Goal: Task Accomplishment & Management: Use online tool/utility

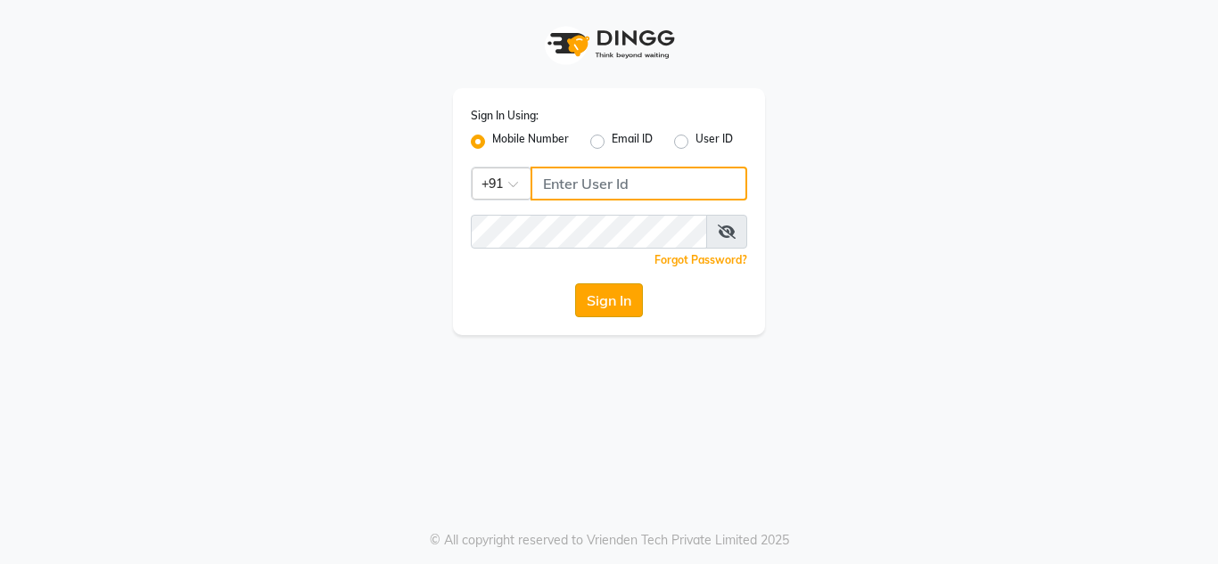
type input "9289973565"
click at [630, 297] on button "Sign In" at bounding box center [609, 300] width 68 height 34
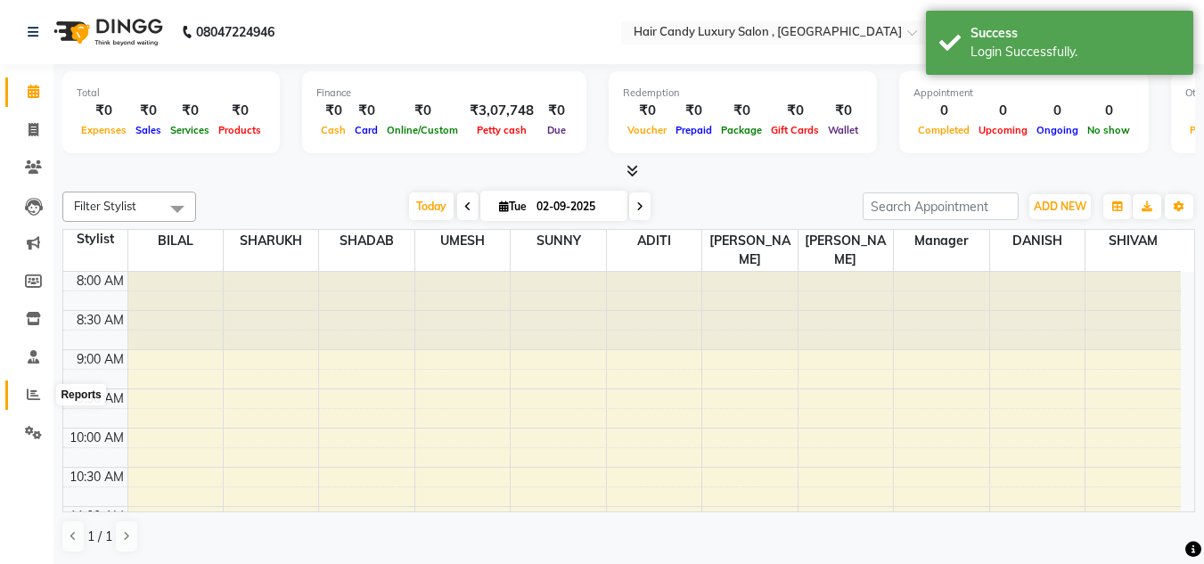
click at [35, 390] on icon at bounding box center [33, 394] width 13 height 13
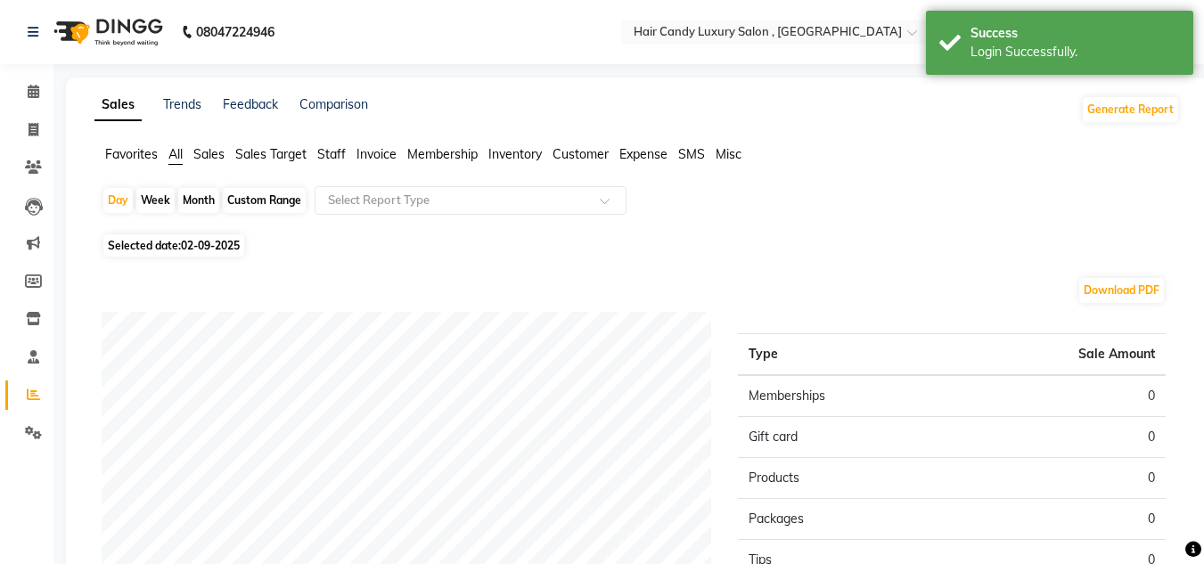
click at [377, 147] on span "Invoice" at bounding box center [377, 154] width 40 height 16
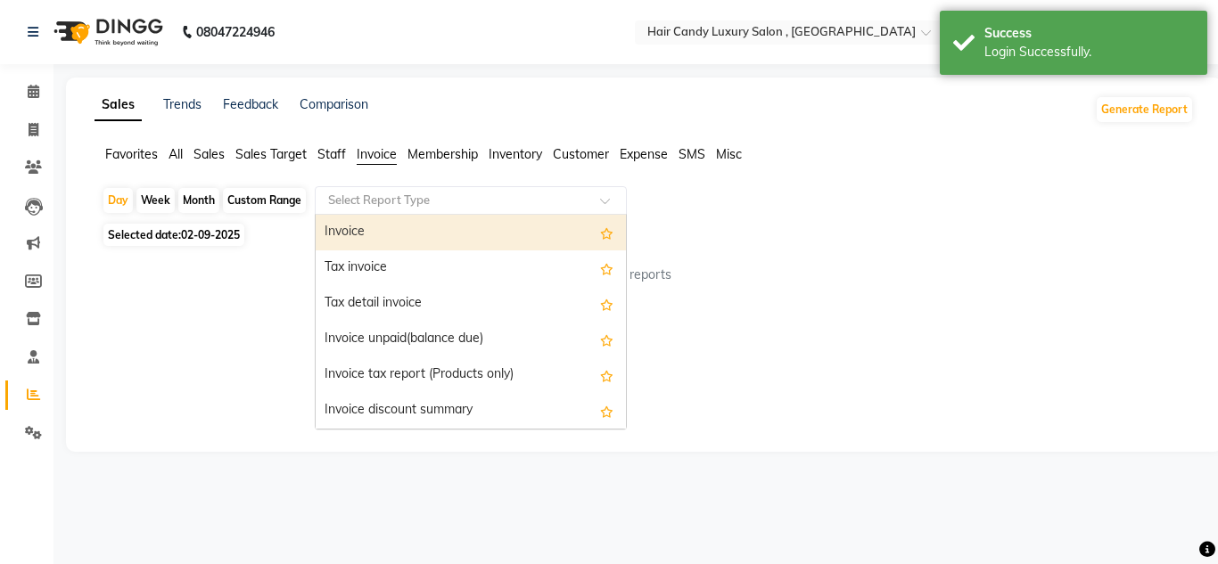
click at [504, 193] on input "text" at bounding box center [452, 201] width 257 height 18
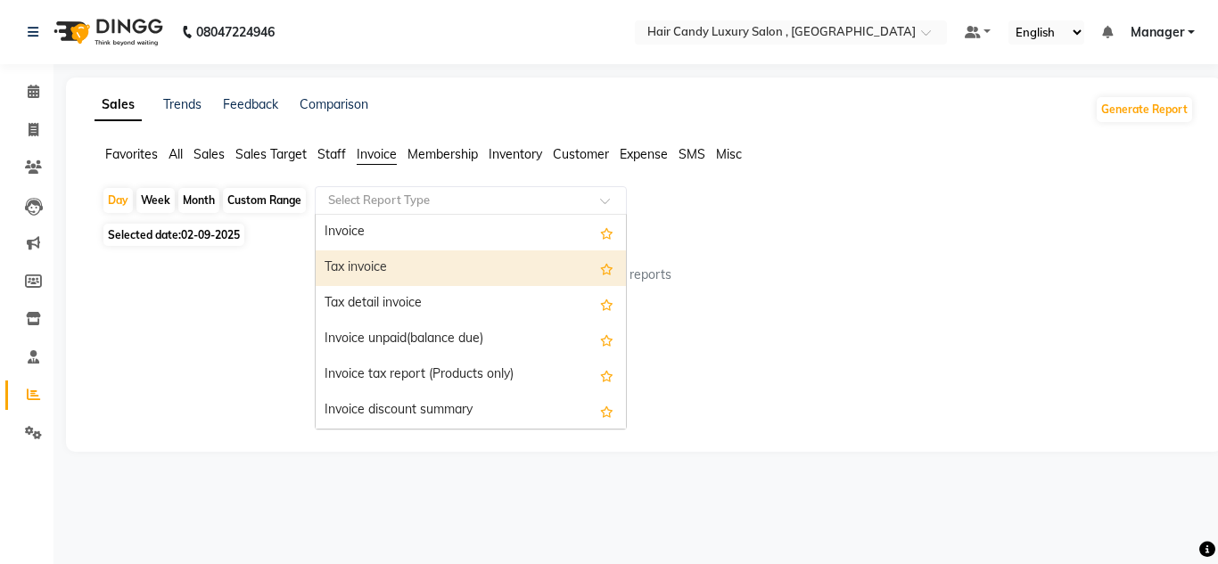
click at [366, 267] on div "Tax invoice" at bounding box center [471, 268] width 310 height 36
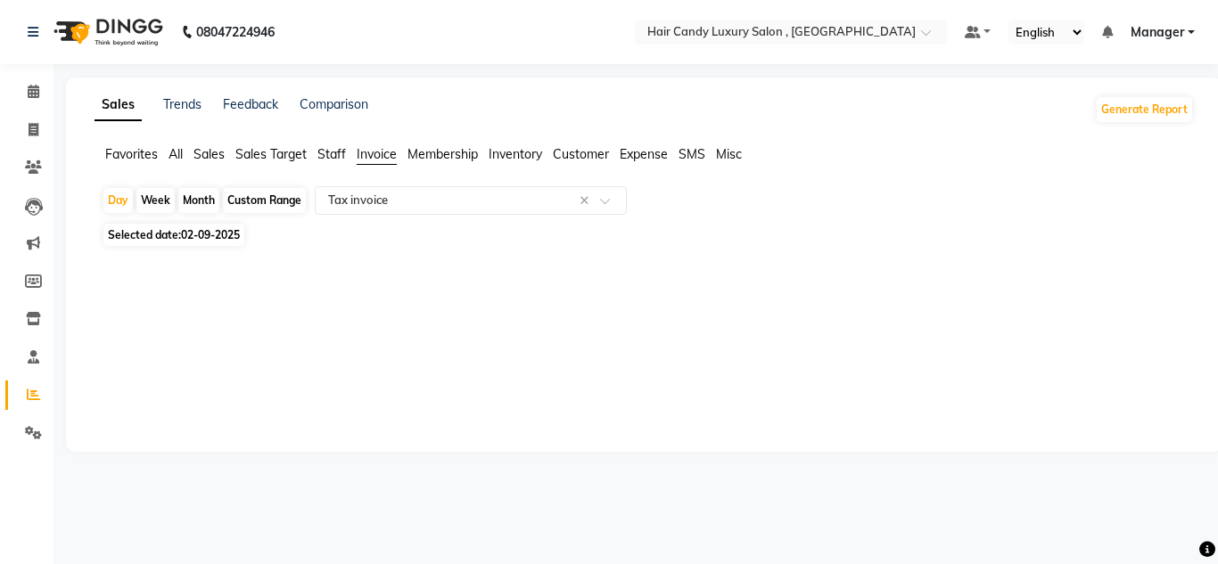
click at [275, 197] on div "Custom Range" at bounding box center [264, 200] width 83 height 25
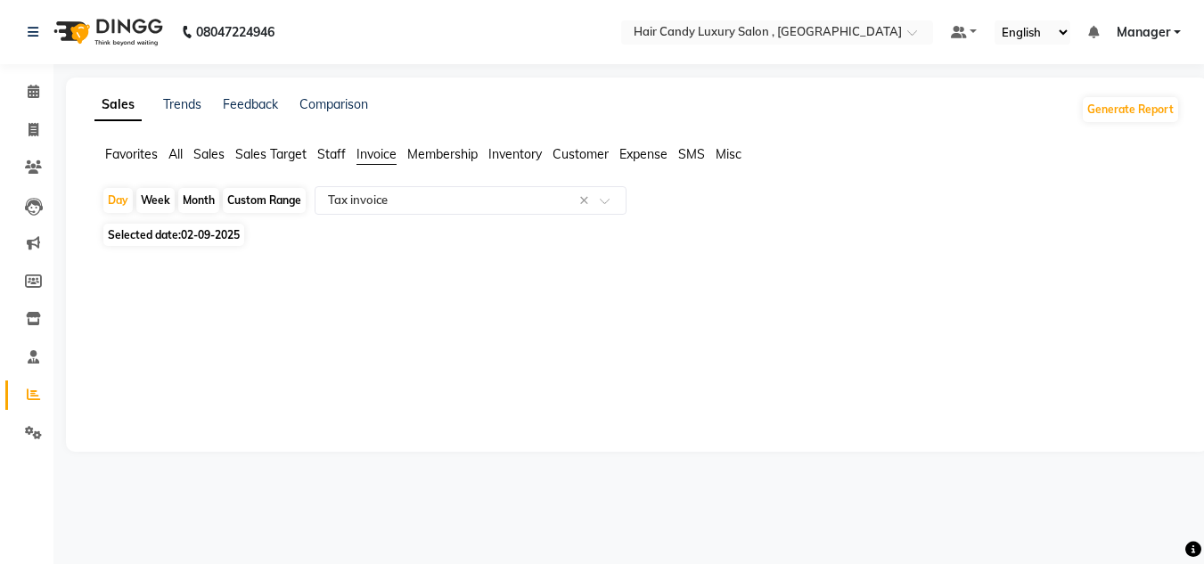
select select "9"
select select "2025"
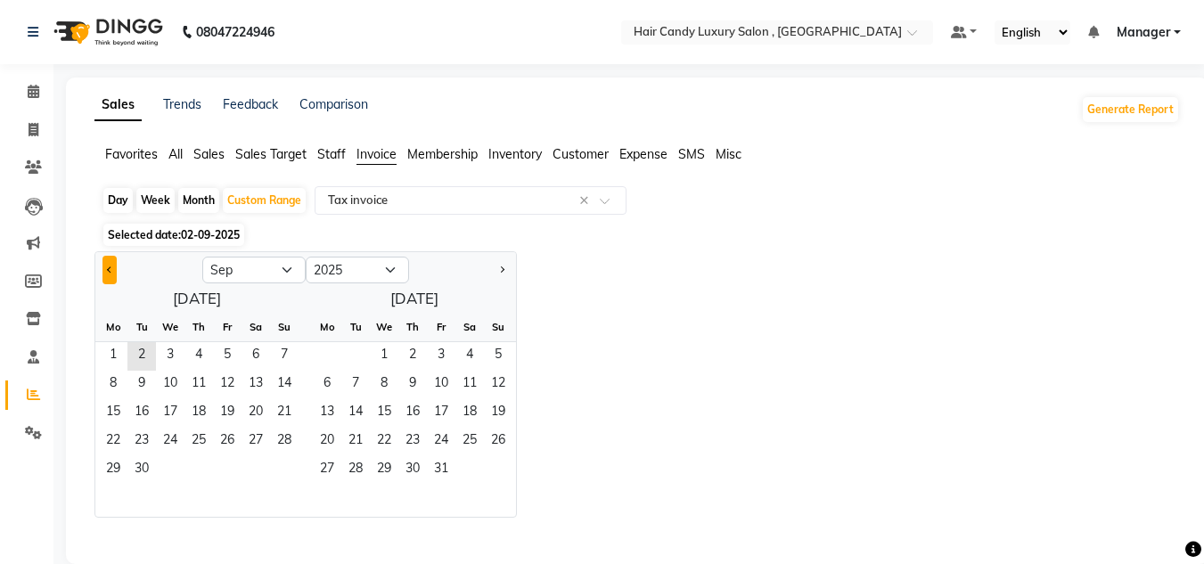
click at [111, 274] on button "Previous month" at bounding box center [110, 270] width 14 height 29
select select "8"
click at [146, 379] on span "5" at bounding box center [141, 385] width 29 height 29
click at [278, 477] on span "31" at bounding box center [284, 470] width 29 height 29
select select "full_report"
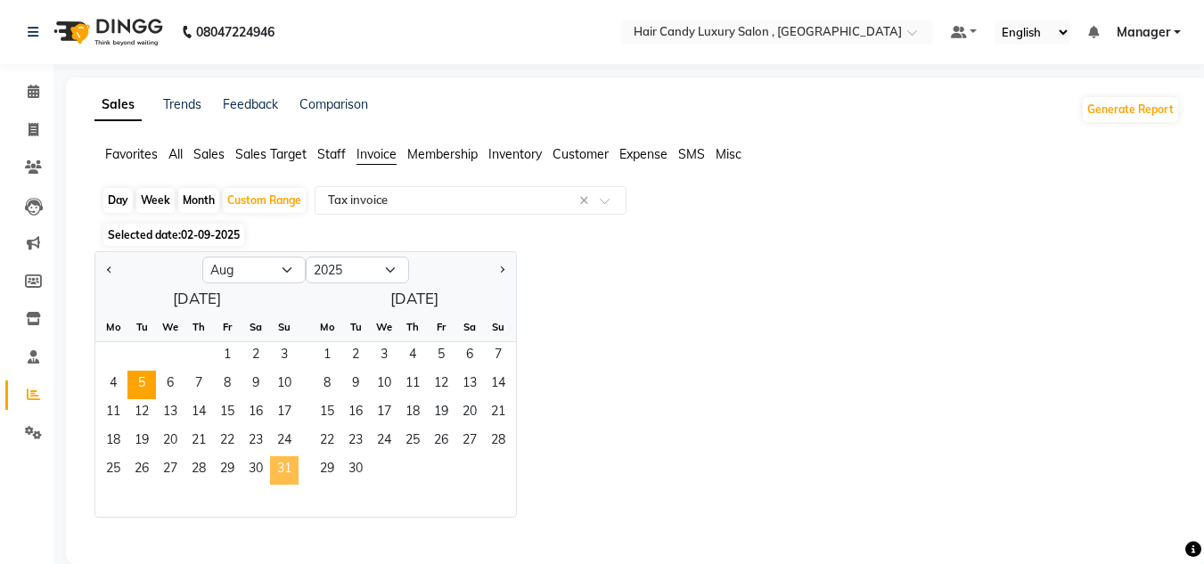
select select "csv"
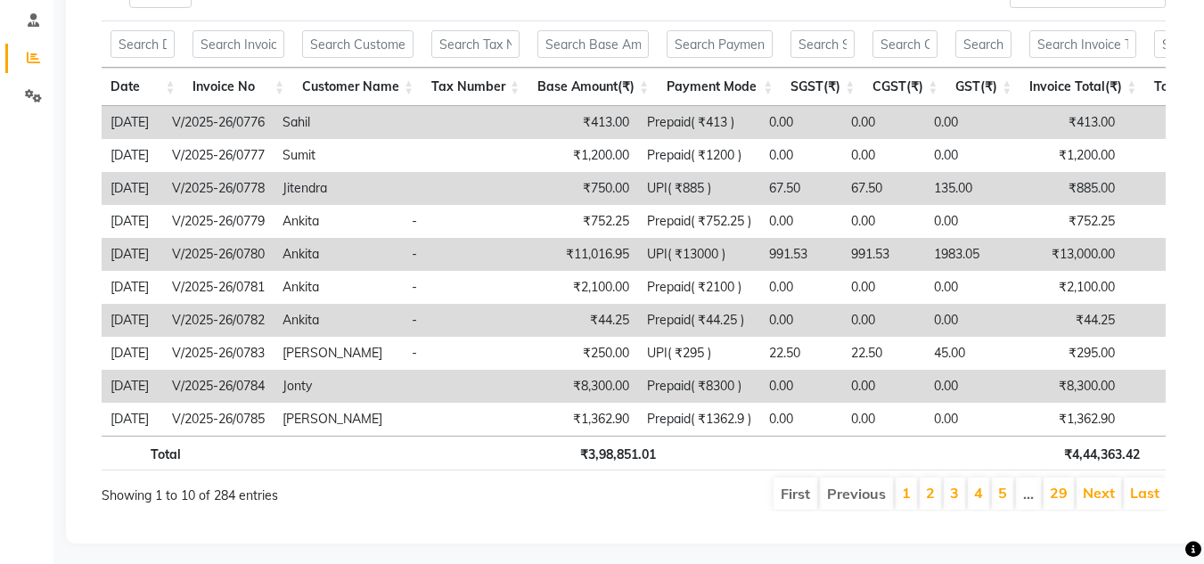
scroll to position [370, 0]
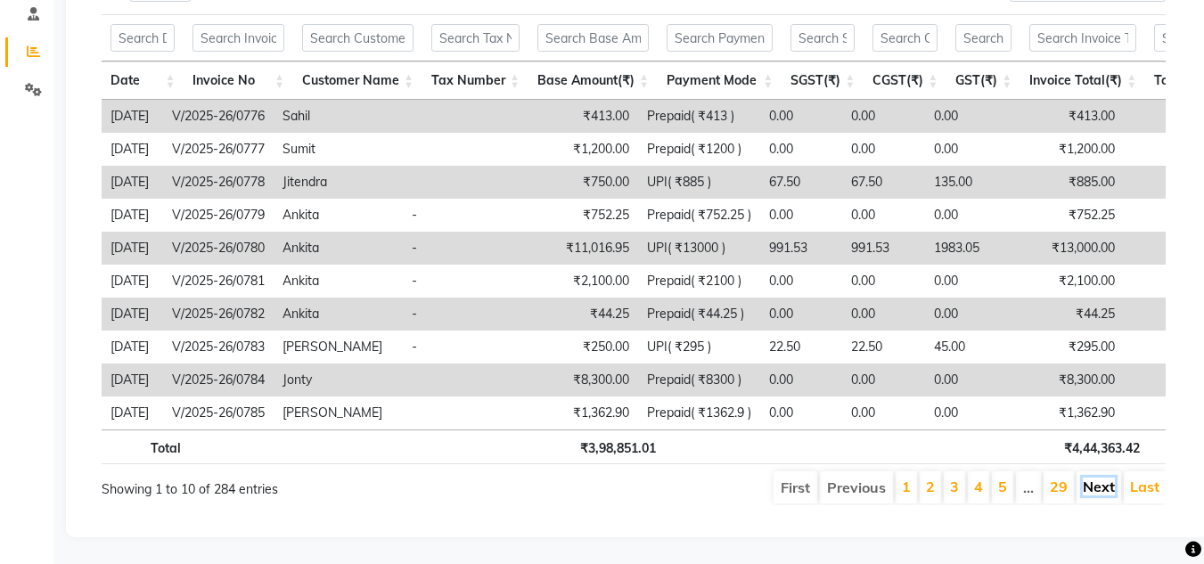
click at [1105, 479] on link "Next" at bounding box center [1099, 487] width 32 height 18
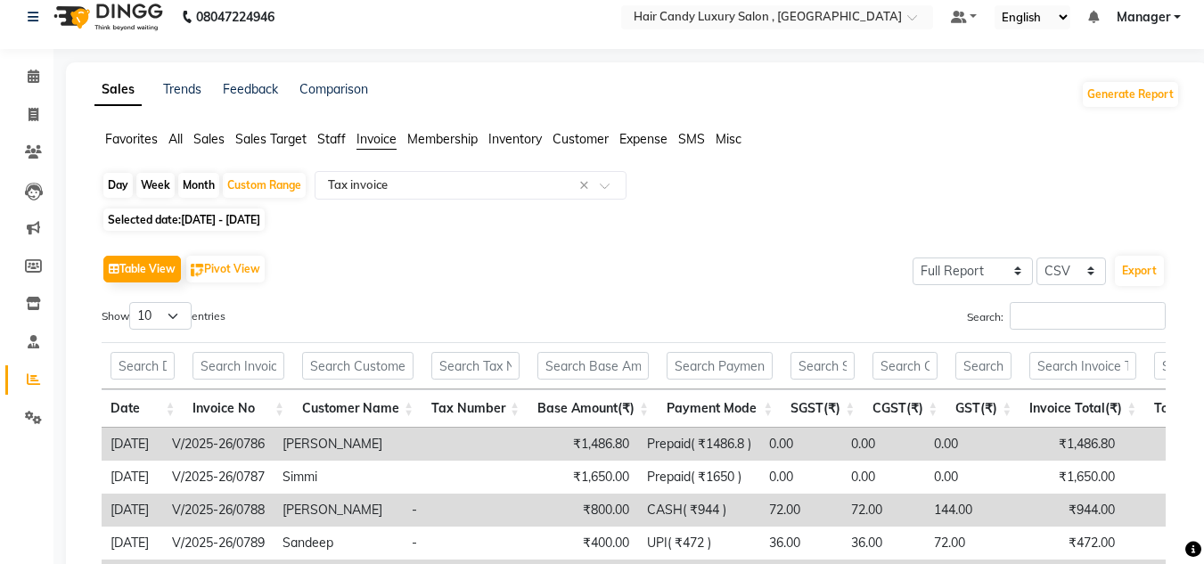
scroll to position [13, 0]
click at [336, 135] on span "Staff" at bounding box center [331, 141] width 29 height 16
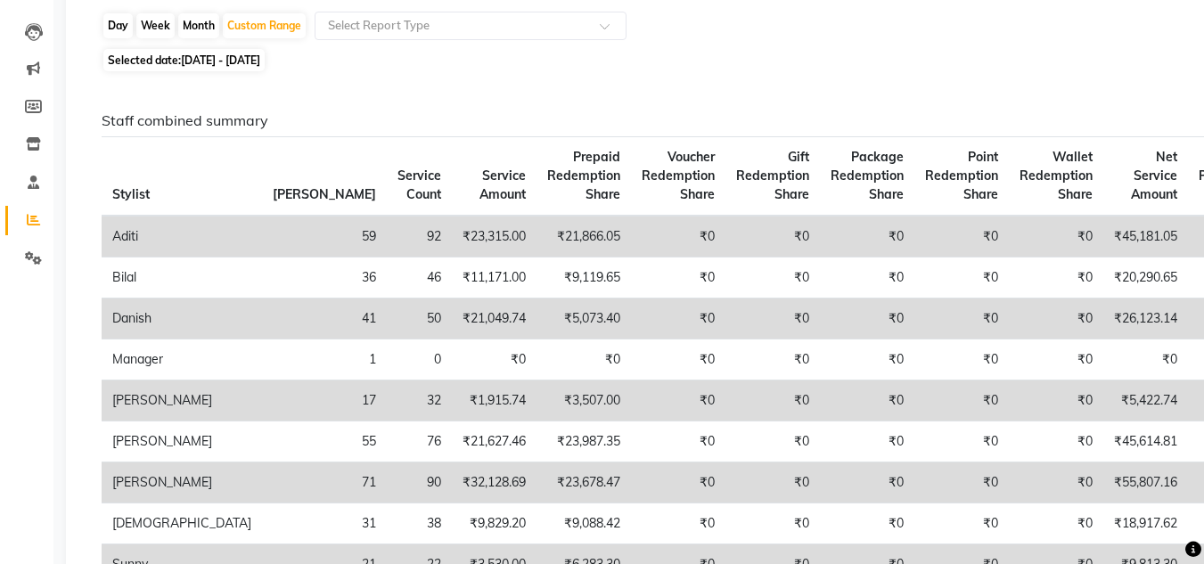
scroll to position [0, 0]
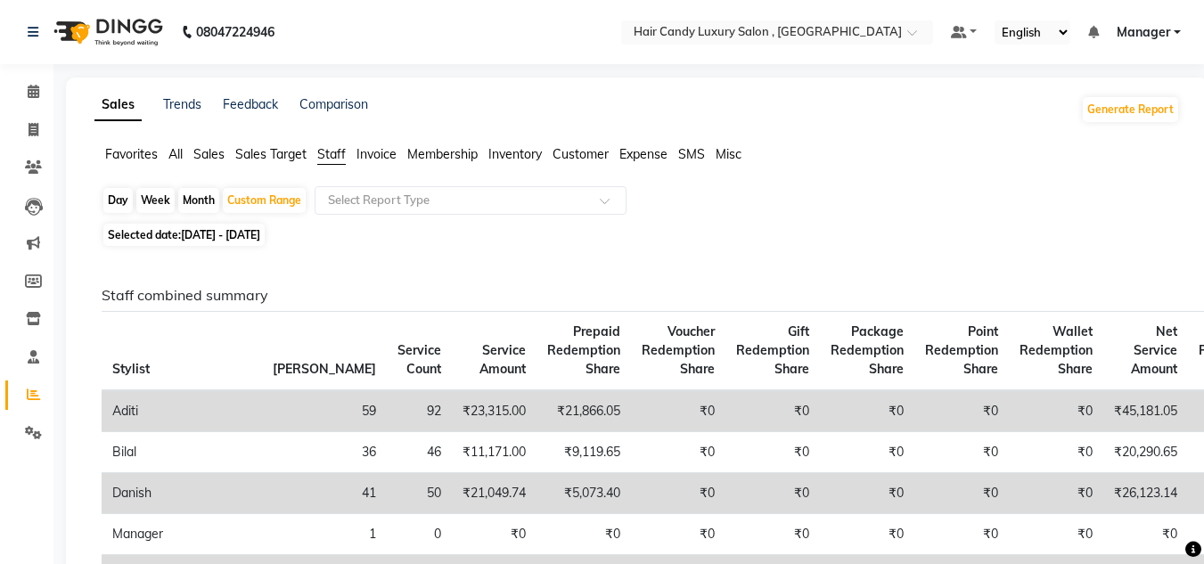
click at [382, 154] on span "Invoice" at bounding box center [377, 154] width 40 height 16
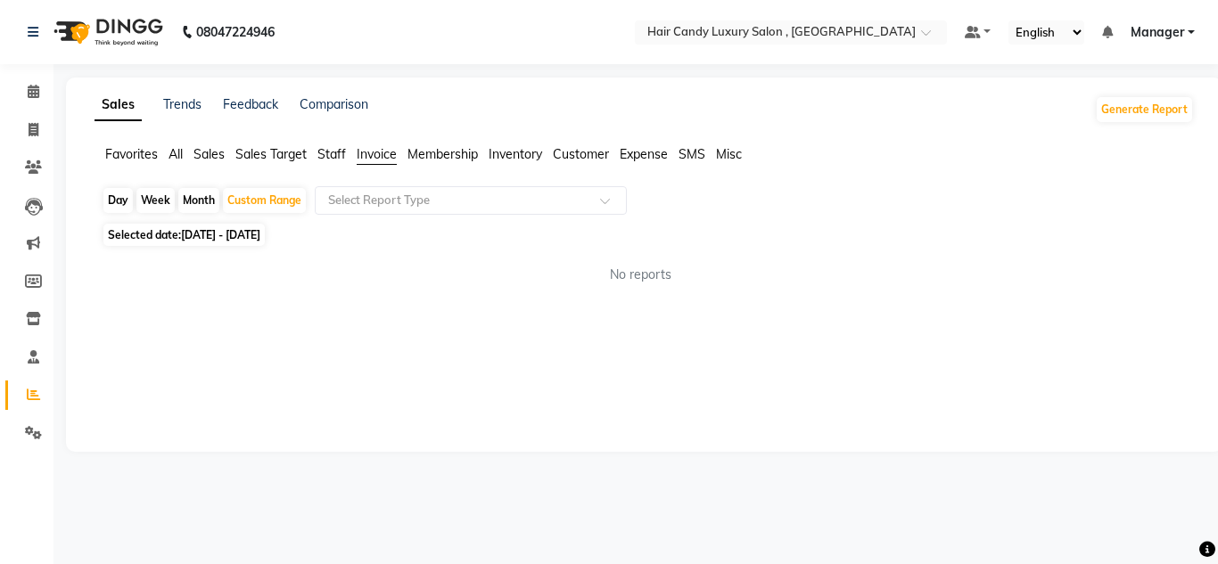
click at [122, 202] on div "Day" at bounding box center [117, 200] width 29 height 25
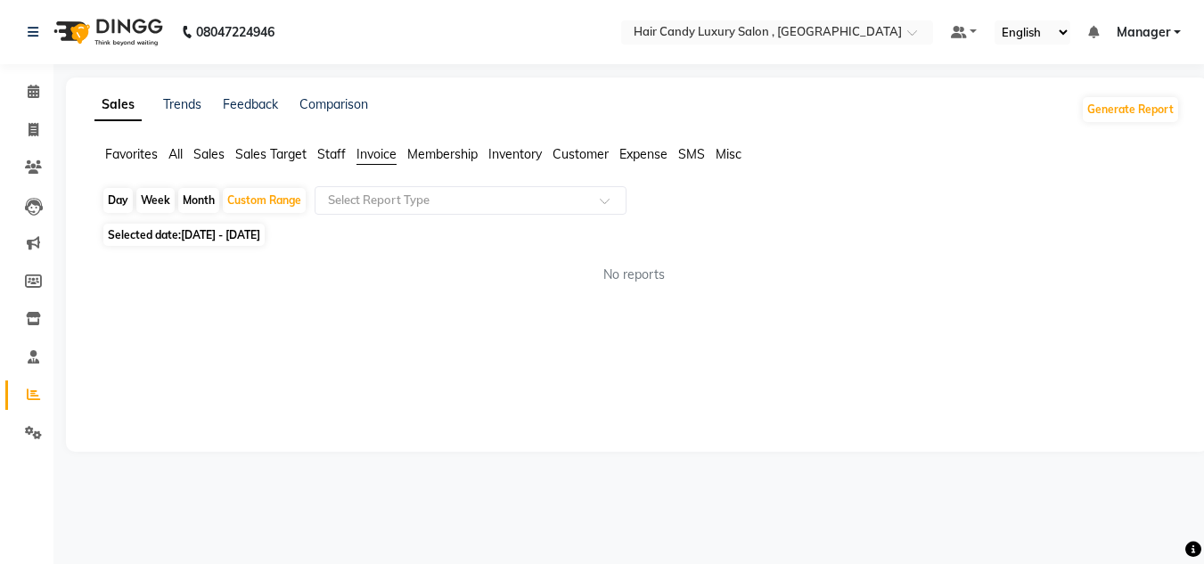
select select "8"
select select "2025"
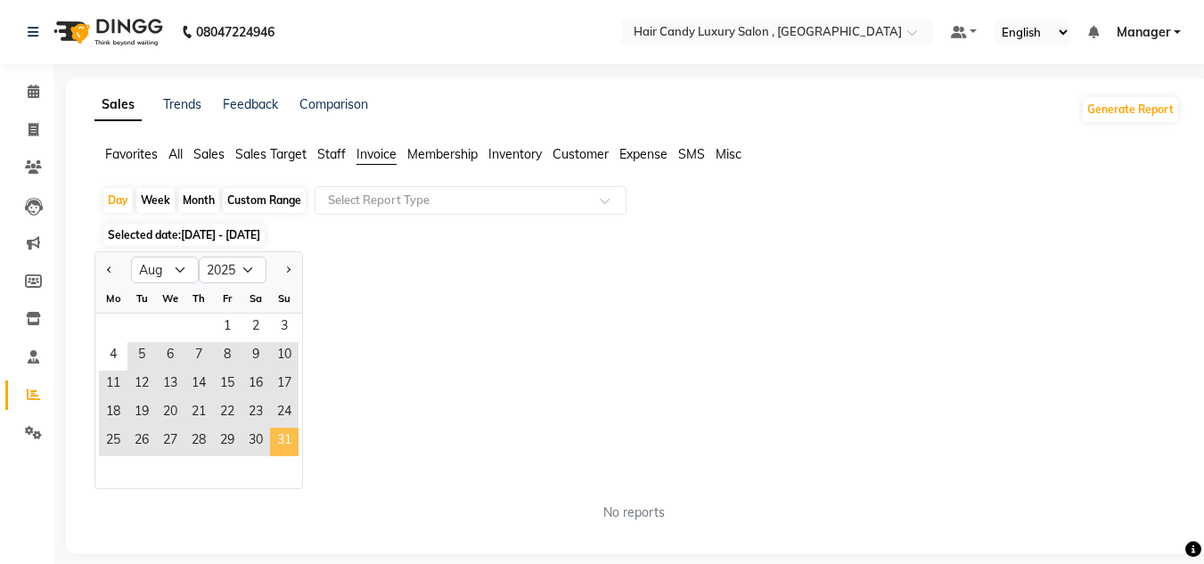
click at [280, 441] on span "31" at bounding box center [284, 442] width 29 height 29
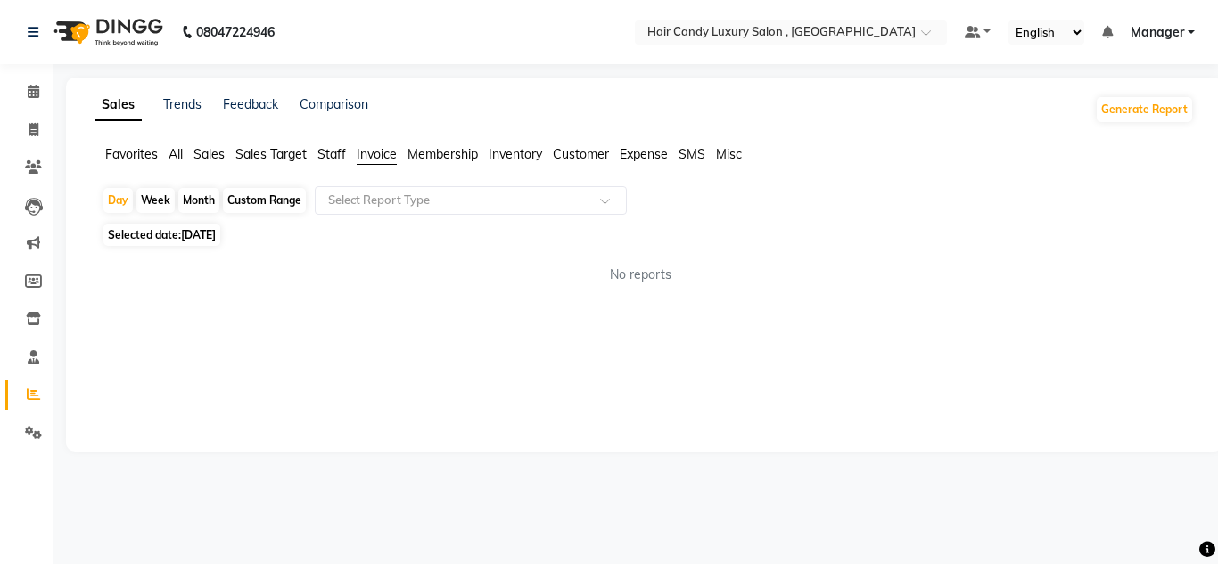
click at [206, 231] on span "[DATE]" at bounding box center [198, 234] width 35 height 13
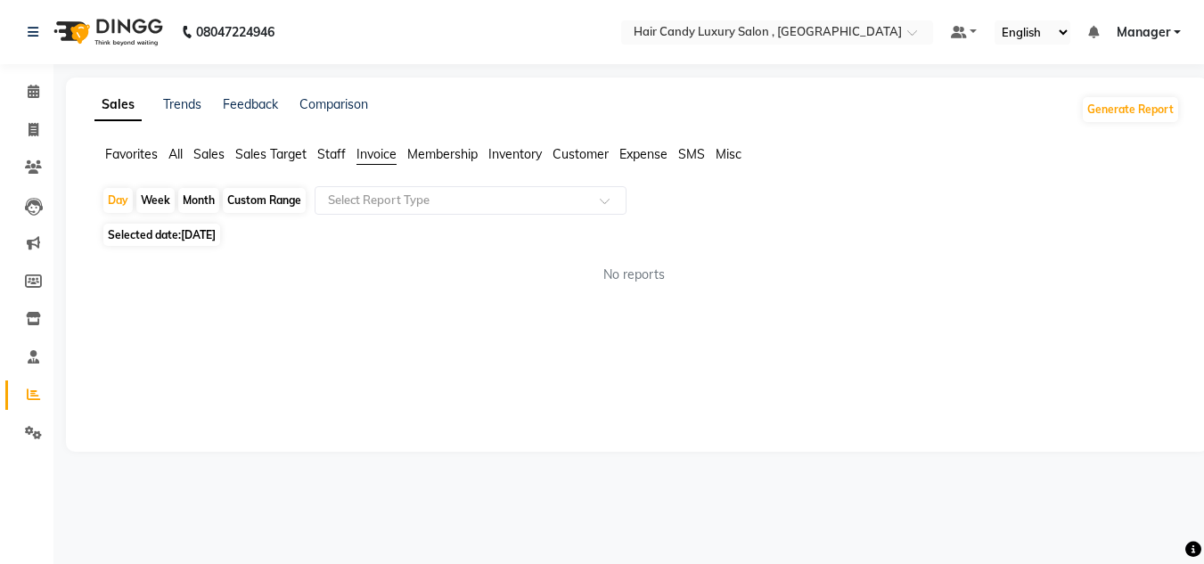
select select "8"
select select "2025"
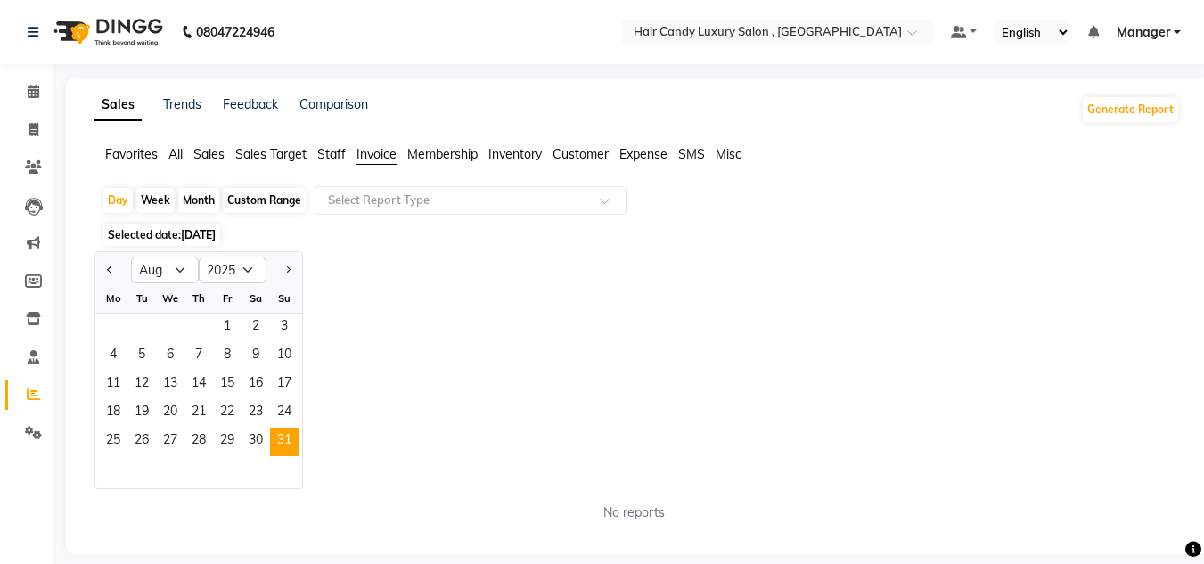
click at [267, 201] on div "Custom Range" at bounding box center [264, 200] width 83 height 25
select select "8"
select select "2025"
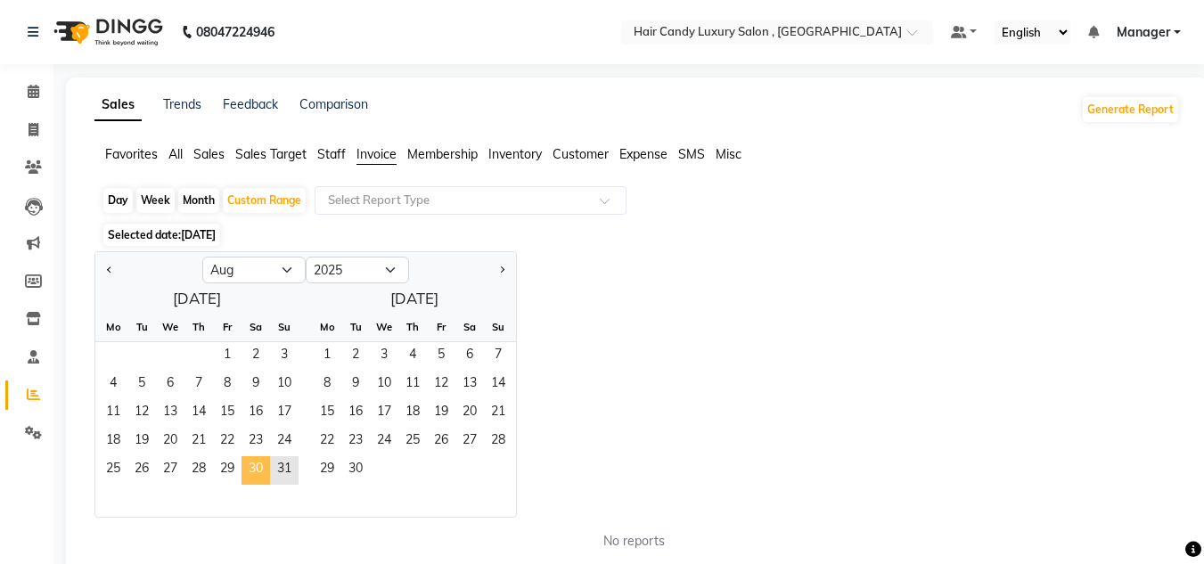
click at [243, 475] on span "30" at bounding box center [256, 470] width 29 height 29
click at [115, 263] on button "Previous month" at bounding box center [110, 270] width 14 height 29
select select "7"
click at [502, 459] on span "31" at bounding box center [498, 470] width 29 height 29
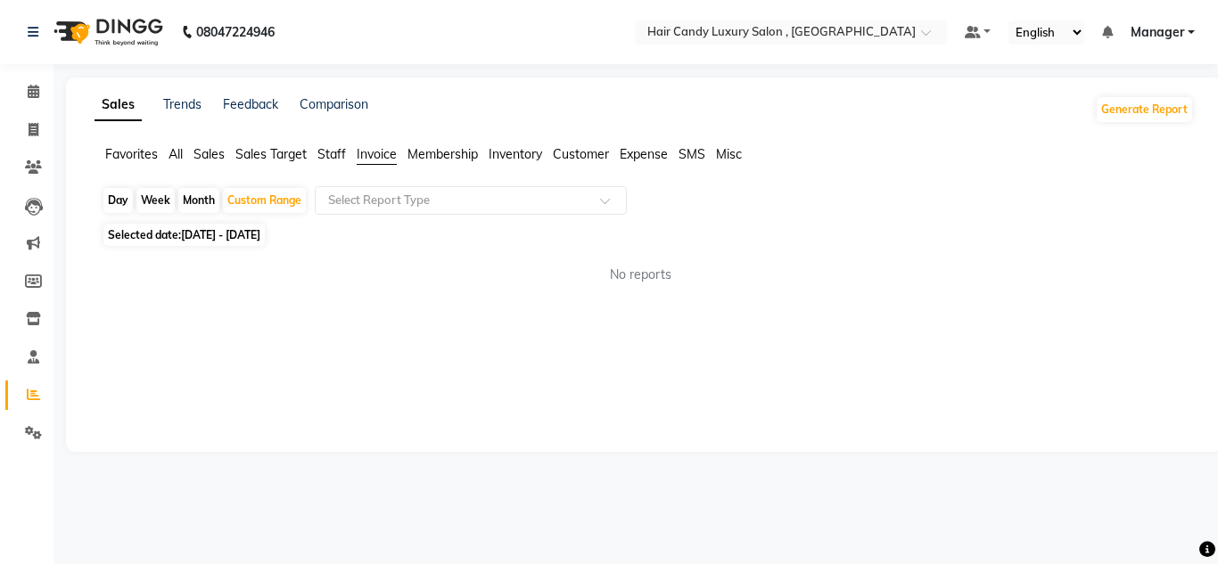
click at [248, 150] on span "Sales Target" at bounding box center [270, 154] width 71 height 16
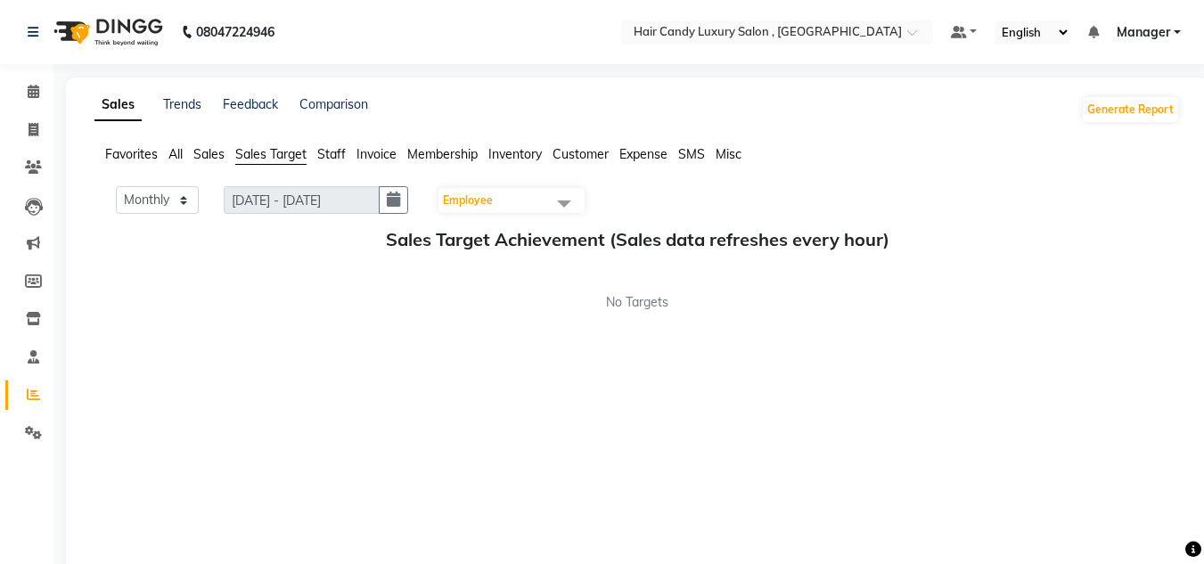
click at [330, 152] on span "Staff" at bounding box center [331, 154] width 29 height 16
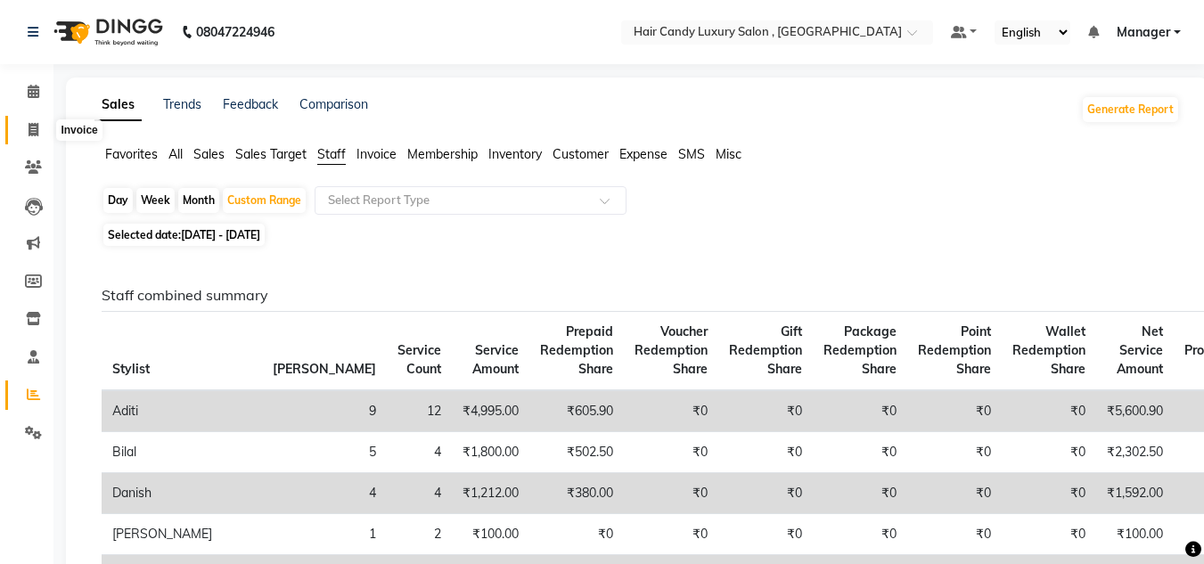
click at [33, 135] on icon at bounding box center [34, 129] width 10 height 13
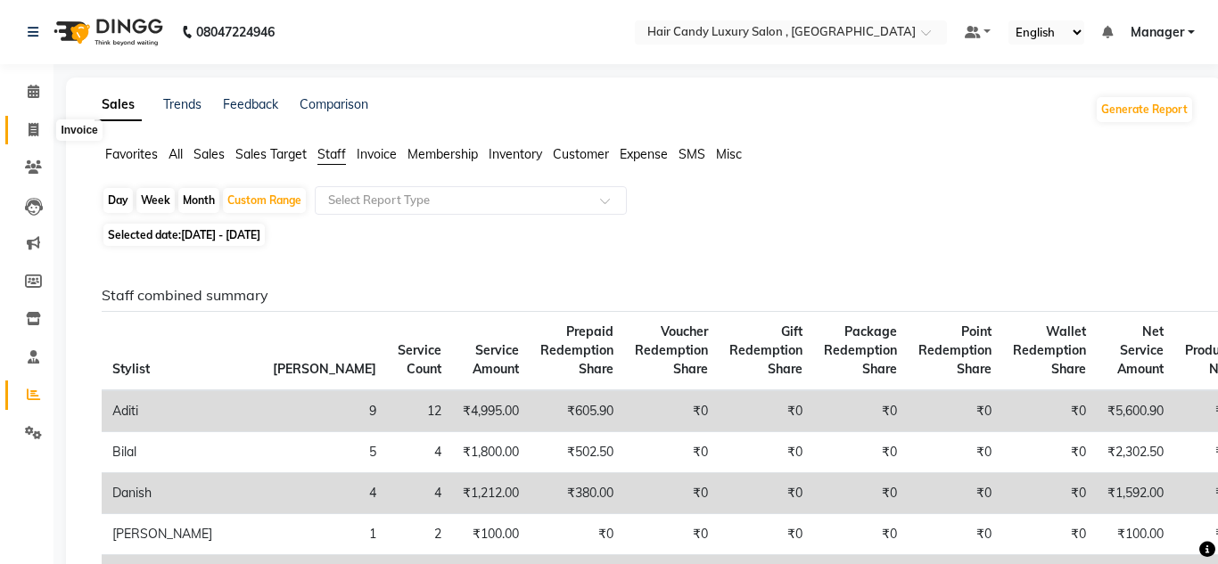
select select "8304"
select select "service"
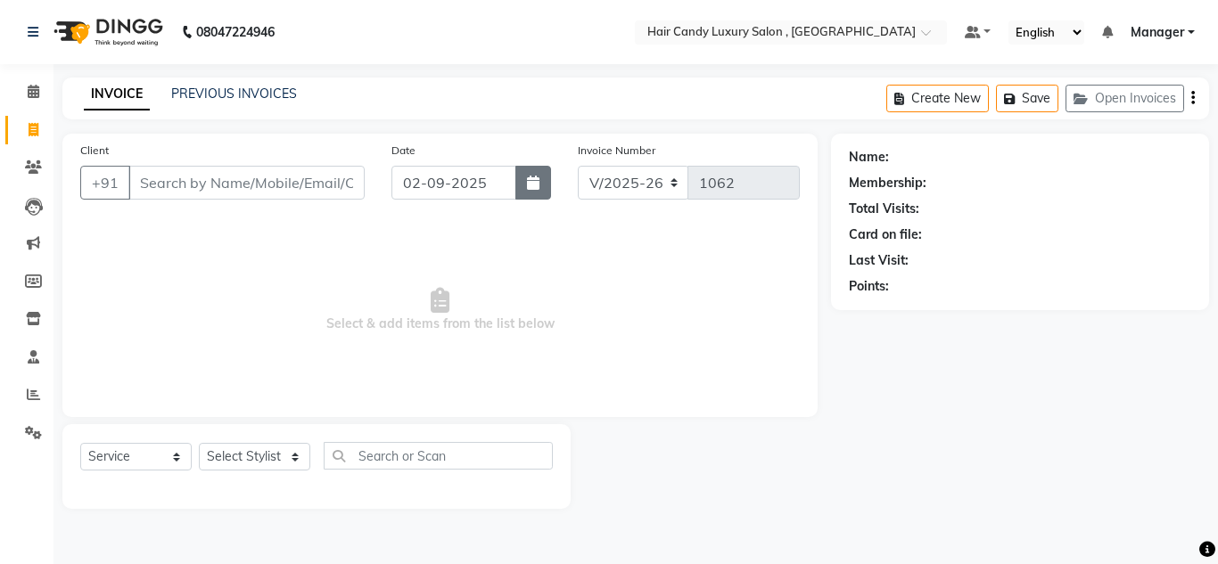
click at [535, 183] on icon "button" at bounding box center [533, 183] width 12 height 14
select select "9"
select select "2025"
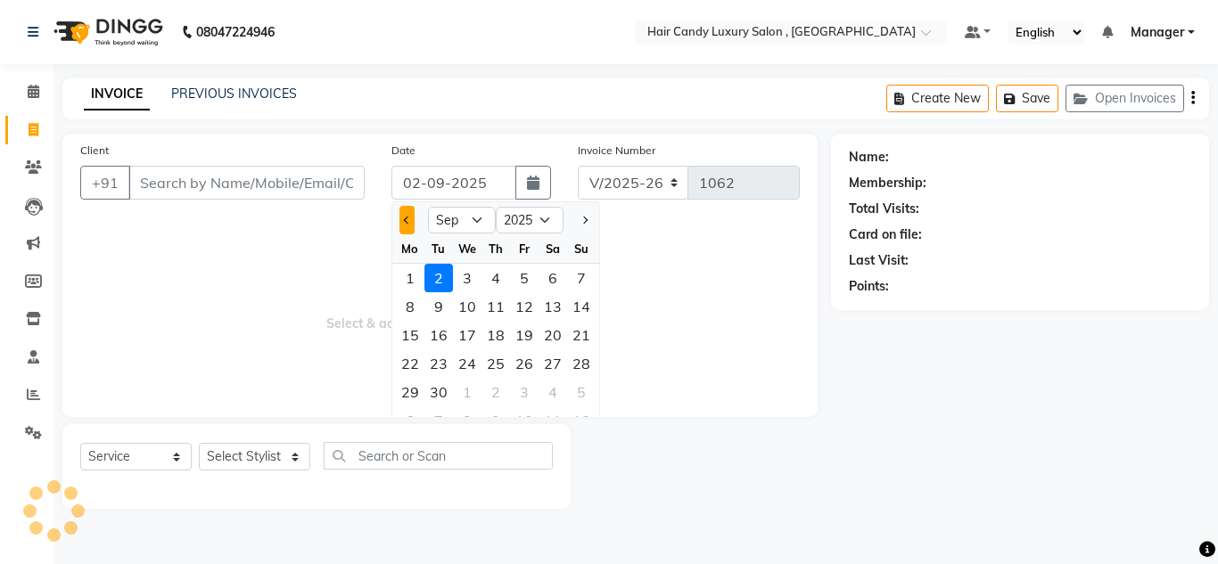
click at [402, 219] on button "Previous month" at bounding box center [406, 220] width 15 height 29
select select "8"
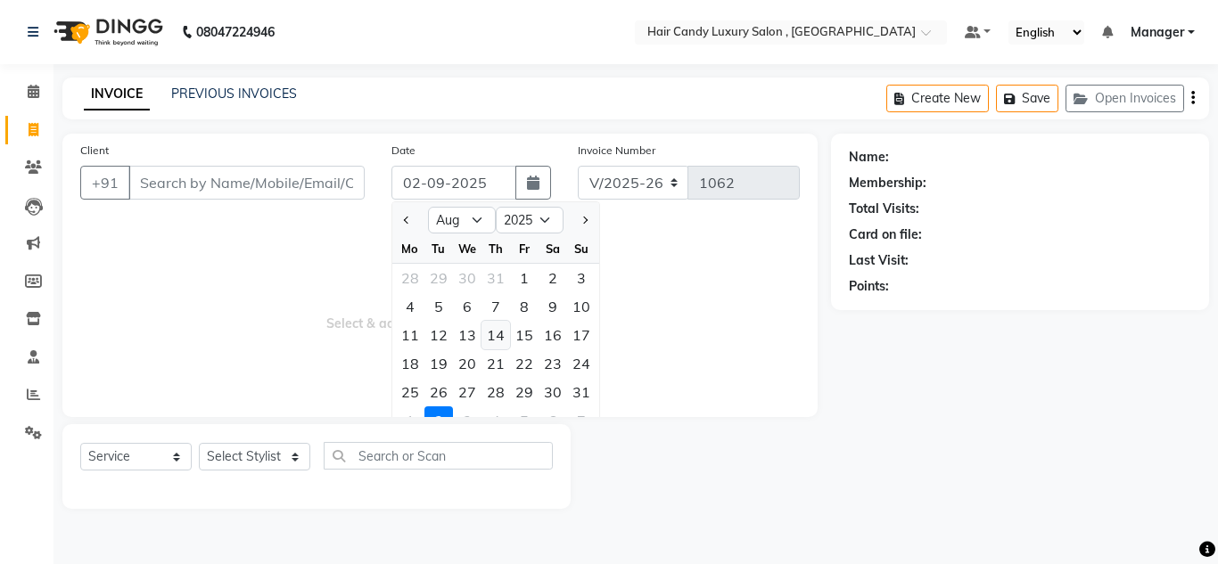
click at [499, 332] on div "14" at bounding box center [495, 335] width 29 height 29
type input "[DATE]"
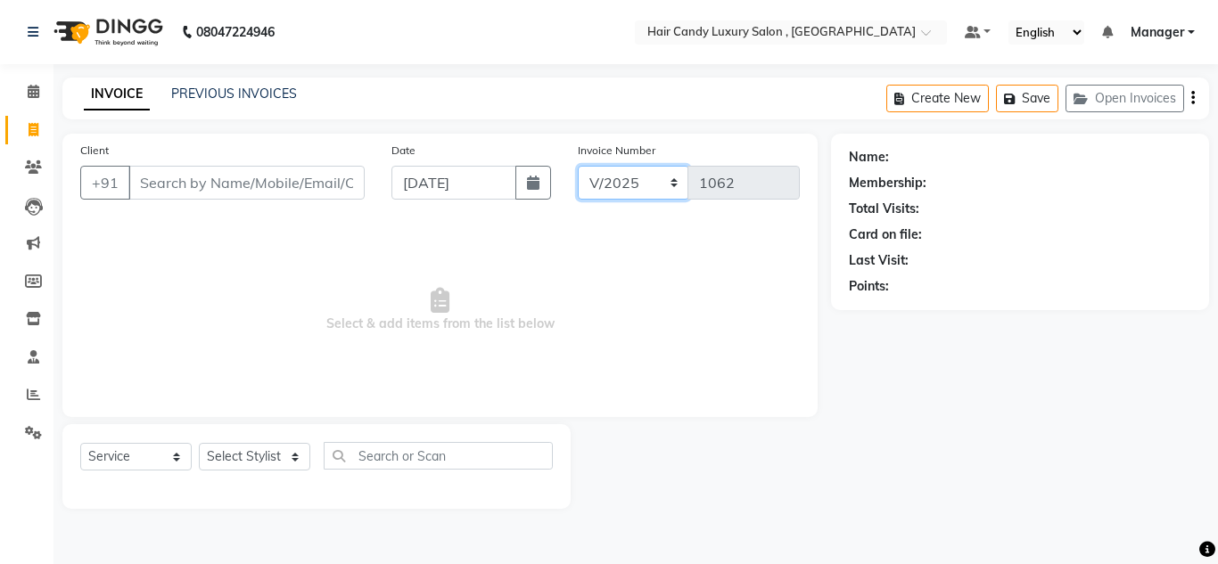
click at [676, 186] on select "V/2025 V/2025-26" at bounding box center [633, 183] width 111 height 34
select select "8304"
click at [578, 166] on select "V/2025 V/2025-26" at bounding box center [633, 183] width 111 height 34
click at [1142, 98] on button "Open Invoices" at bounding box center [1124, 99] width 119 height 28
click at [1138, 98] on button "Open Invoices" at bounding box center [1124, 99] width 119 height 28
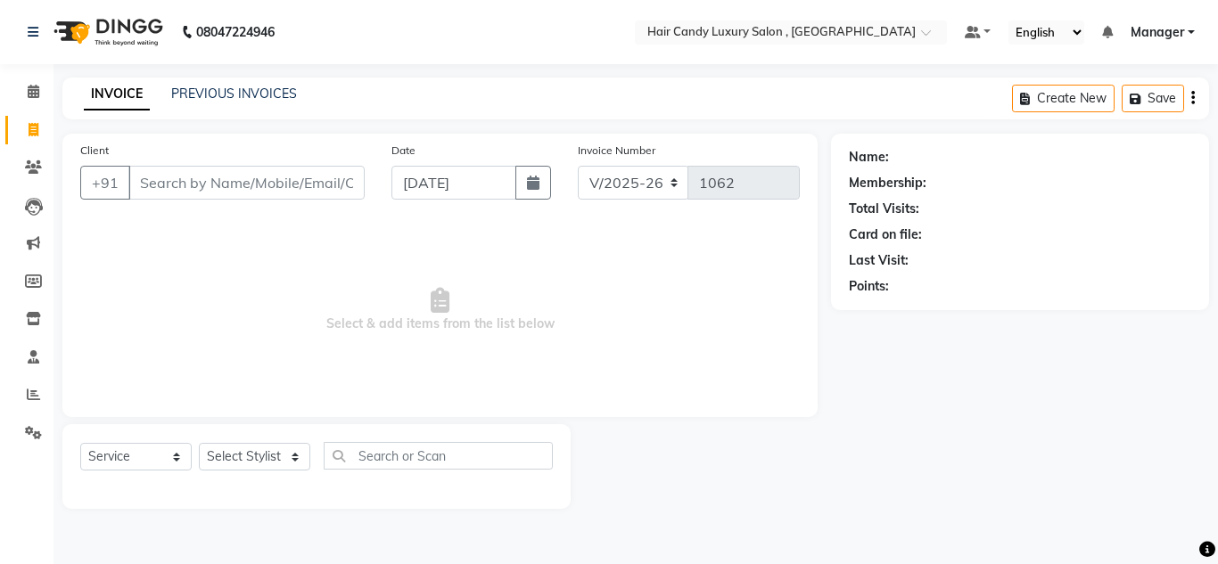
click at [1138, 98] on icon "button" at bounding box center [1138, 99] width 18 height 12
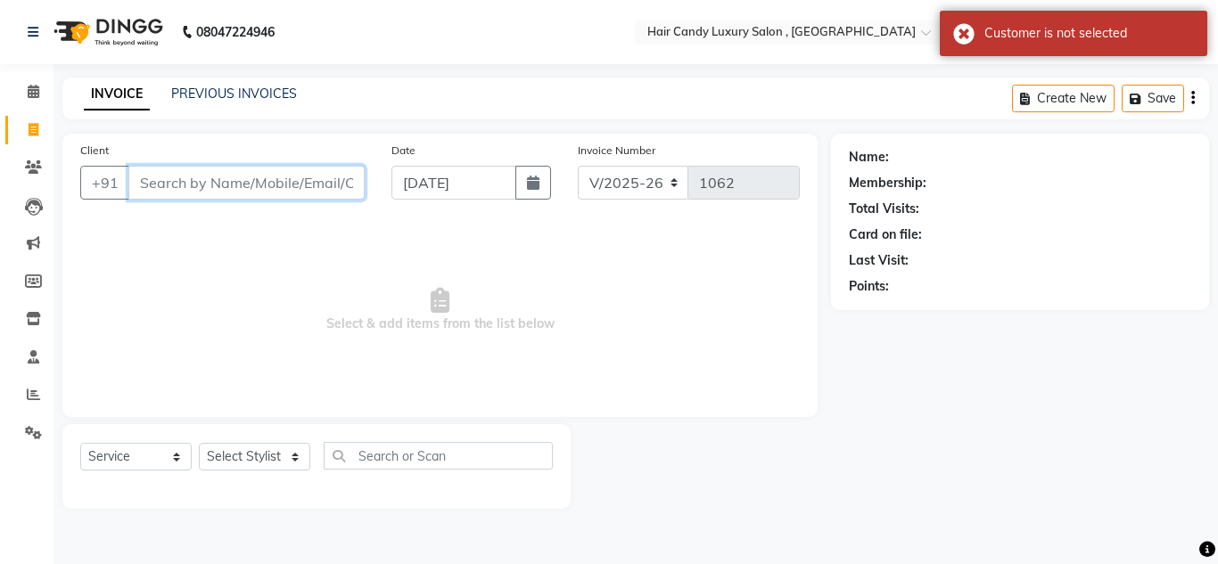
click at [139, 188] on input "Client" at bounding box center [246, 183] width 236 height 34
click at [251, 184] on input "Client" at bounding box center [246, 183] width 236 height 34
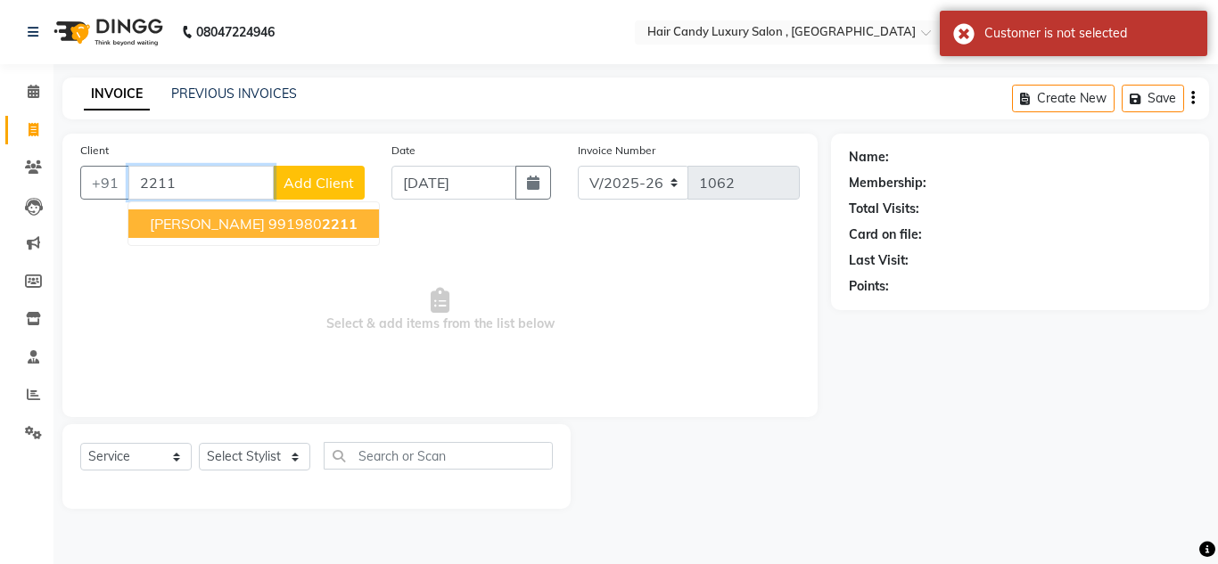
click at [268, 225] on ngb-highlight "991980 2211" at bounding box center [312, 224] width 89 height 18
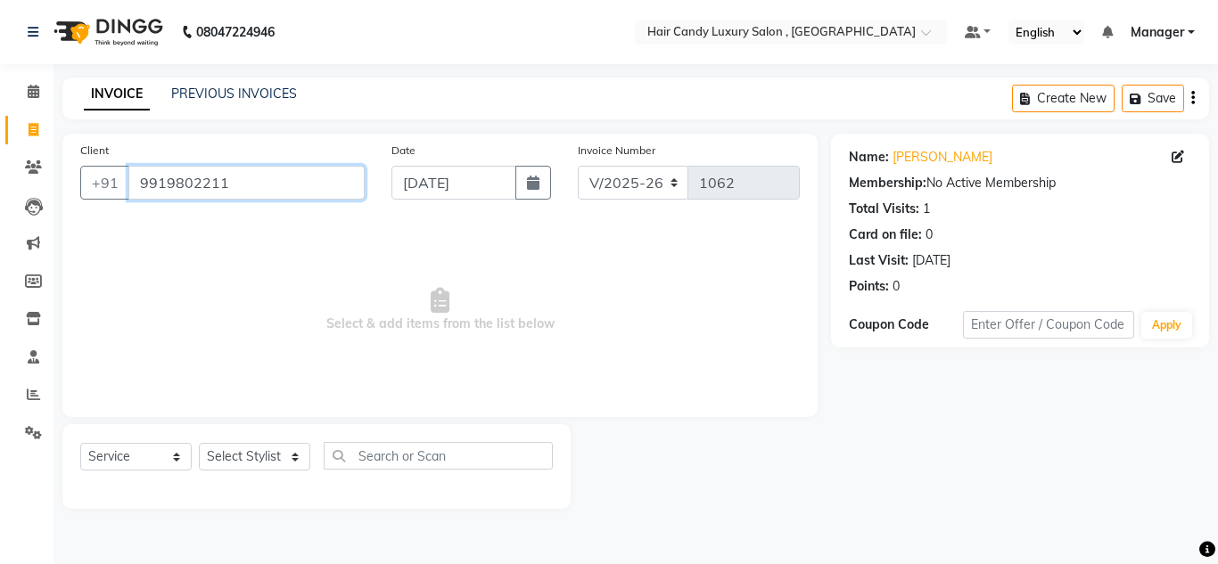
click at [264, 186] on input "9919802211" at bounding box center [246, 183] width 236 height 34
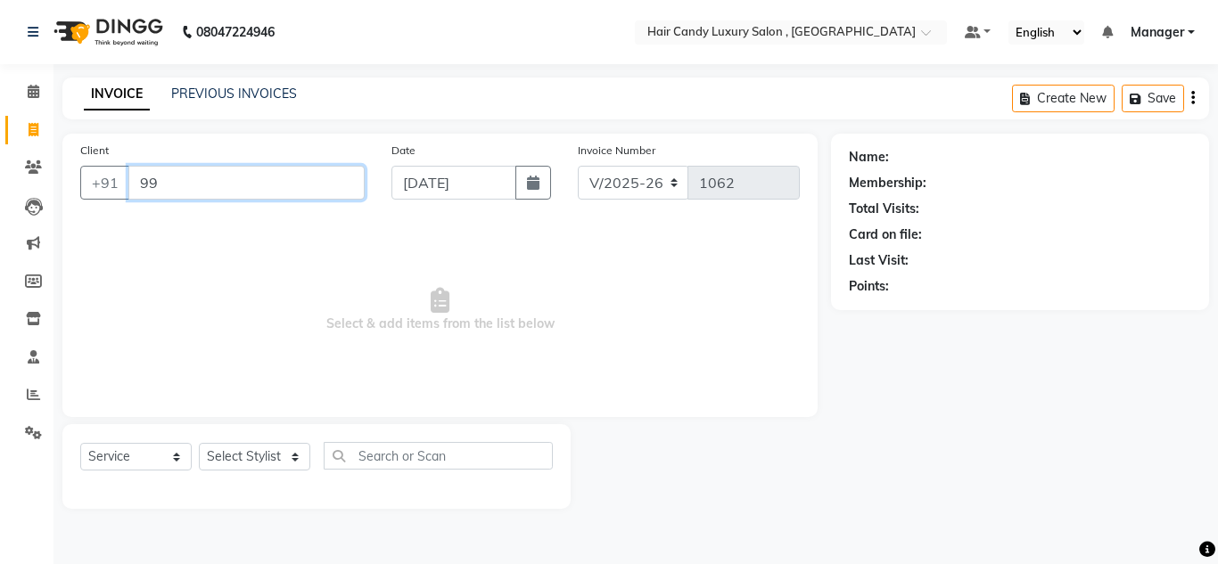
type input "9"
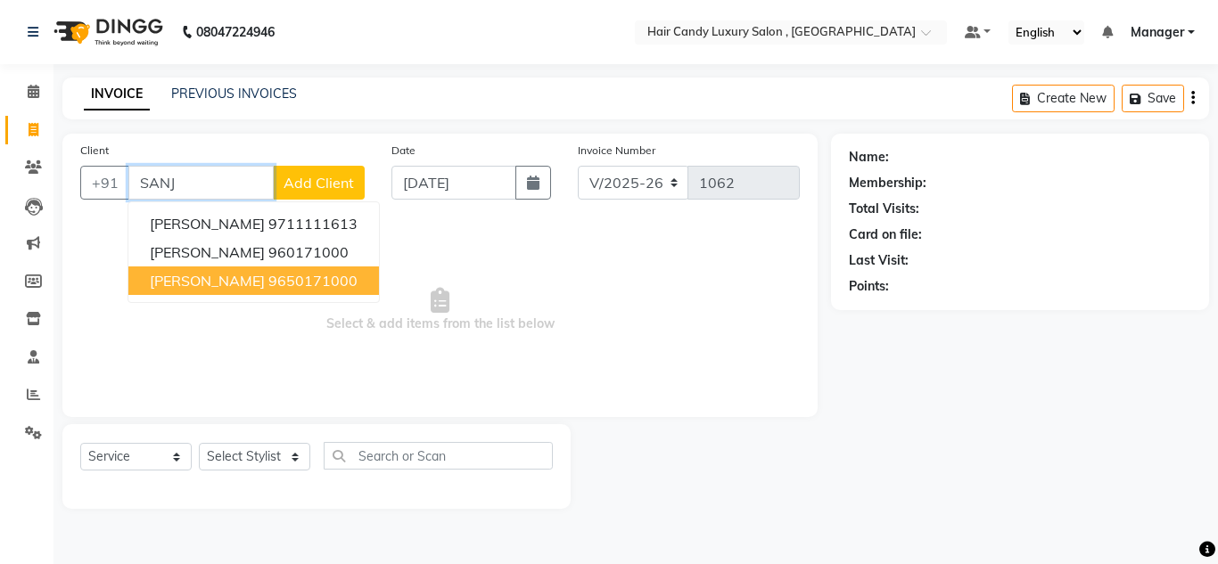
click at [243, 283] on span "[PERSON_NAME]" at bounding box center [207, 281] width 115 height 18
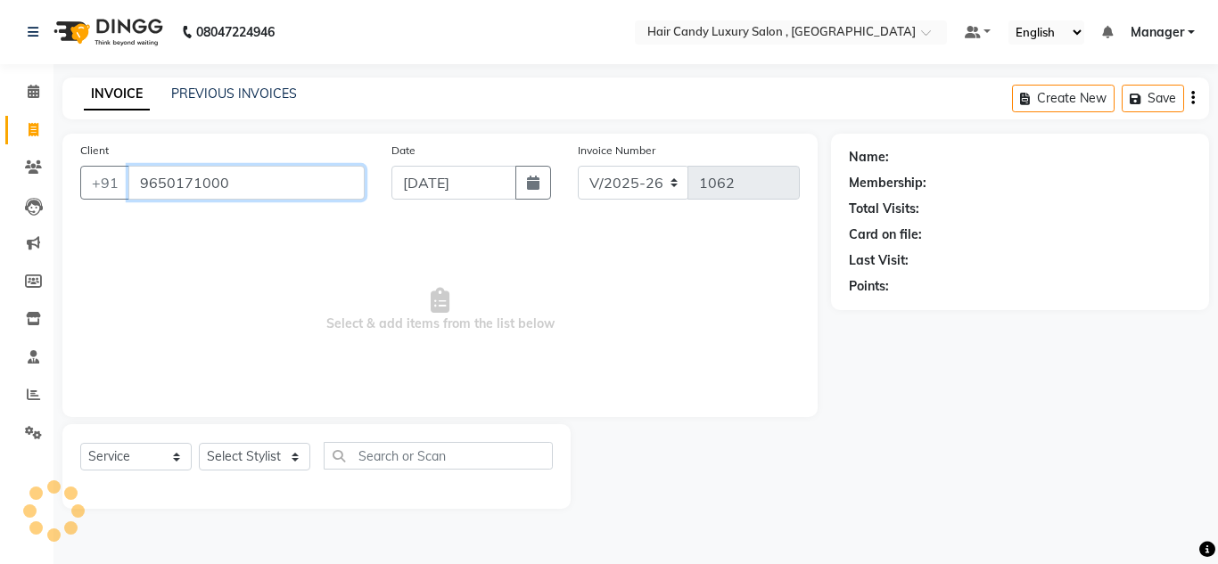
type input "9650171000"
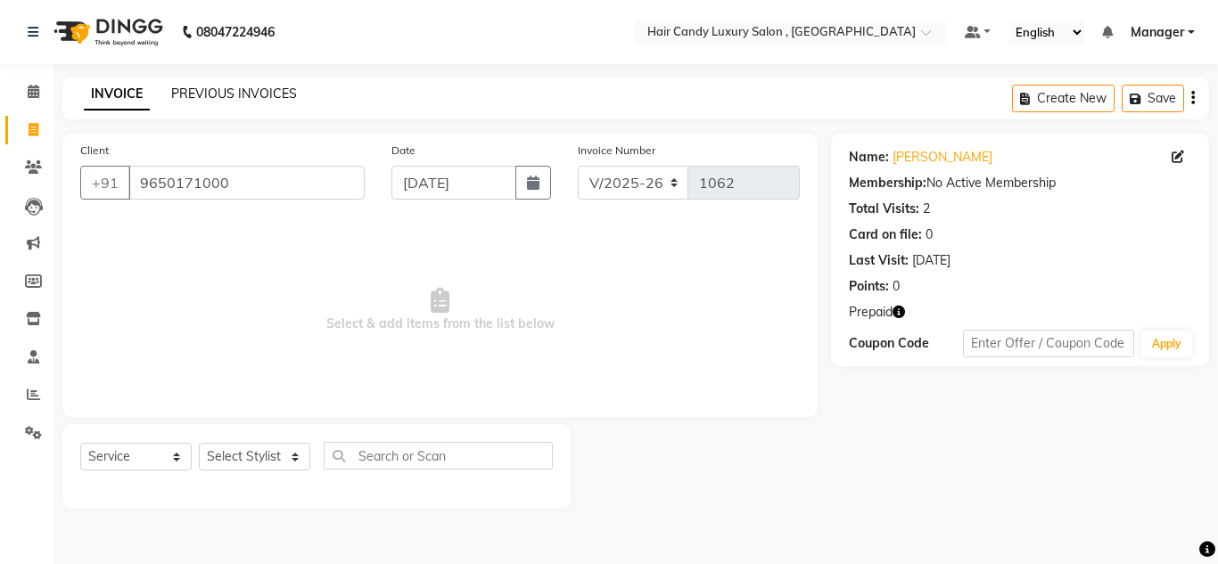
click at [241, 94] on link "PREVIOUS INVOICES" at bounding box center [234, 94] width 126 height 16
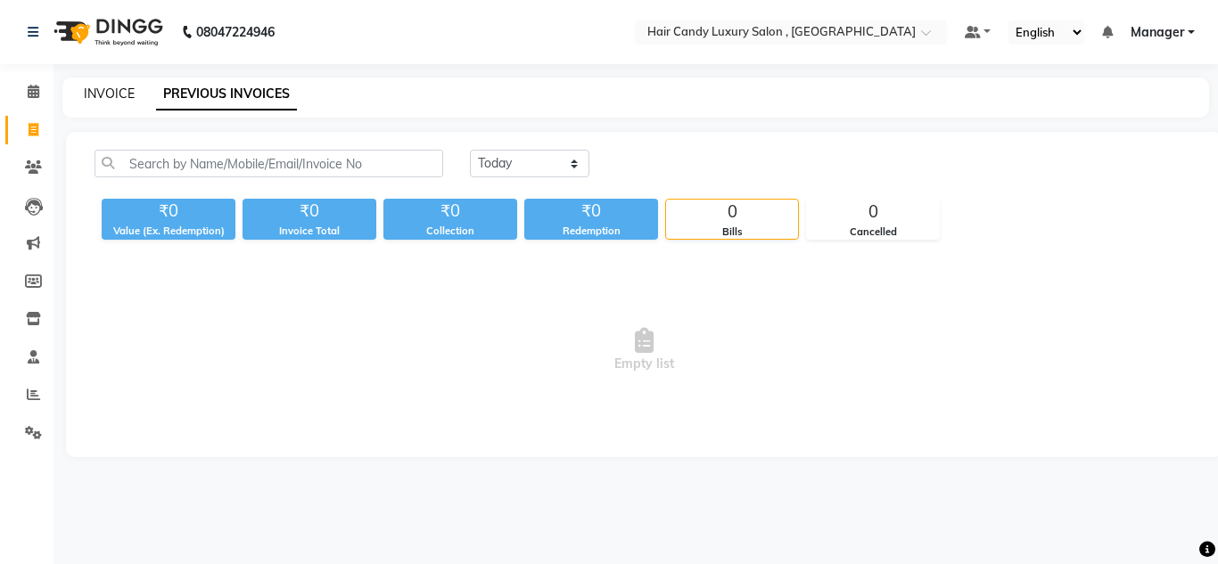
click at [108, 89] on link "INVOICE" at bounding box center [109, 94] width 51 height 16
select select "service"
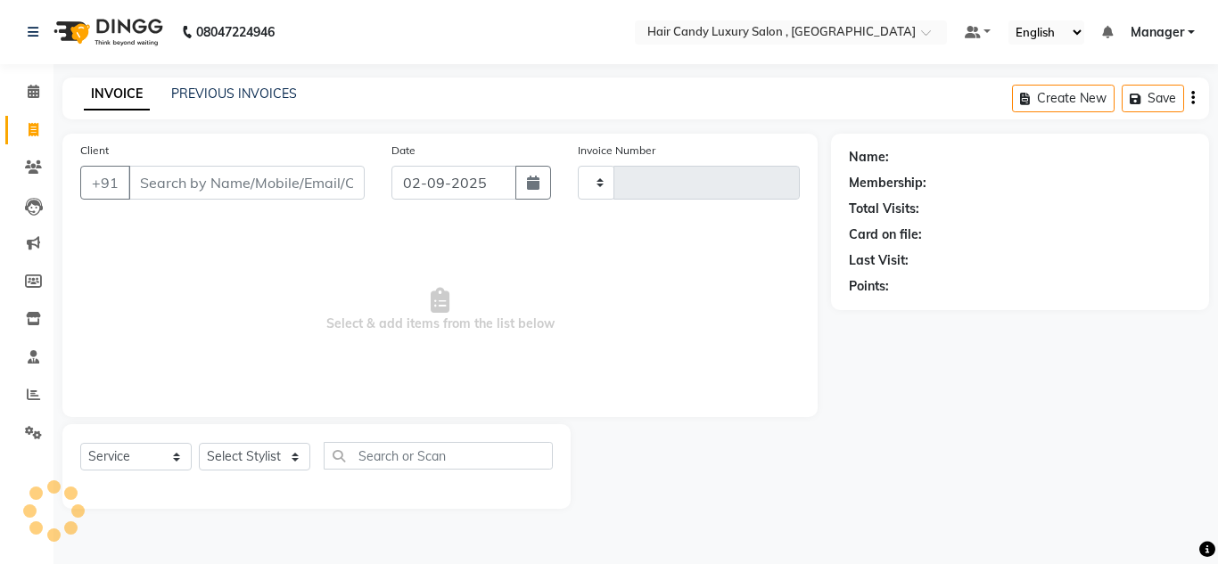
type input "1062"
select select "8304"
click at [175, 463] on select "Select Service Product Membership Package Voucher Prepaid Gift Card" at bounding box center [135, 457] width 111 height 28
select select "P"
click at [80, 443] on select "Select Service Product Membership Package Voucher Prepaid Gift Card" at bounding box center [135, 457] width 111 height 28
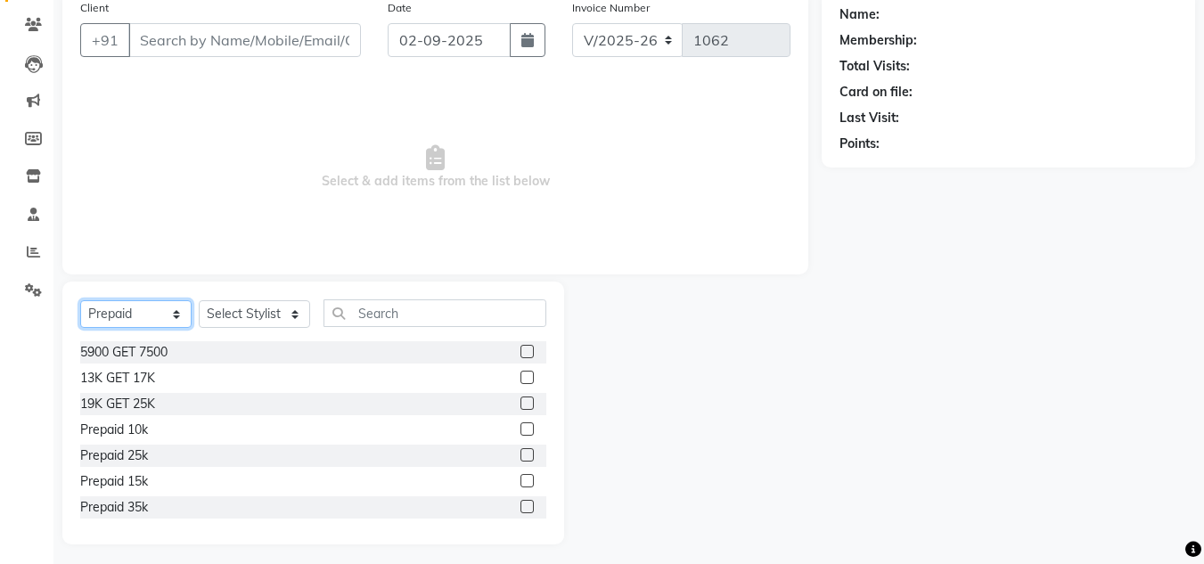
scroll to position [150, 0]
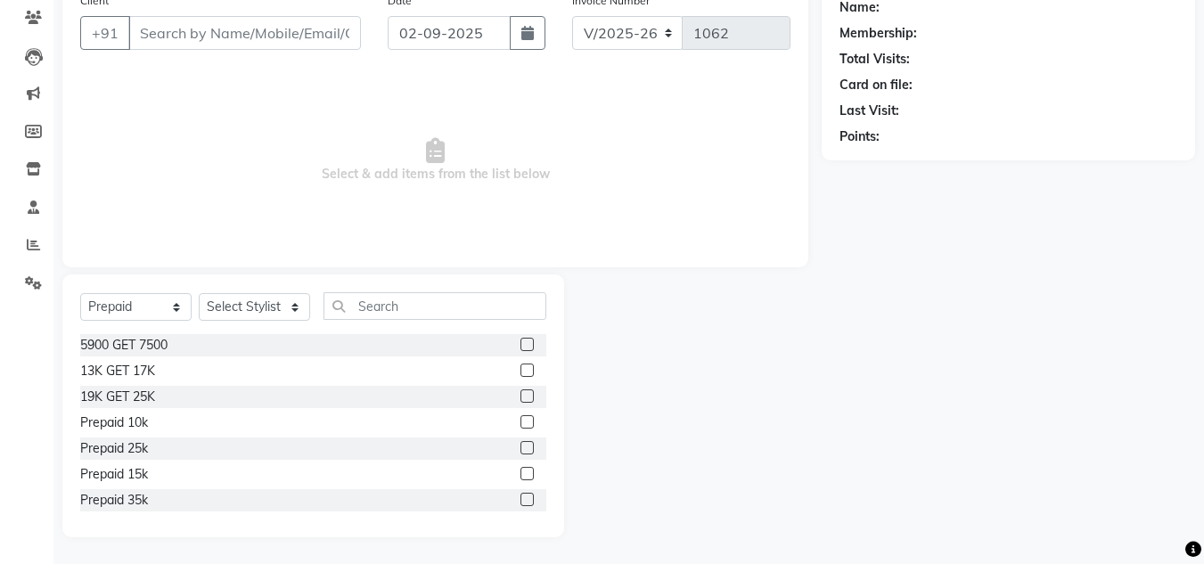
click at [729, 174] on span "Select & add items from the list below" at bounding box center [435, 160] width 710 height 178
click at [288, 309] on select "Select Stylist [PERSON_NAME] [DEMOGRAPHIC_DATA] Manager Manager [PERSON_NAME] […" at bounding box center [254, 307] width 111 height 28
click at [680, 194] on span "Select & add items from the list below" at bounding box center [435, 160] width 710 height 178
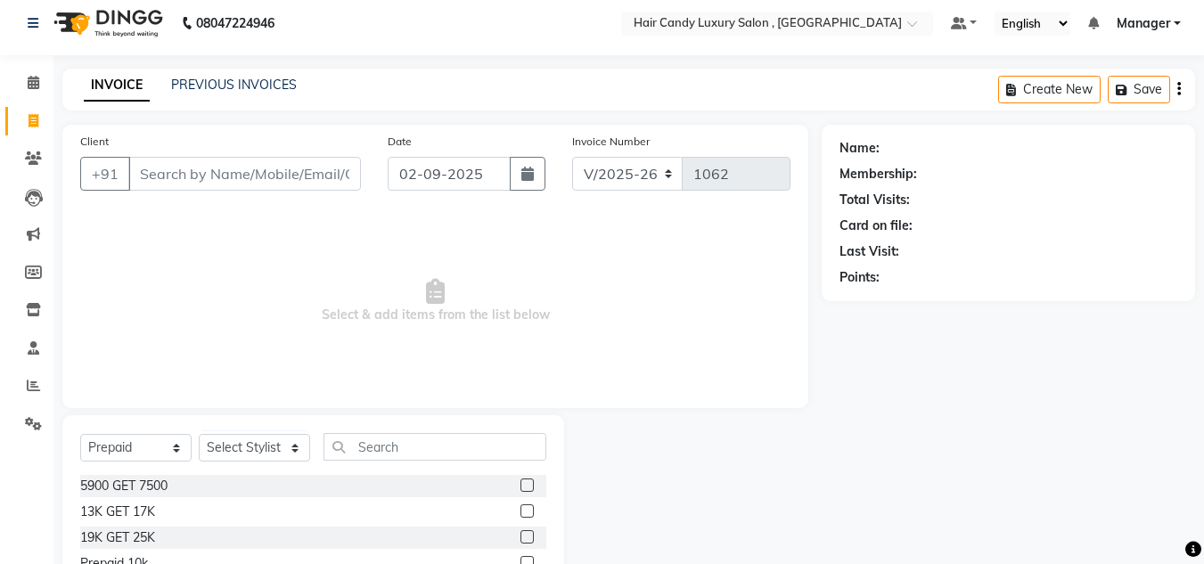
scroll to position [0, 0]
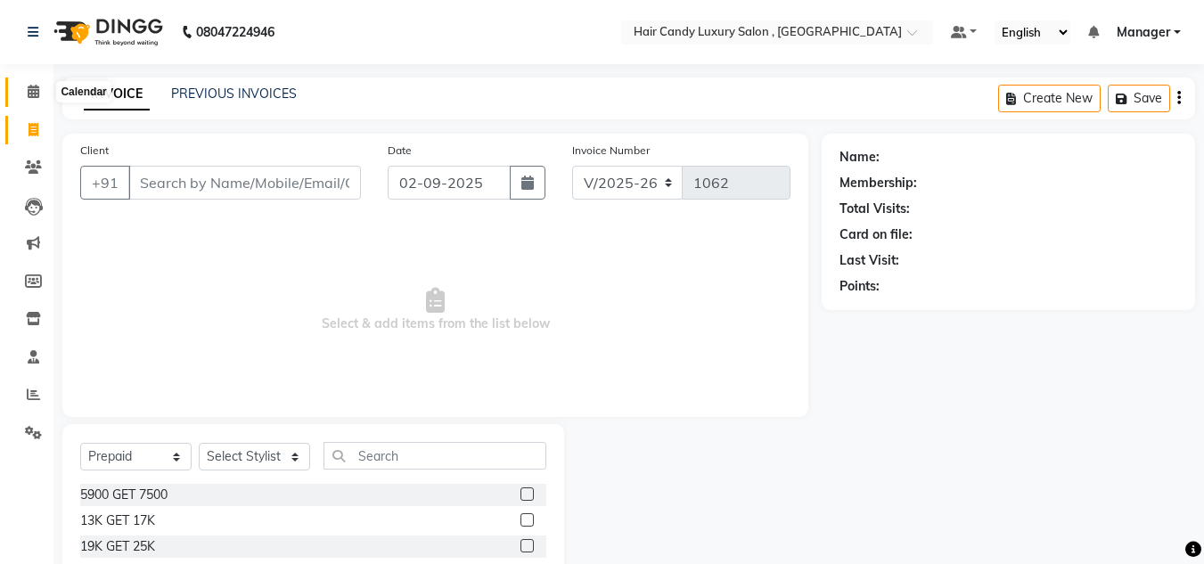
click at [26, 90] on span at bounding box center [33, 92] width 31 height 21
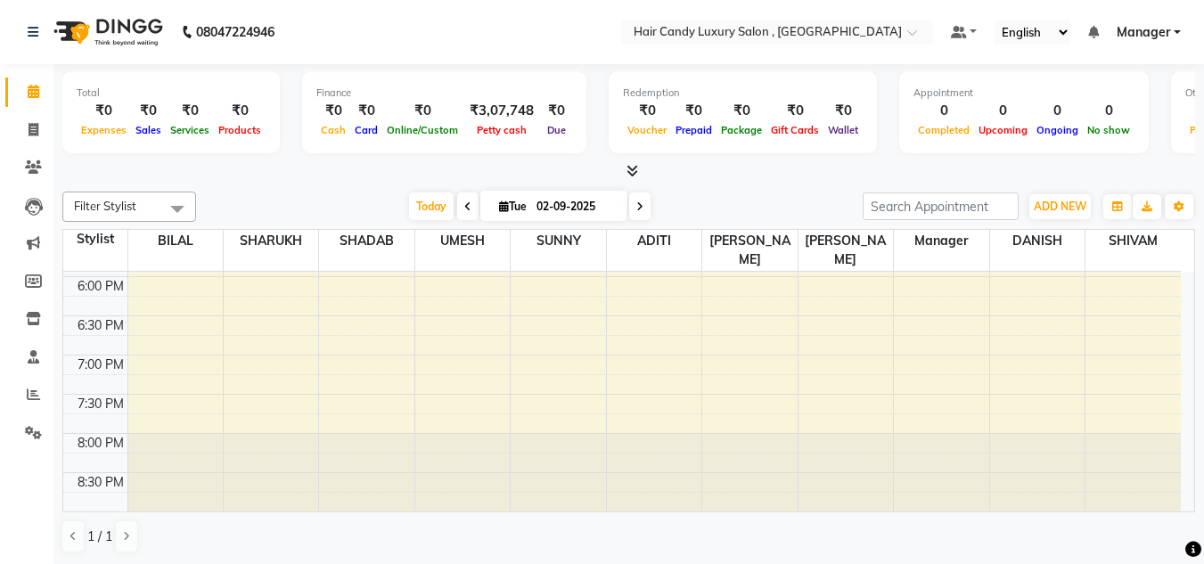
scroll to position [333, 0]
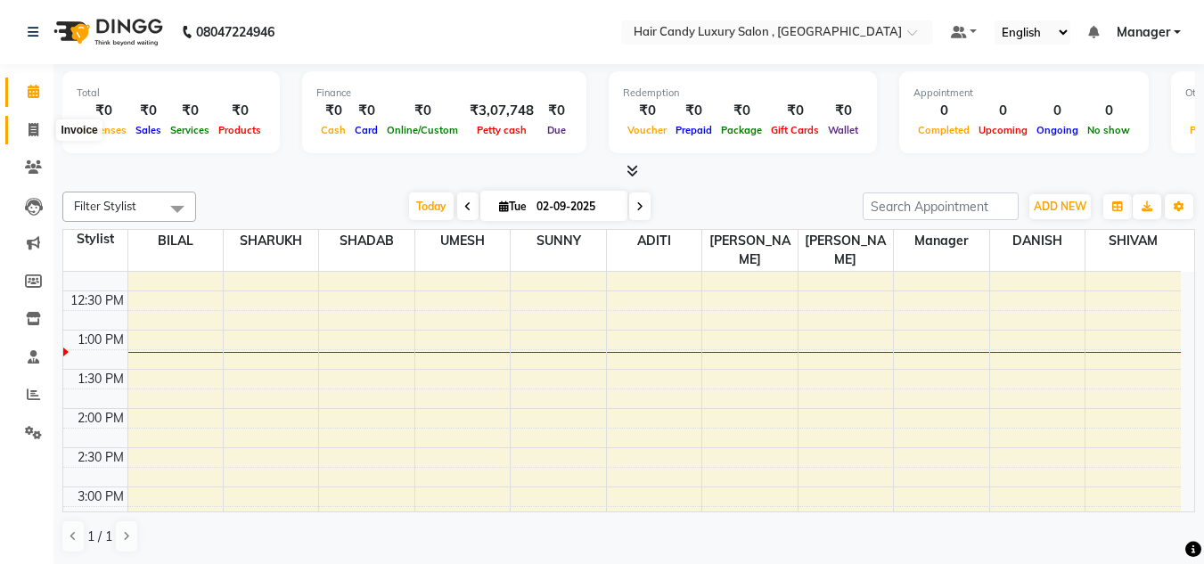
click at [30, 131] on icon at bounding box center [34, 129] width 10 height 13
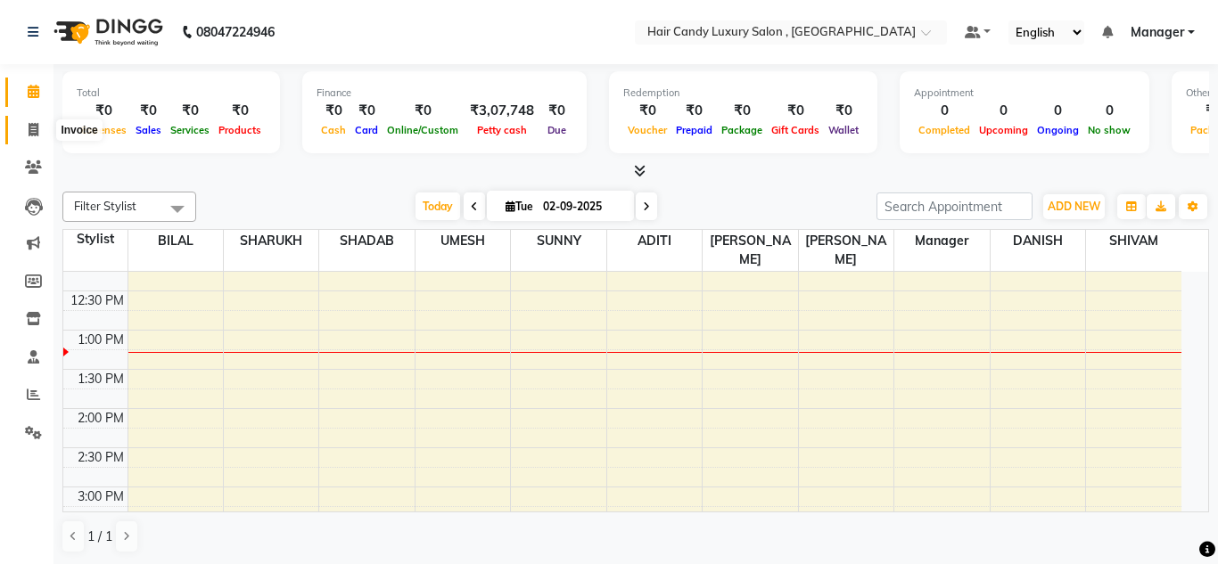
select select "service"
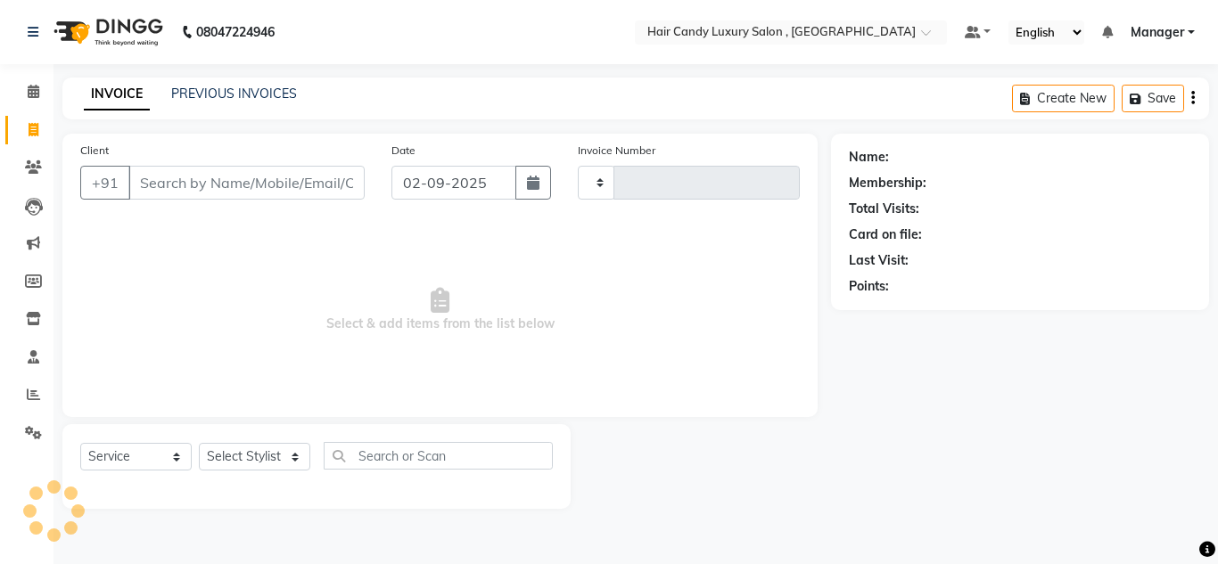
type input "1062"
select select "8304"
click at [526, 185] on button "button" at bounding box center [533, 183] width 36 height 34
select select "9"
select select "2025"
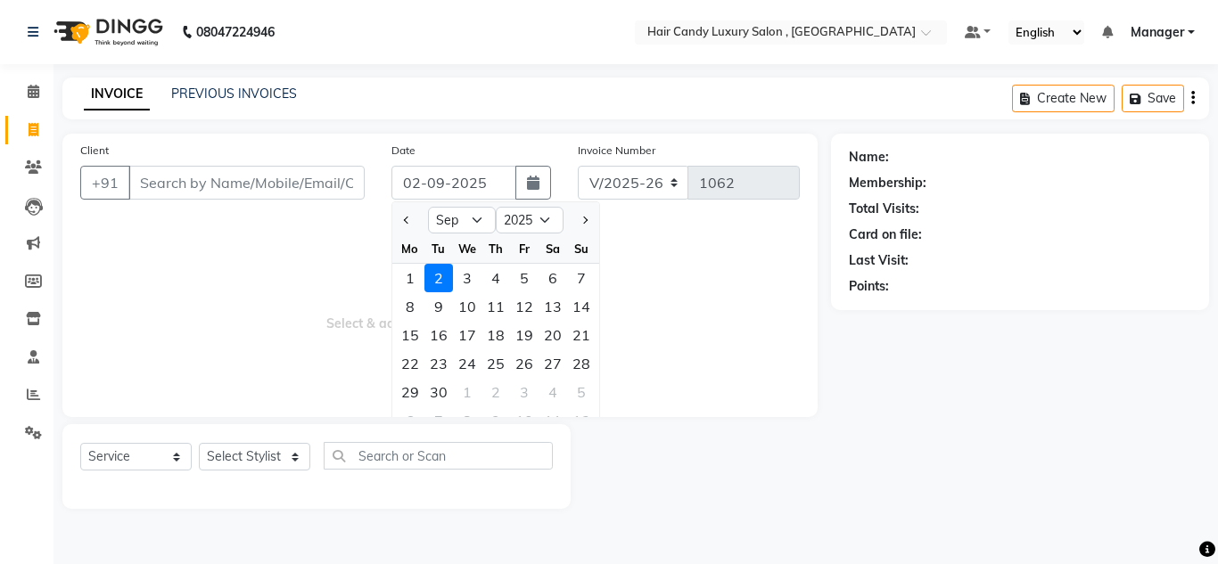
click at [394, 217] on div at bounding box center [410, 220] width 36 height 29
click at [412, 224] on button "Previous month" at bounding box center [406, 220] width 15 height 29
select select "8"
click at [550, 384] on div "30" at bounding box center [552, 392] width 29 height 29
type input "[DATE]"
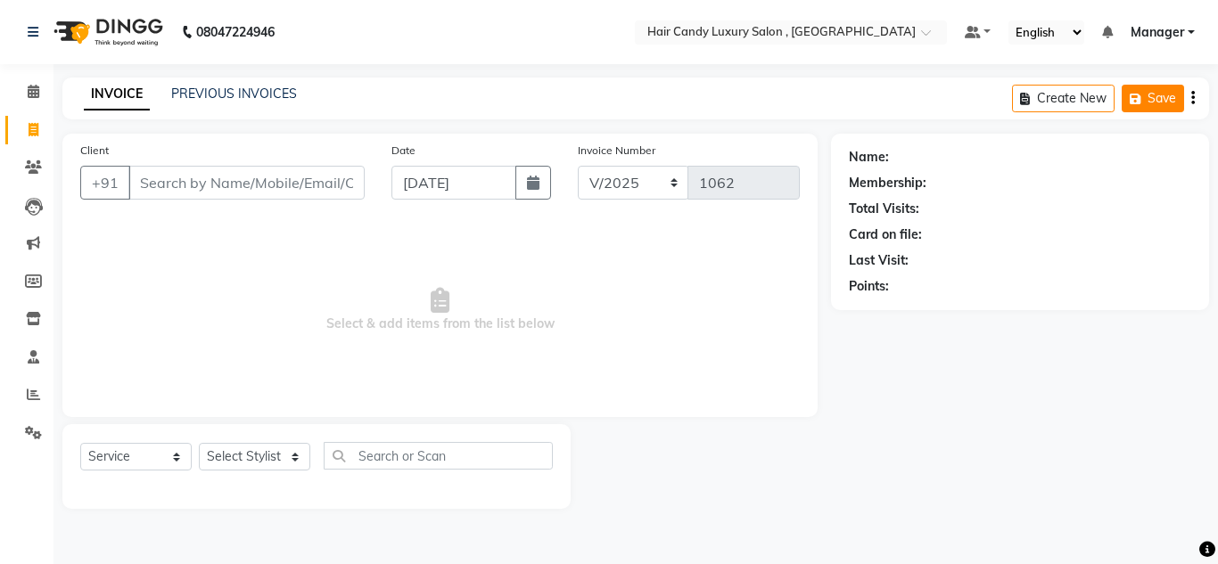
click at [1149, 98] on button "Save" at bounding box center [1152, 99] width 62 height 28
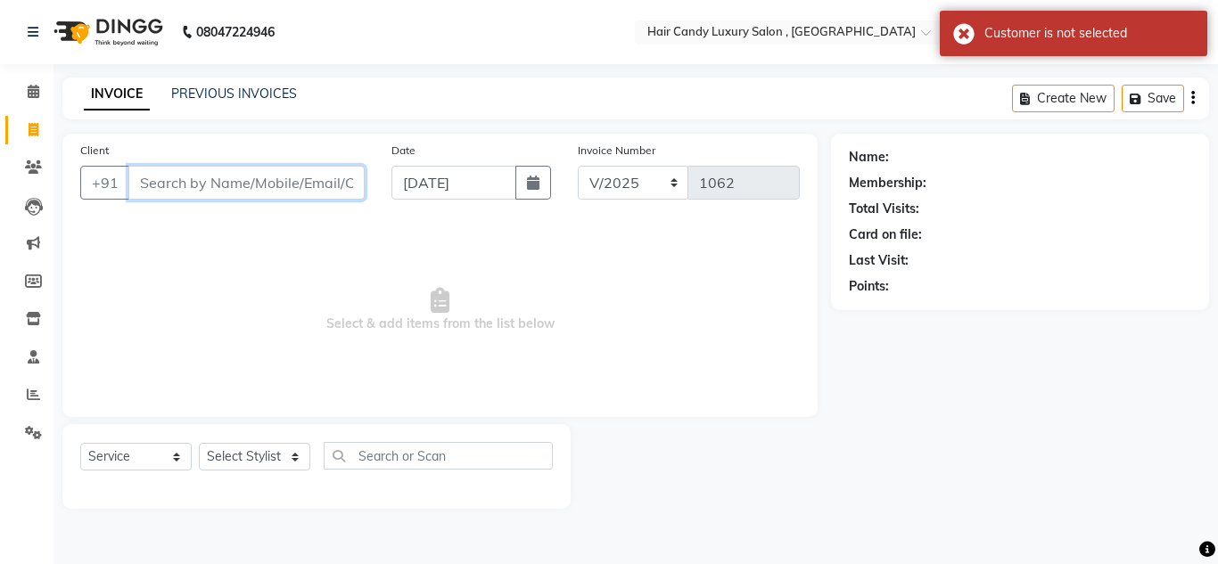
click at [244, 199] on input "Client" at bounding box center [246, 183] width 236 height 34
type input "S"
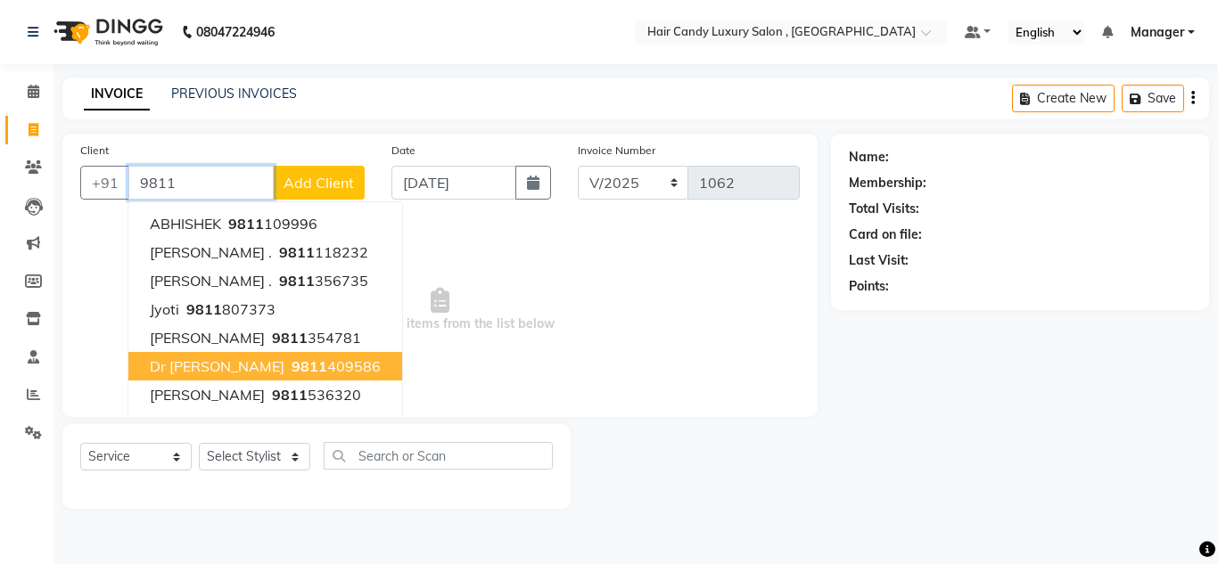
click at [288, 372] on ngb-highlight "9811 409586" at bounding box center [334, 366] width 93 height 18
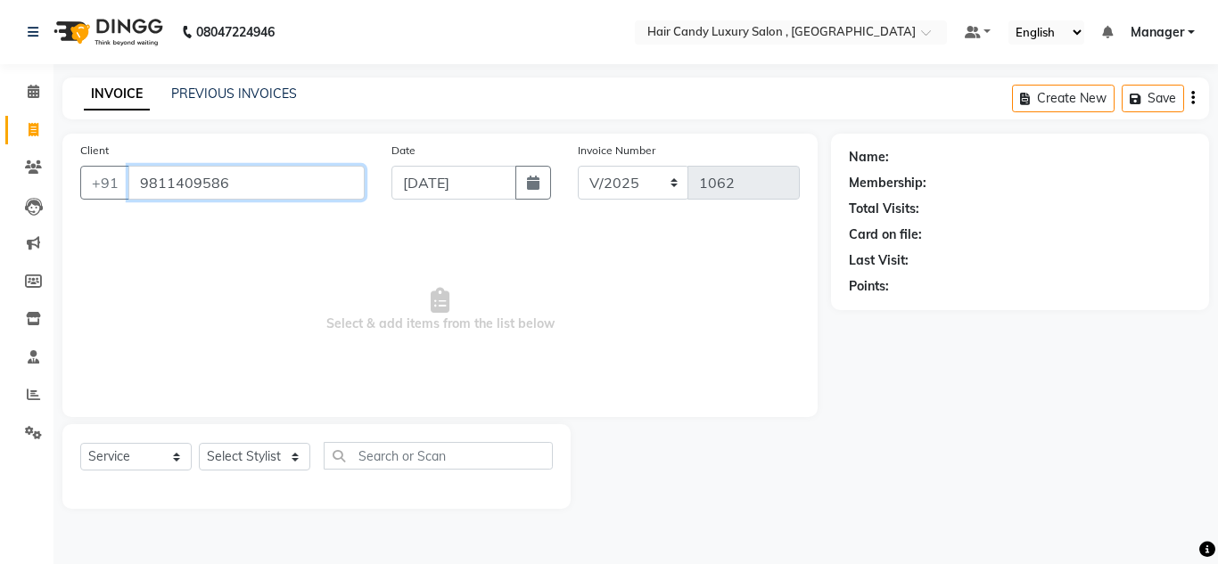
type input "9811409586"
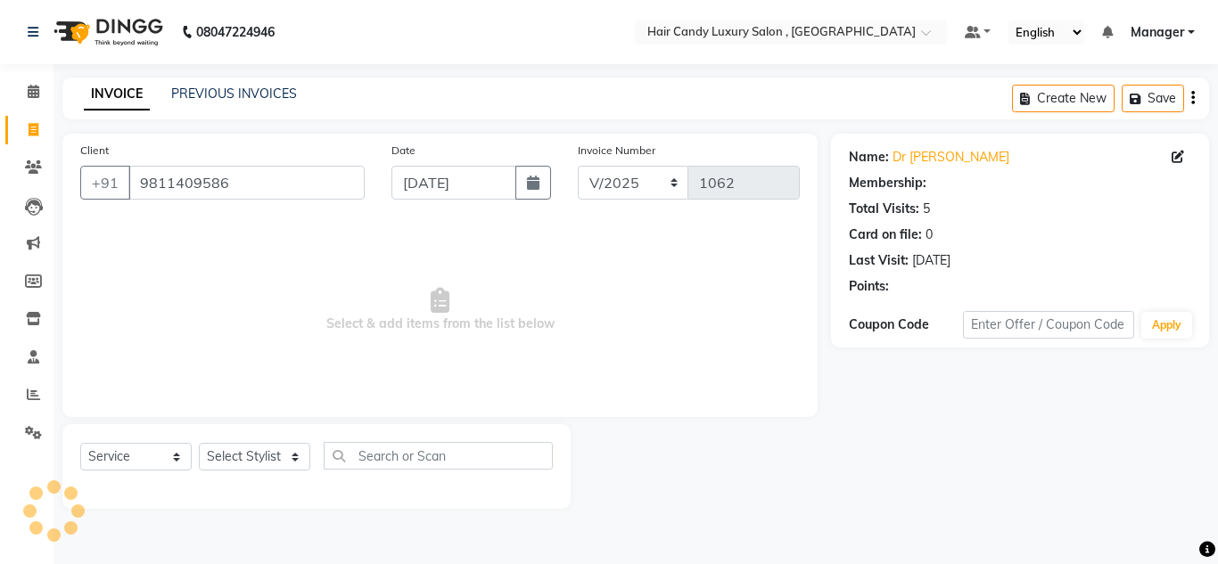
select select "1: Object"
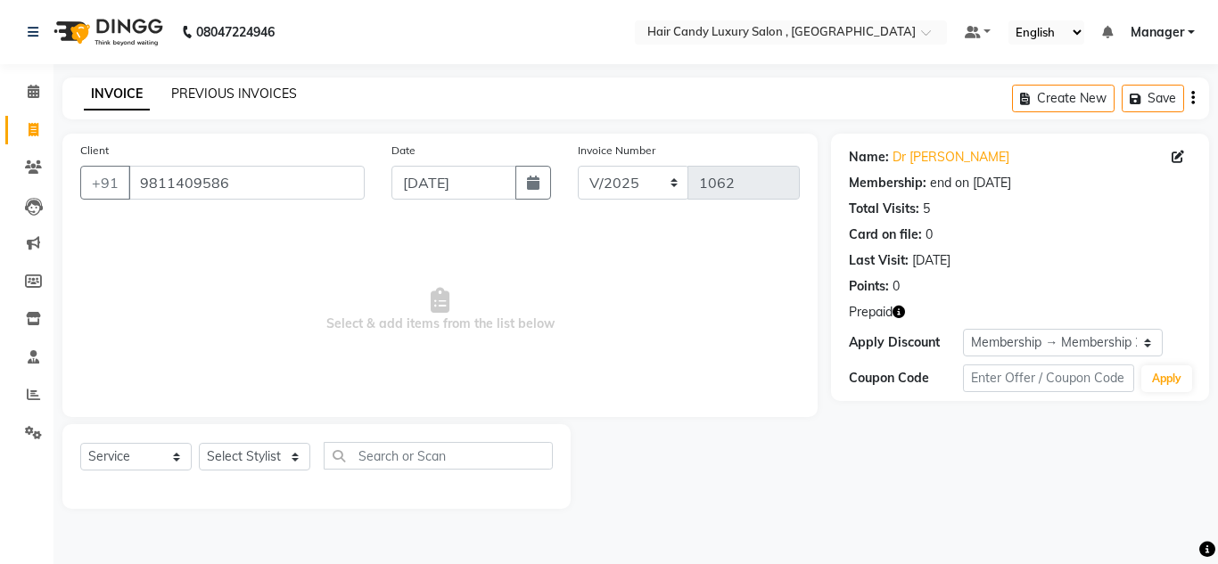
click at [258, 92] on link "PREVIOUS INVOICES" at bounding box center [234, 94] width 126 height 16
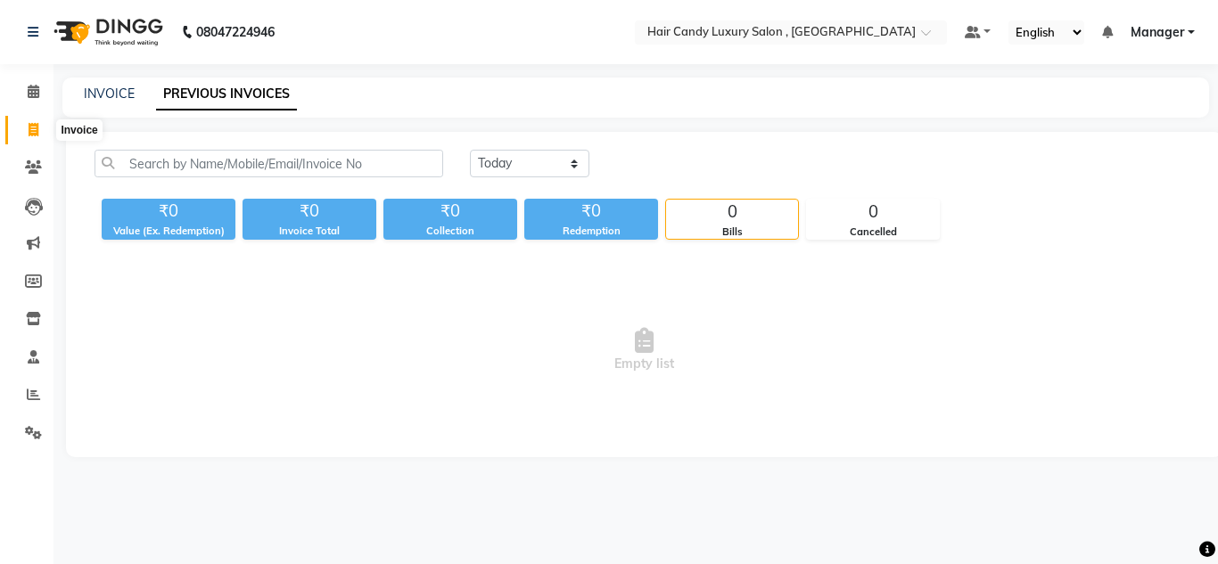
click at [33, 127] on icon at bounding box center [34, 129] width 10 height 13
select select "service"
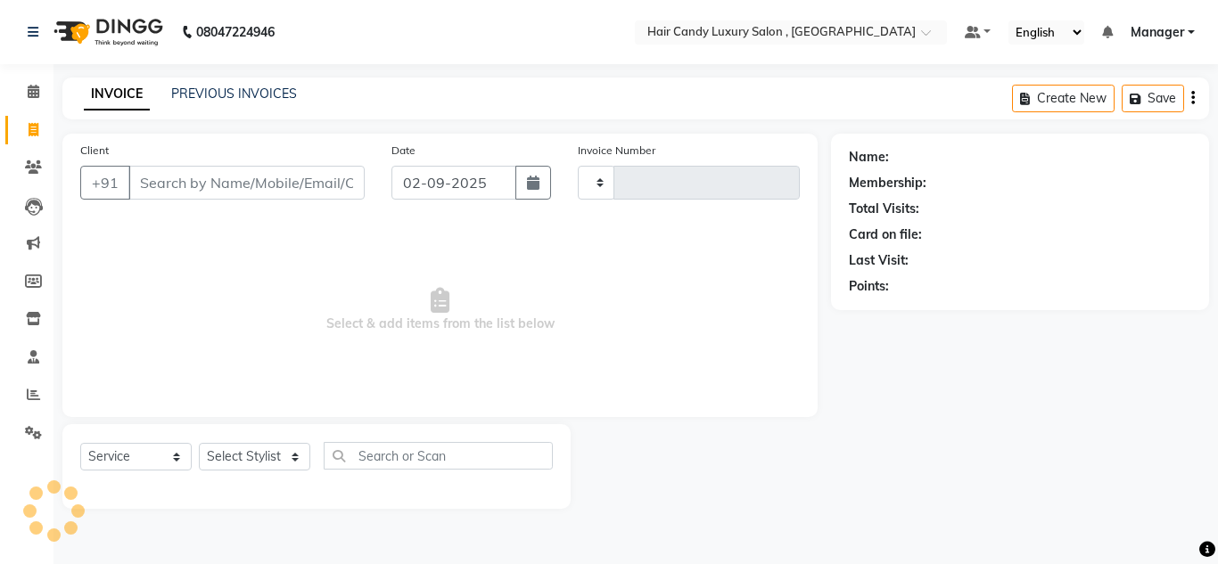
type input "1062"
select select "8304"
click at [214, 183] on input "Client" at bounding box center [246, 183] width 236 height 34
type input "D"
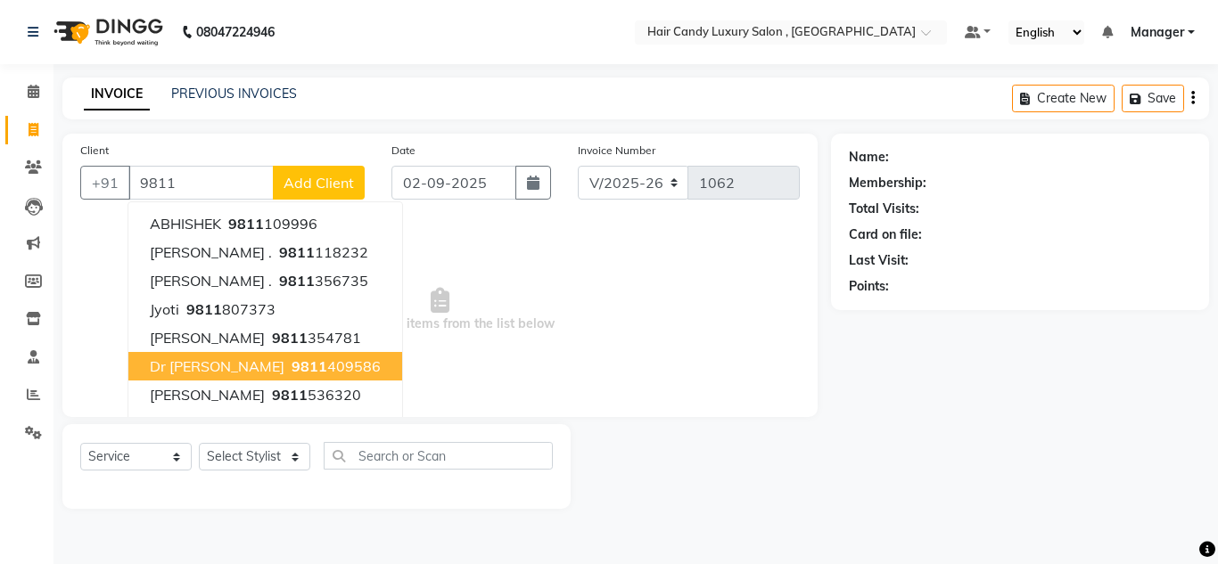
click at [288, 371] on ngb-highlight "9811 409586" at bounding box center [334, 366] width 93 height 18
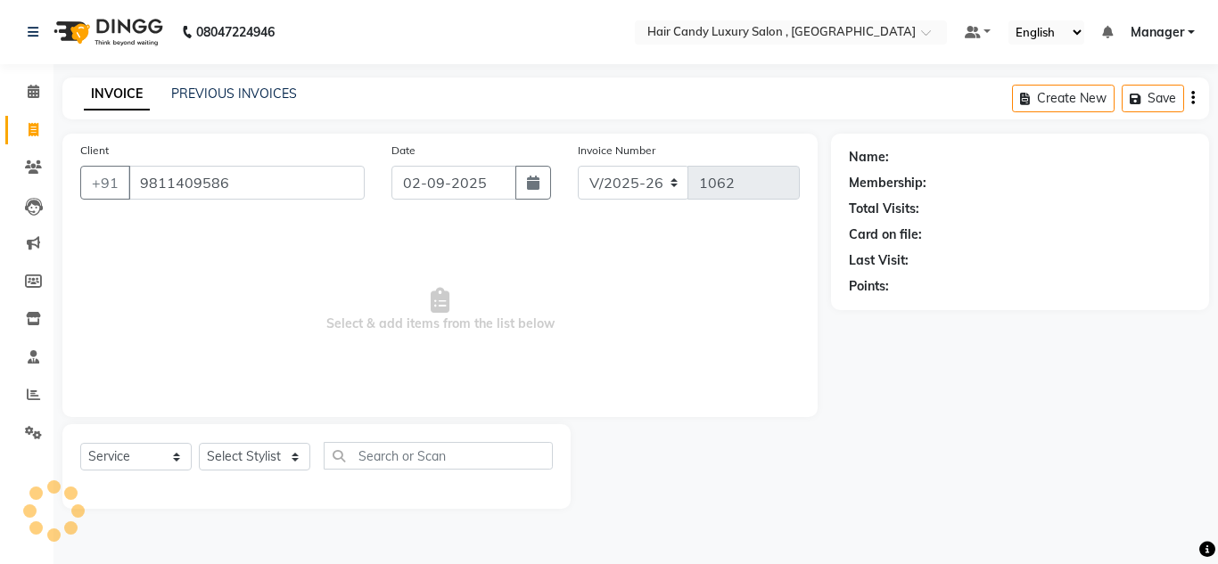
type input "9811409586"
select select "1: Object"
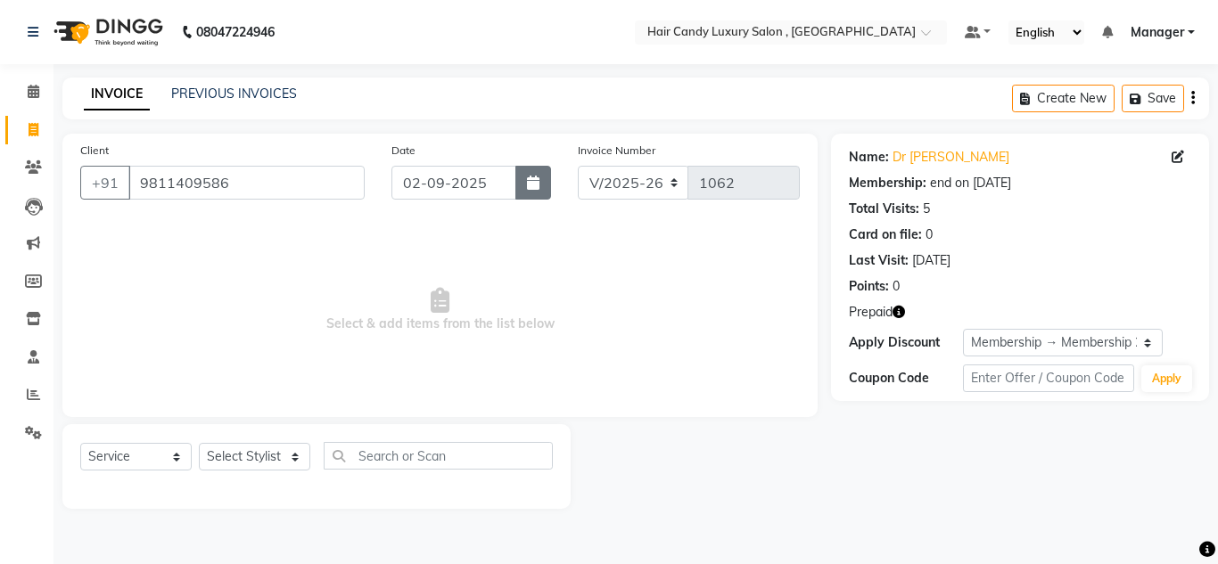
click at [531, 184] on icon "button" at bounding box center [533, 183] width 12 height 14
select select "9"
select select "2025"
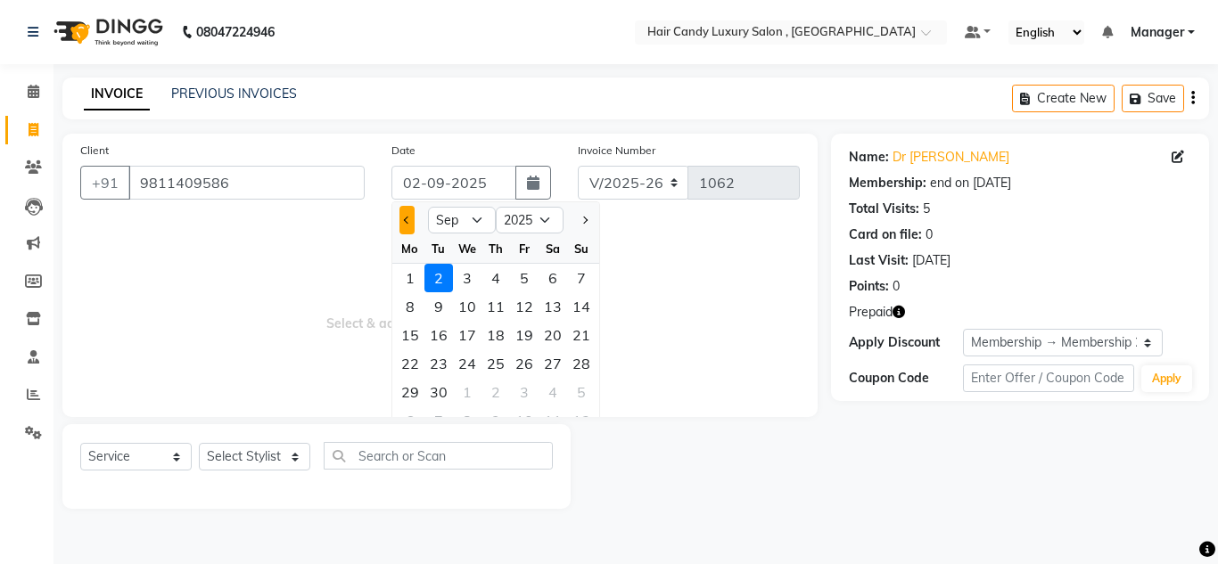
click at [411, 221] on button "Previous month" at bounding box center [406, 220] width 15 height 29
select select "8"
click at [527, 280] on div "1" at bounding box center [524, 278] width 29 height 29
type input "[DATE]"
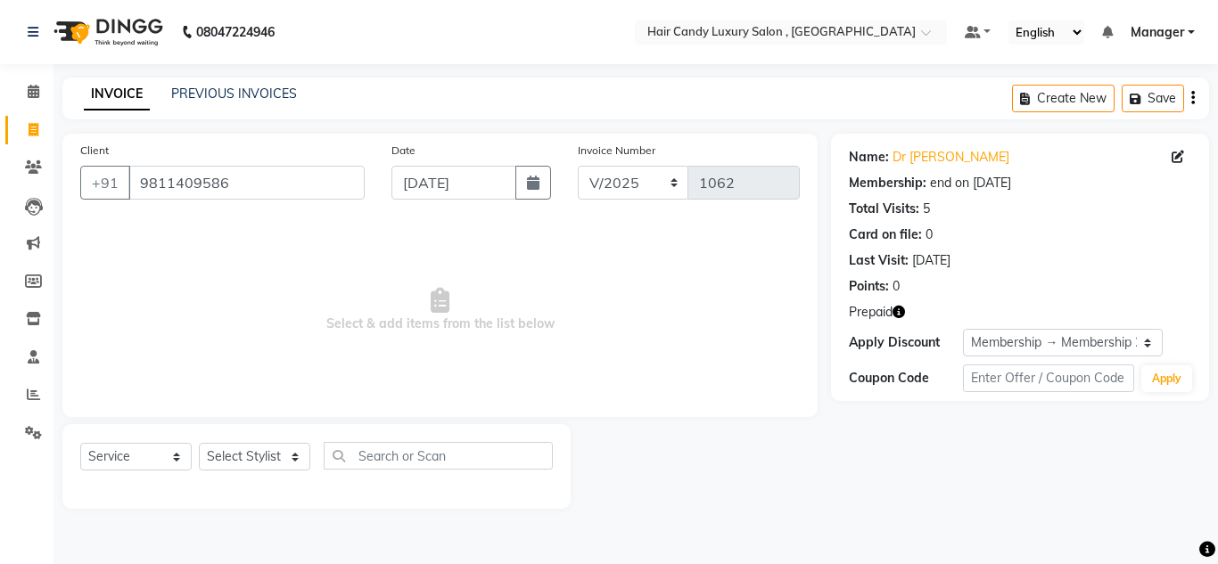
click at [447, 302] on icon at bounding box center [440, 300] width 19 height 25
click at [441, 301] on icon at bounding box center [440, 300] width 19 height 25
click at [493, 452] on input "text" at bounding box center [438, 456] width 229 height 28
click at [34, 398] on icon at bounding box center [33, 394] width 13 height 13
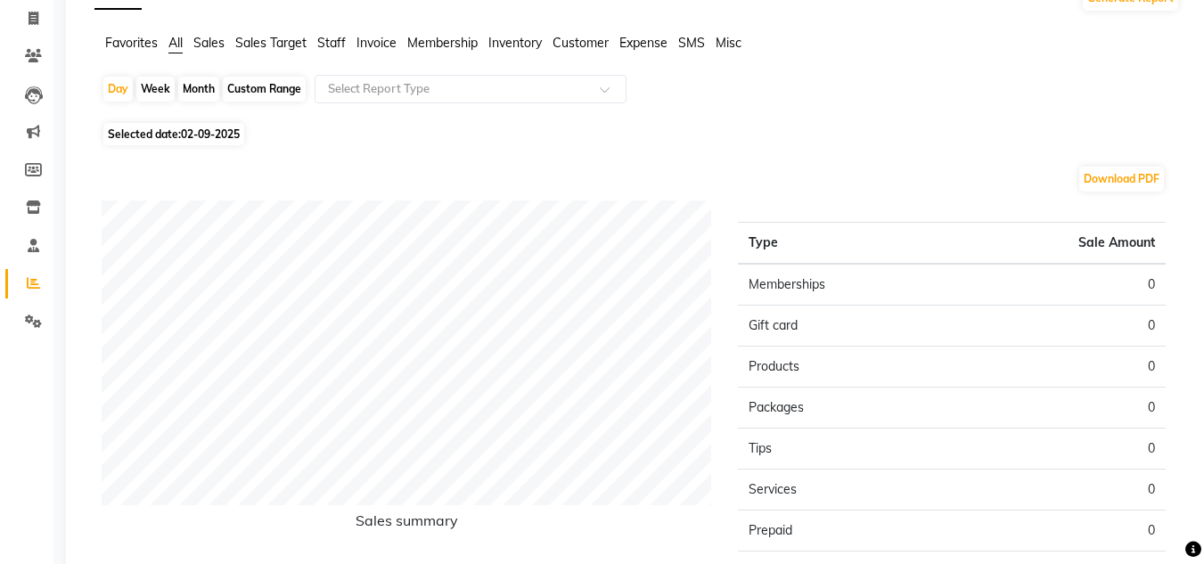
scroll to position [57, 0]
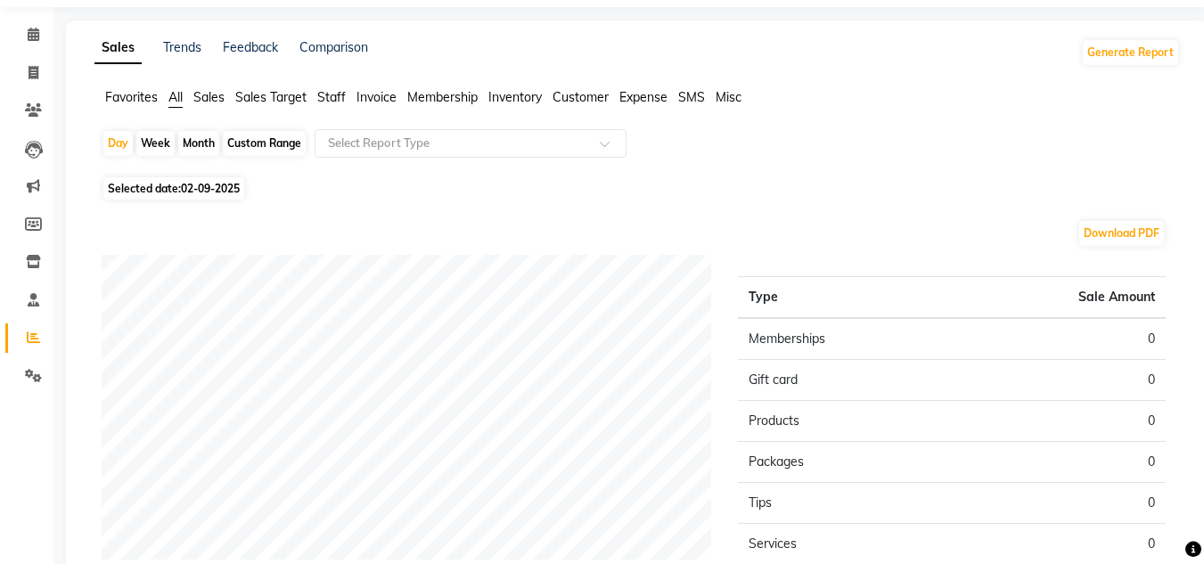
click at [183, 185] on span "02-09-2025" at bounding box center [210, 188] width 59 height 13
select select "9"
select select "2025"
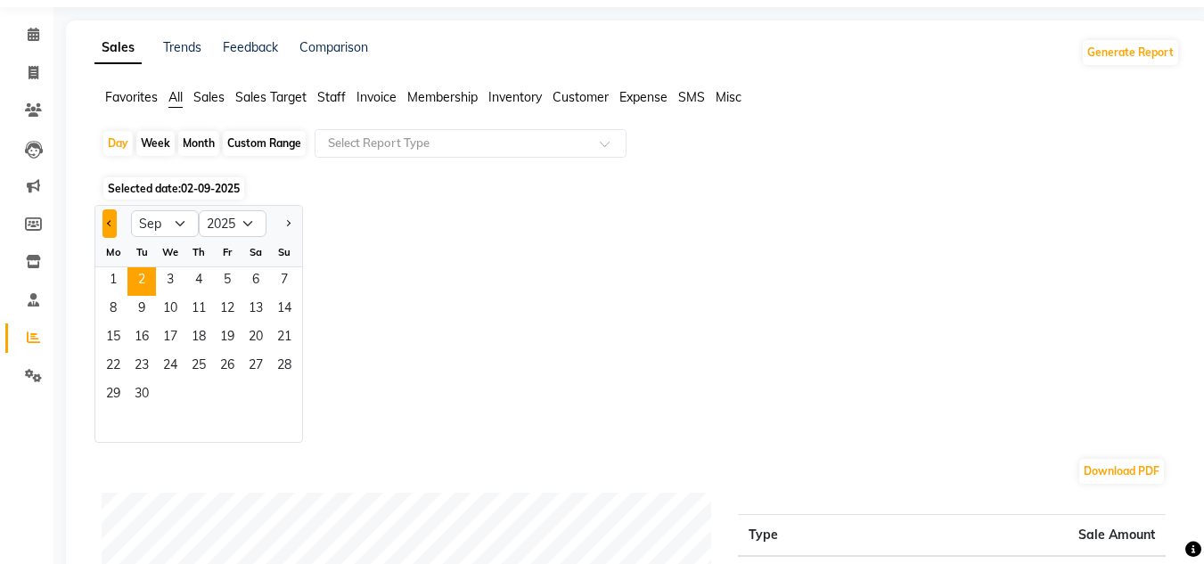
click at [104, 227] on button "Previous month" at bounding box center [110, 223] width 14 height 29
select select "8"
click at [190, 338] on span "14" at bounding box center [199, 338] width 29 height 29
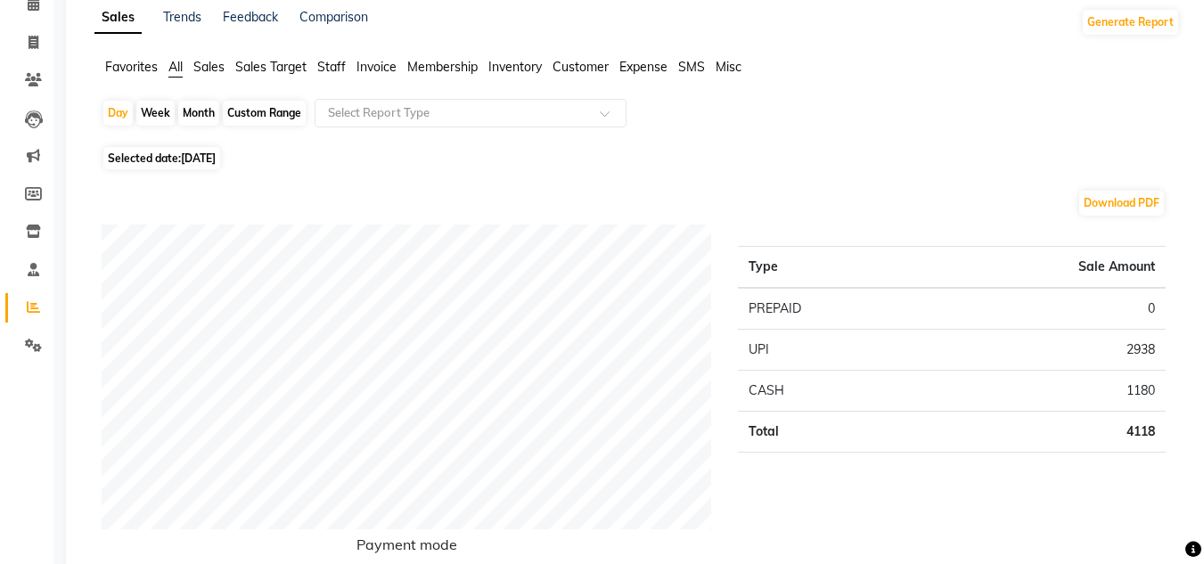
scroll to position [43, 0]
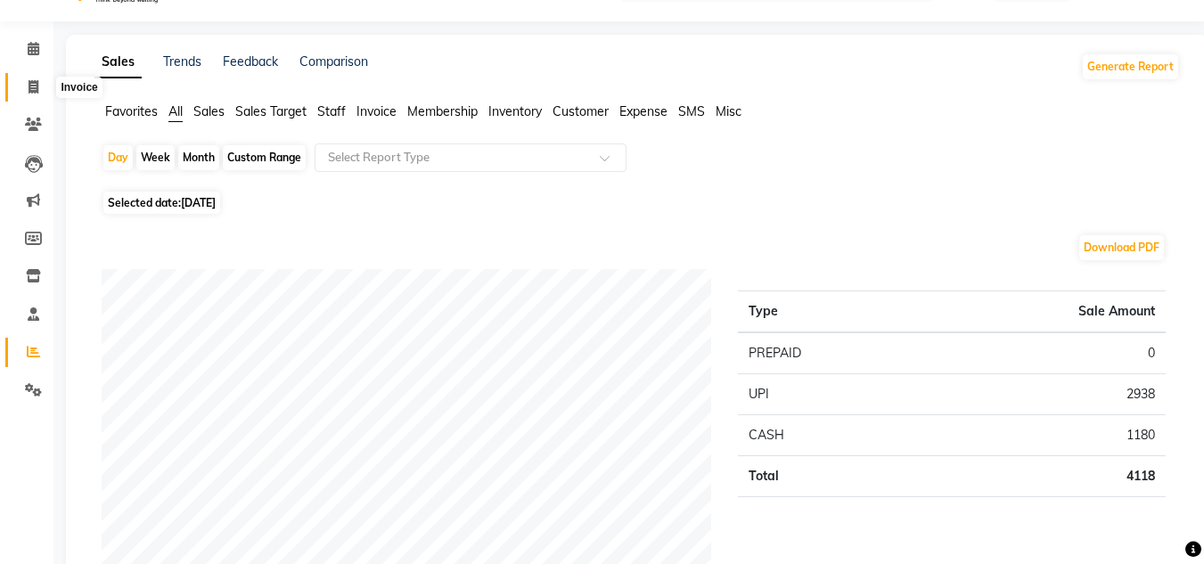
click at [35, 90] on icon at bounding box center [34, 86] width 10 height 13
select select "service"
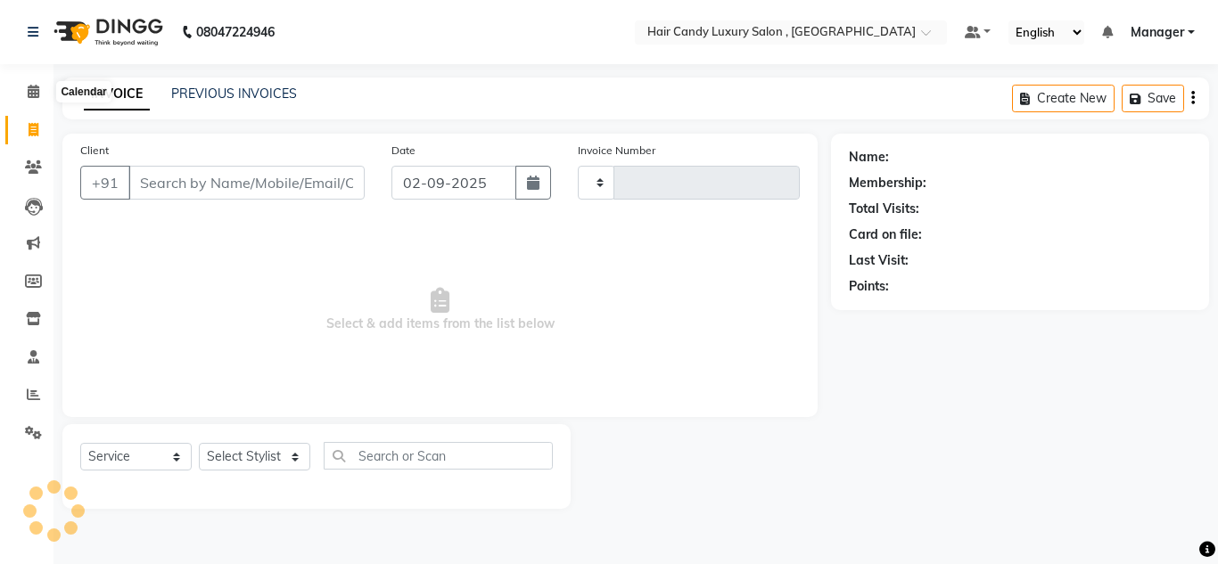
type input "1062"
click at [671, 180] on select "V/2025 V/2025-26" at bounding box center [633, 183] width 111 height 34
select select "8305"
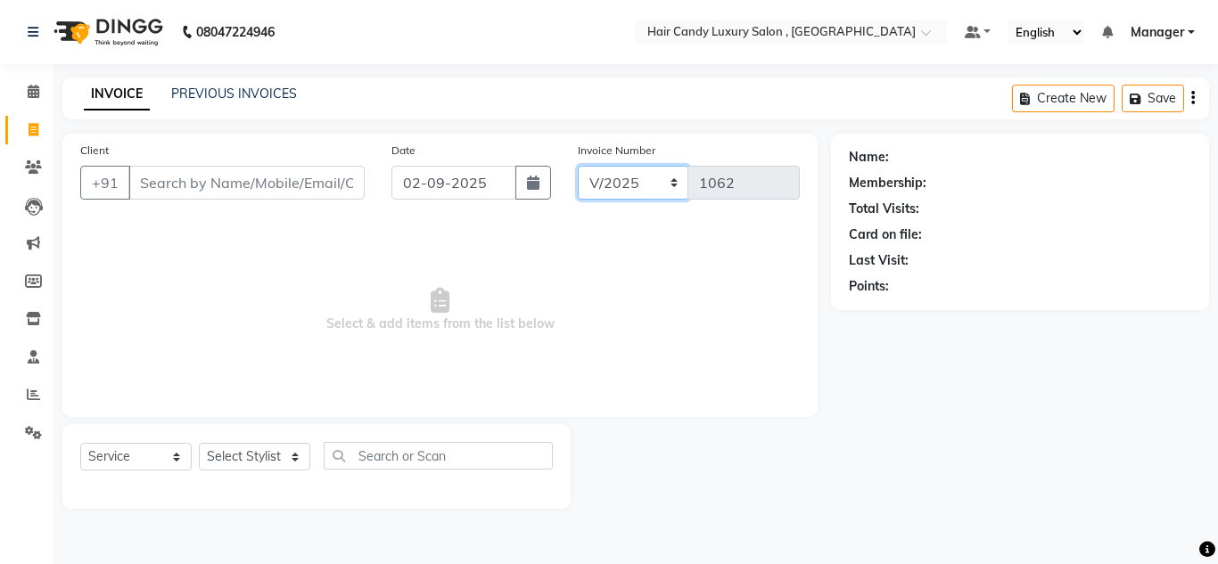
click at [578, 166] on select "V/2025 V/2025-26" at bounding box center [633, 183] width 111 height 34
type input "0001"
click at [1193, 98] on icon "button" at bounding box center [1193, 98] width 4 height 1
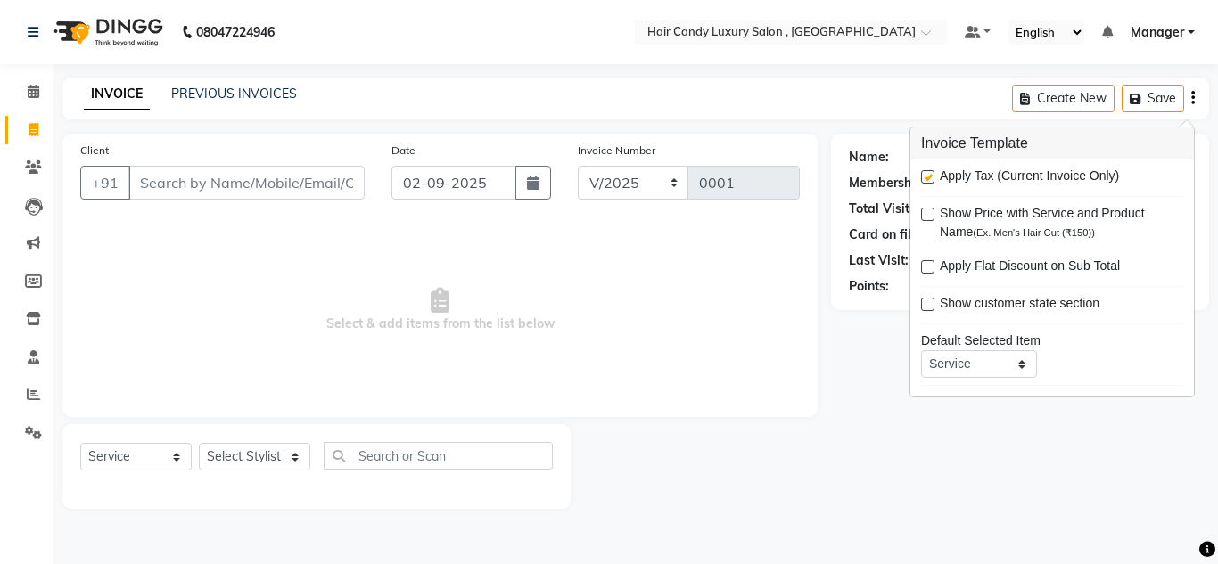
click at [636, 332] on span "Select & add items from the list below" at bounding box center [439, 310] width 719 height 178
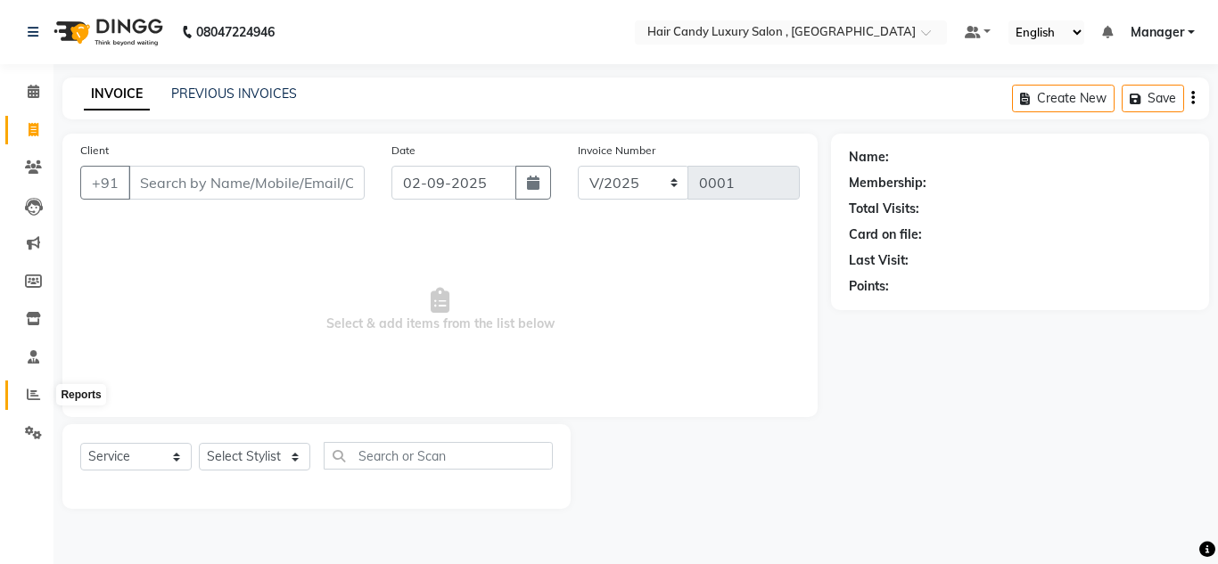
click at [26, 392] on span at bounding box center [33, 395] width 31 height 21
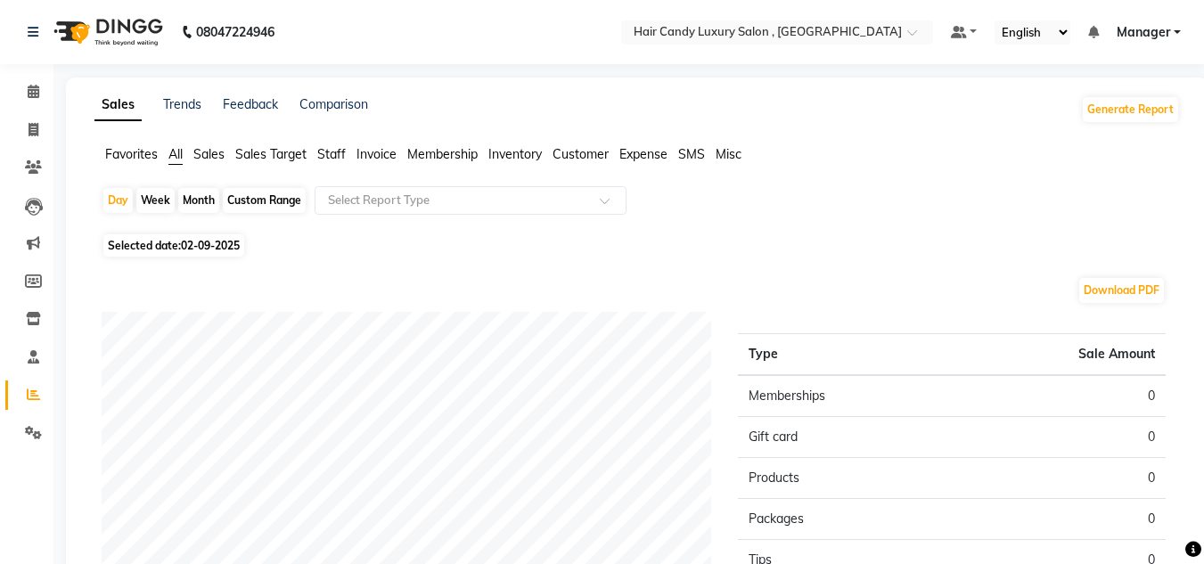
click at [391, 157] on span "Invoice" at bounding box center [377, 154] width 40 height 16
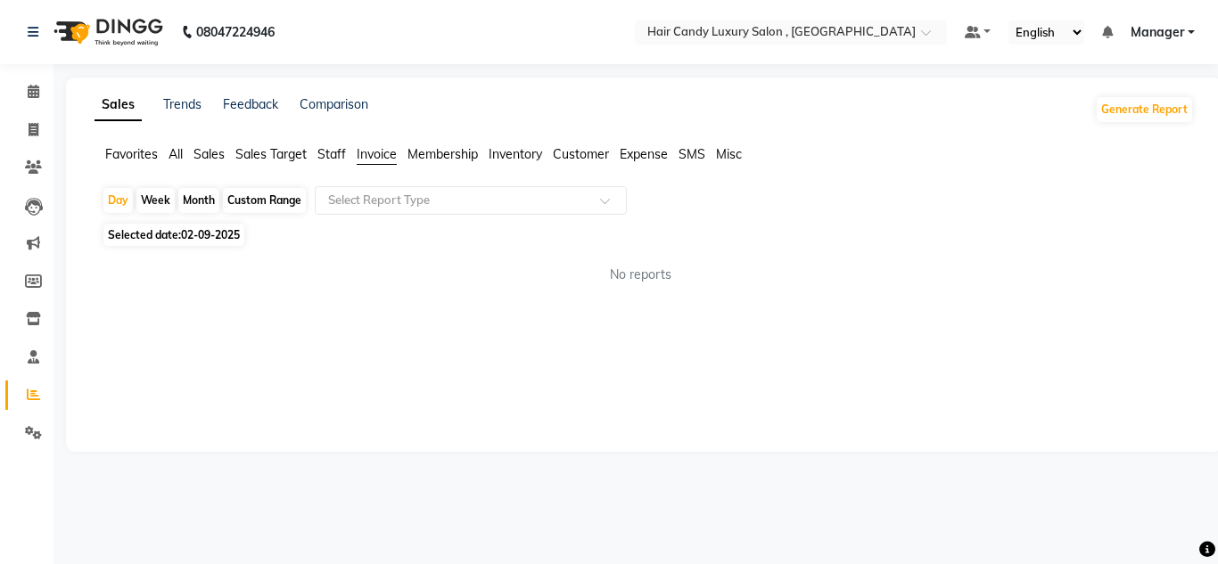
click at [259, 200] on div "Custom Range" at bounding box center [264, 200] width 83 height 25
select select "9"
select select "2025"
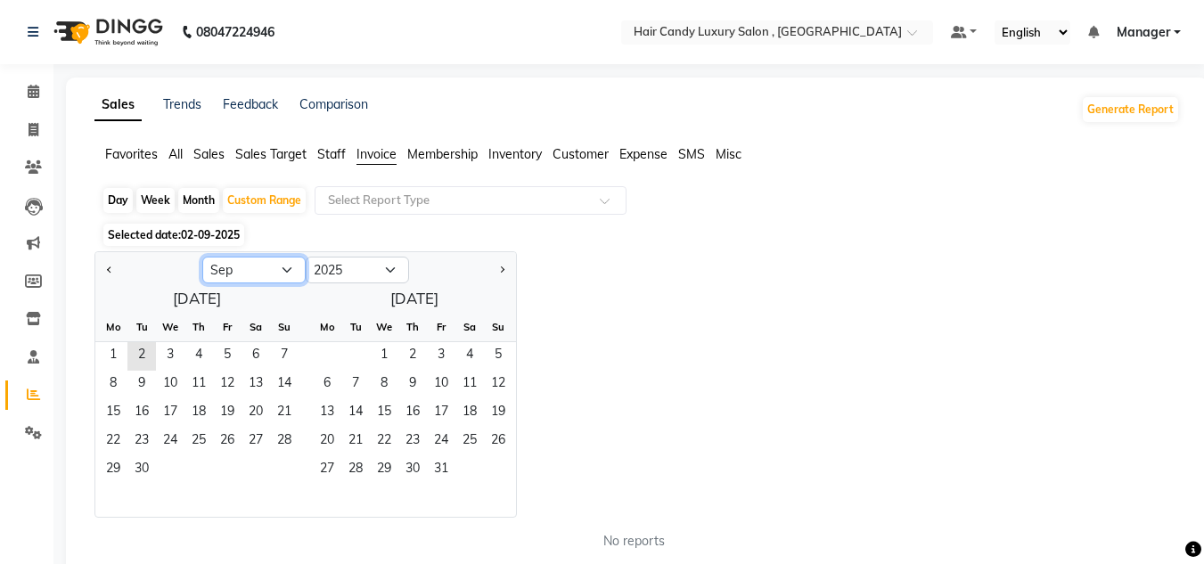
click at [288, 270] on select "Jan Feb Mar Apr May Jun [DATE] Aug Sep Oct Nov Dec" at bounding box center [253, 270] width 103 height 27
select select "8"
click at [202, 257] on select "Jan Feb Mar Apr May Jun [DATE] Aug Sep Oct Nov Dec" at bounding box center [253, 270] width 103 height 27
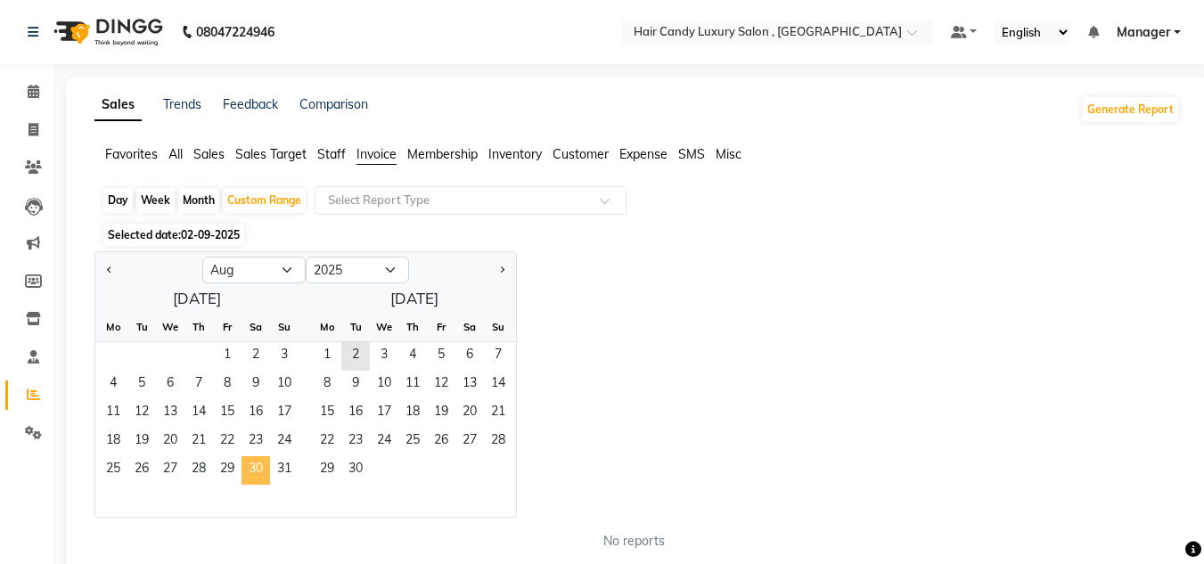
click at [249, 461] on span "30" at bounding box center [256, 470] width 29 height 29
click at [335, 363] on span "1" at bounding box center [327, 356] width 29 height 29
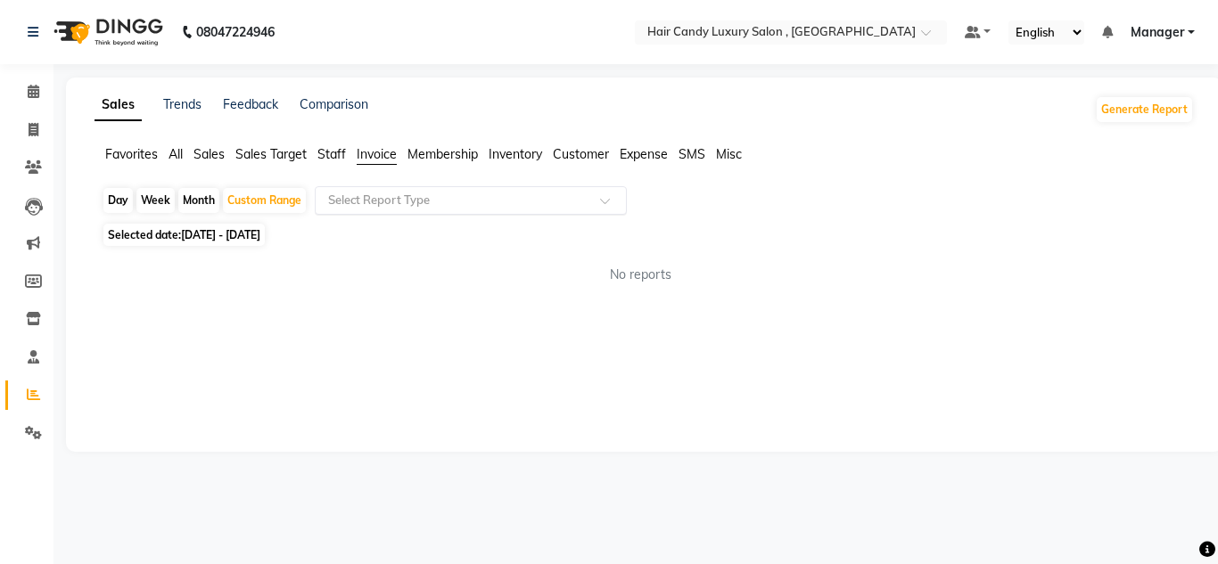
click at [485, 209] on input "text" at bounding box center [452, 201] width 257 height 18
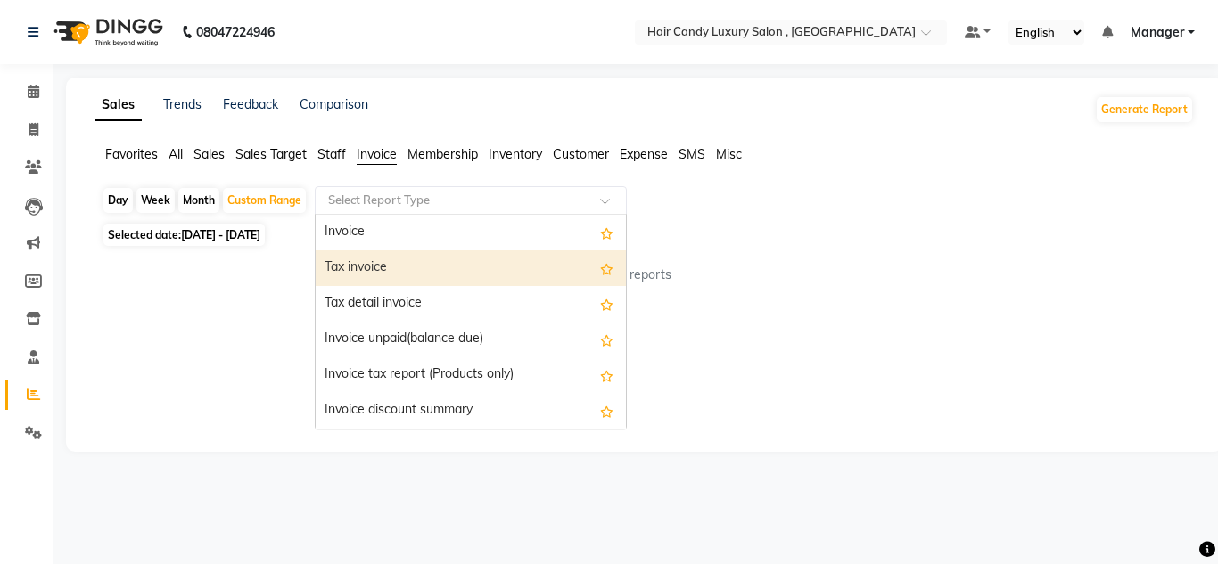
click at [415, 260] on div "Tax invoice" at bounding box center [471, 268] width 310 height 36
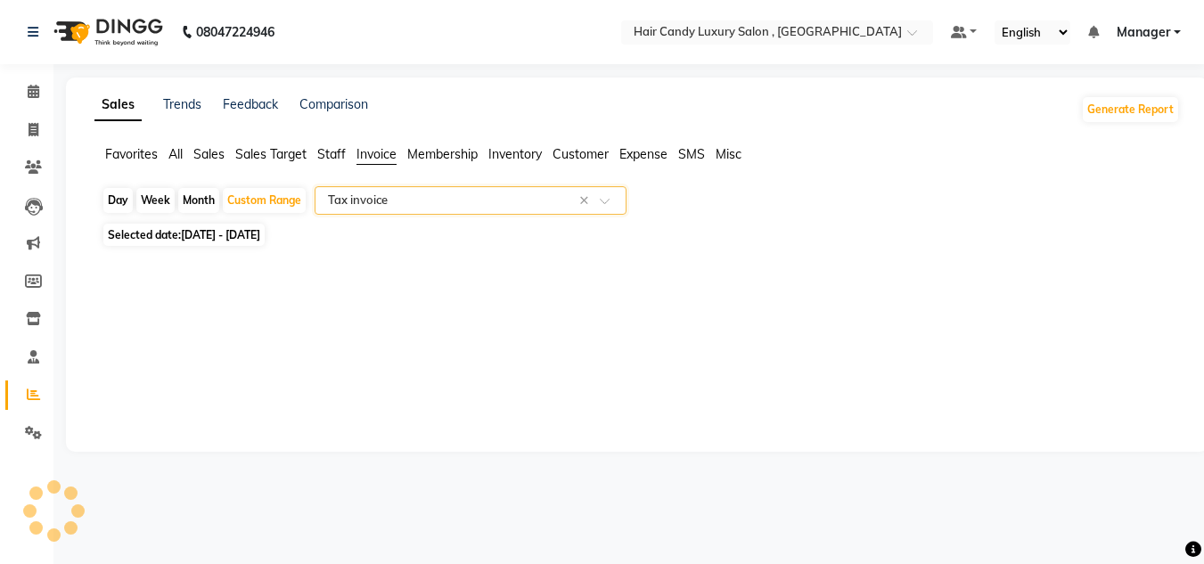
select select "full_report"
select select "csv"
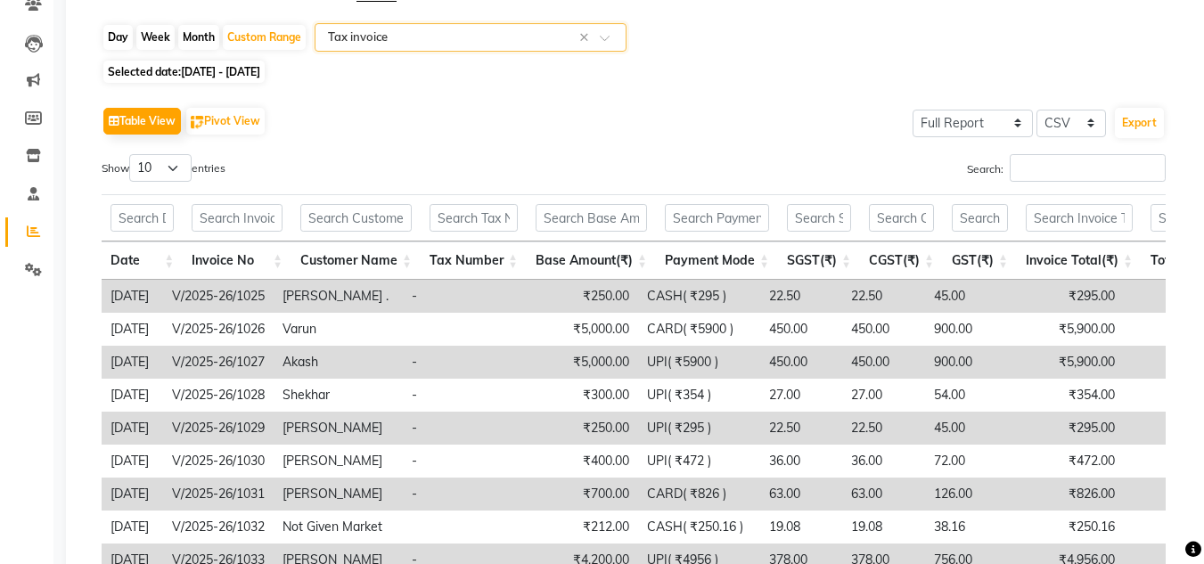
scroll to position [178, 0]
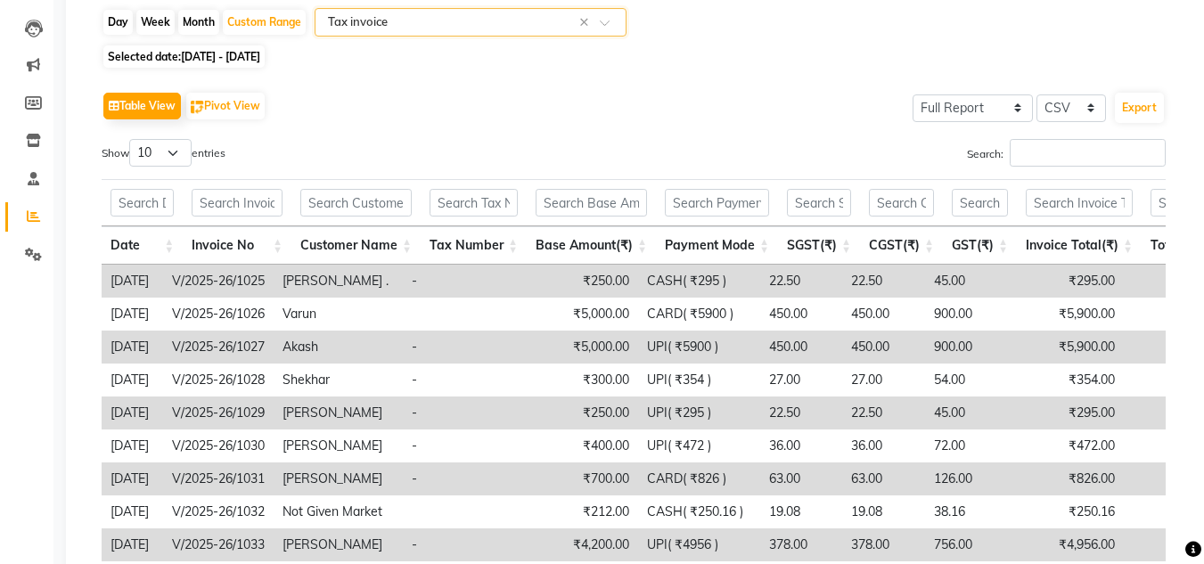
click at [611, 286] on td "₹250.00" at bounding box center [573, 281] width 129 height 33
click at [1092, 273] on td "₹295.00" at bounding box center [1061, 281] width 125 height 33
click at [195, 282] on td "V/2025-26/1025" at bounding box center [218, 281] width 111 height 33
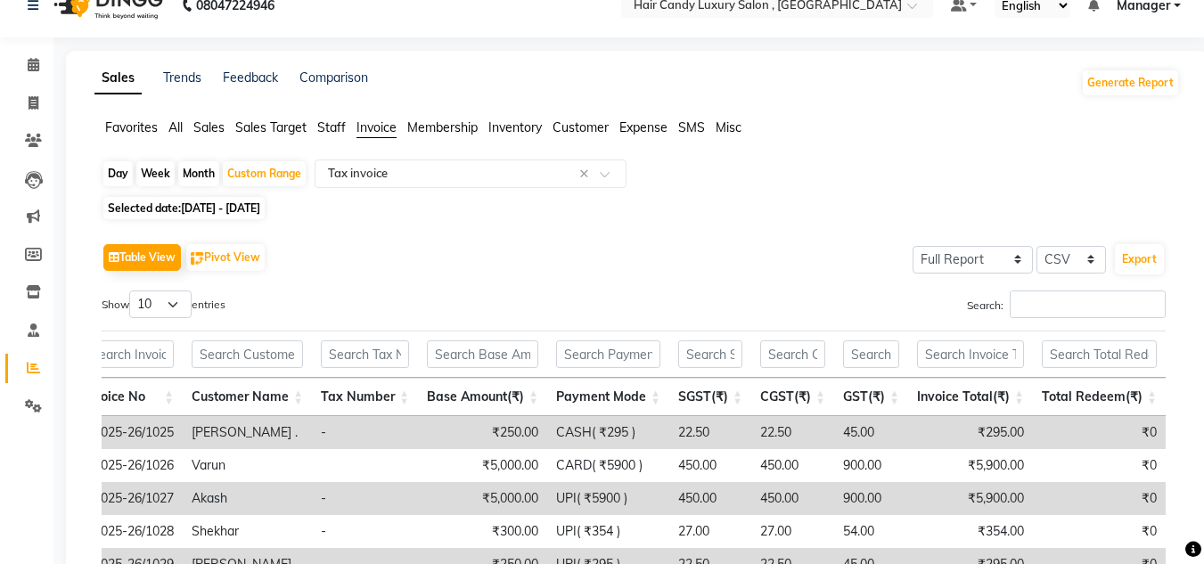
scroll to position [0, 0]
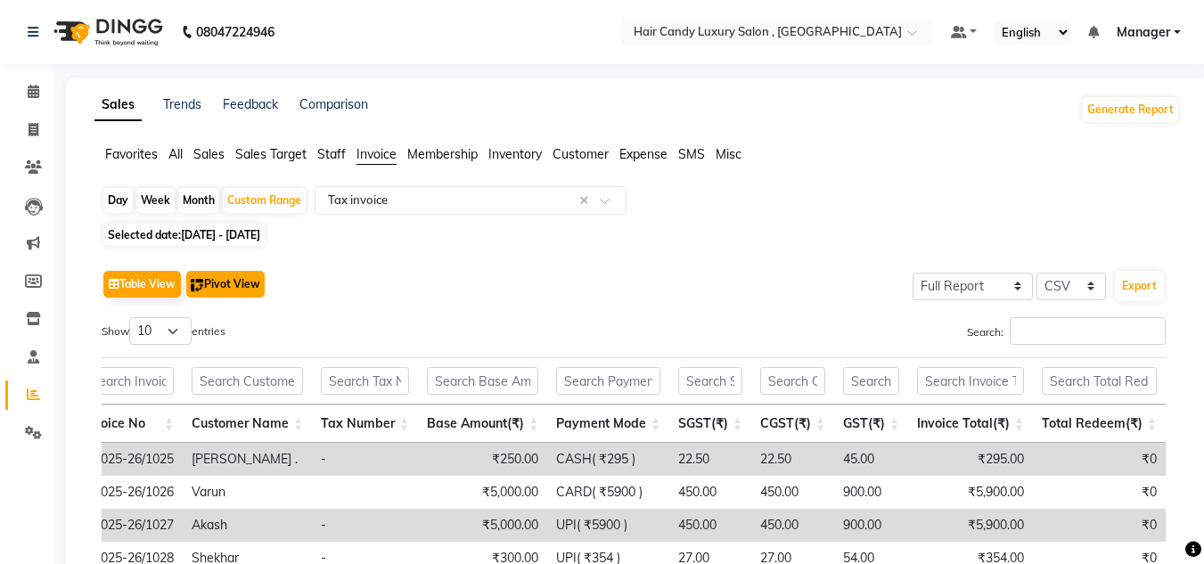
click at [226, 289] on button "Pivot View" at bounding box center [225, 284] width 78 height 27
select select "full_report"
select select "csv"
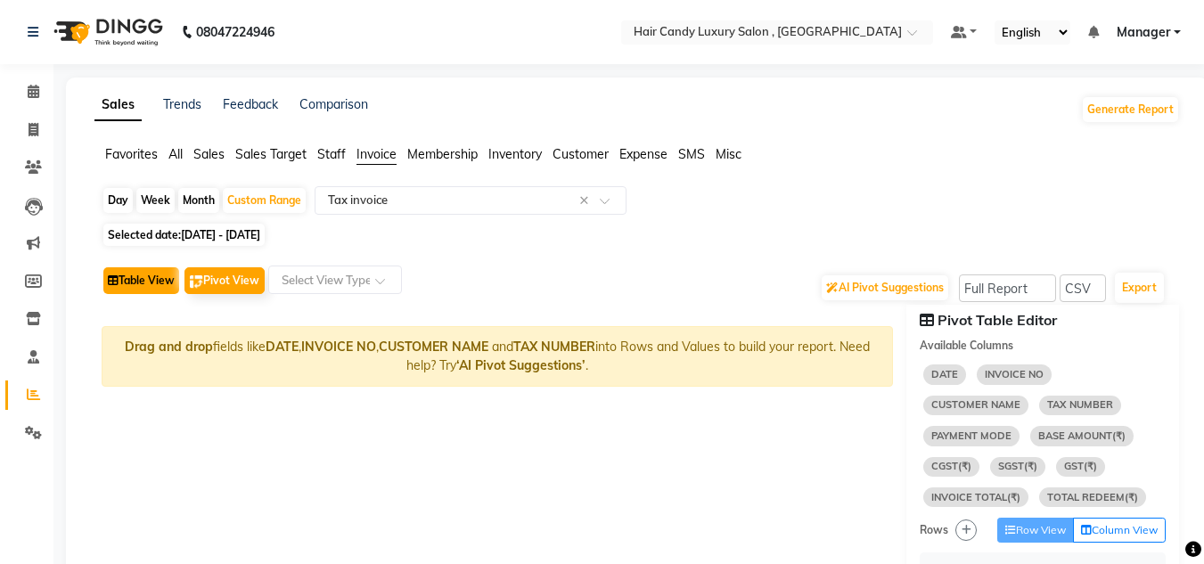
click at [139, 291] on button "Table View" at bounding box center [141, 280] width 76 height 27
select select "full_report"
select select "csv"
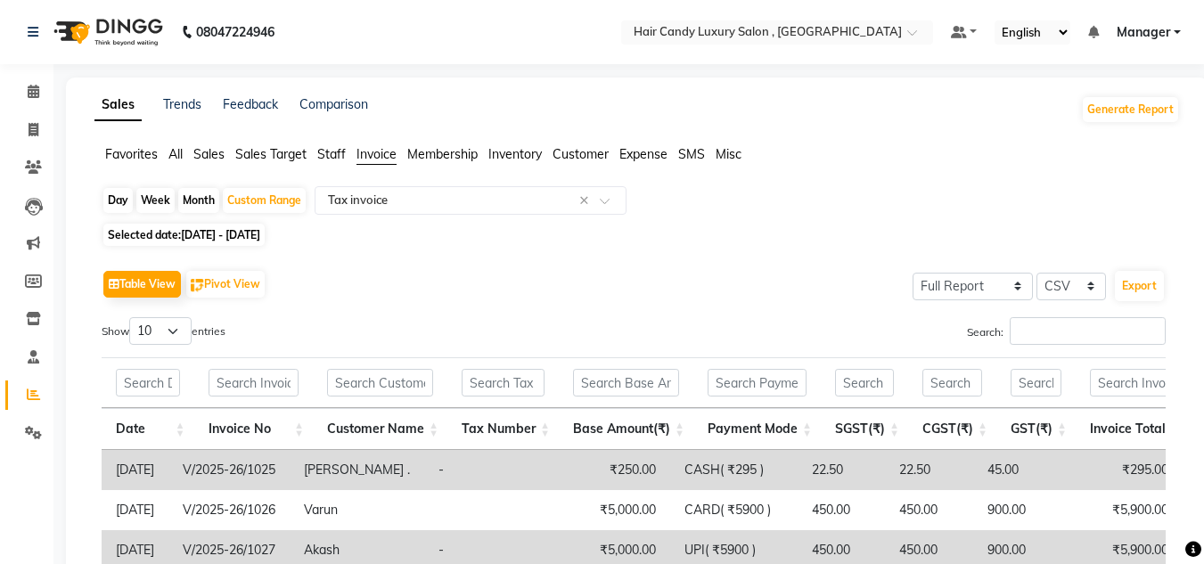
click at [208, 154] on span "Sales" at bounding box center [208, 154] width 31 height 16
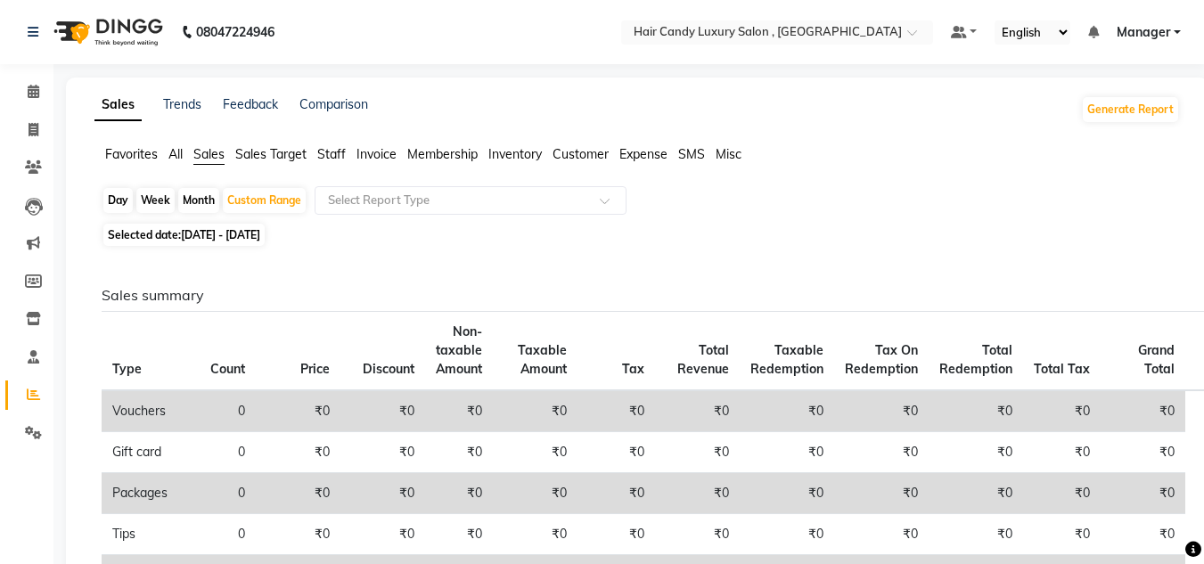
click at [263, 160] on span "Sales Target" at bounding box center [270, 154] width 71 height 16
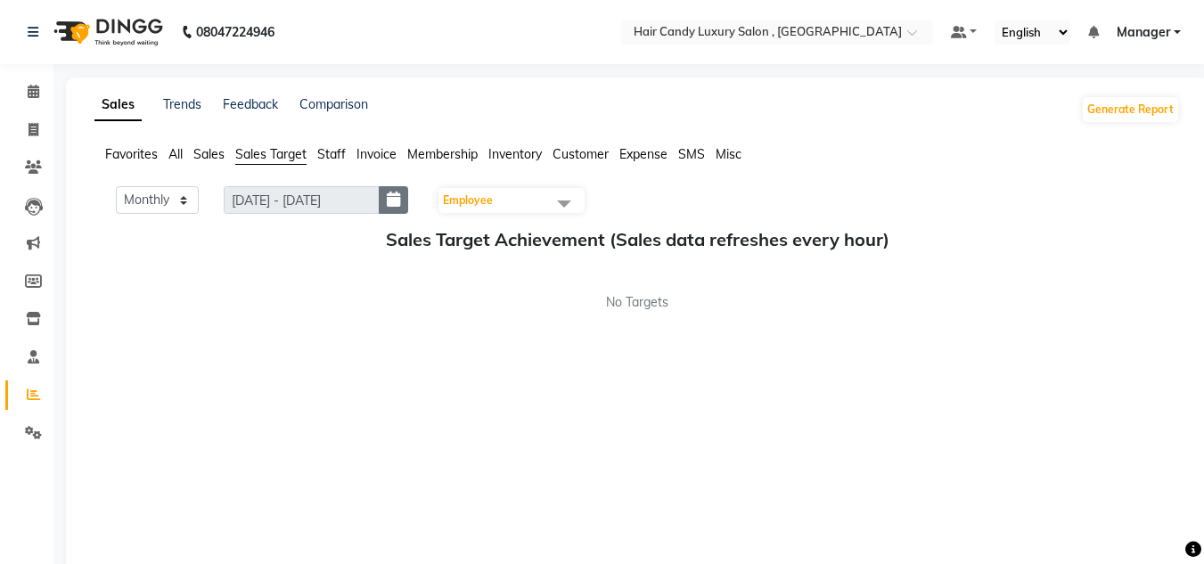
click at [399, 201] on icon "button" at bounding box center [393, 200] width 13 height 1
select select "9"
select select "2025"
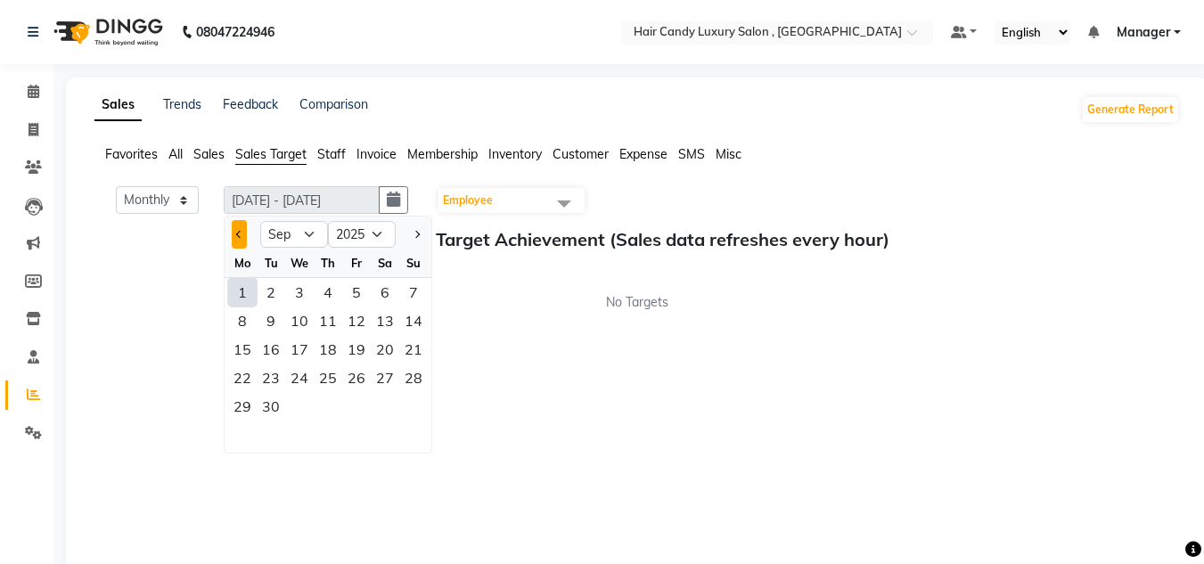
click at [242, 237] on span "Previous month" at bounding box center [239, 234] width 7 height 7
select select "8"
click at [332, 347] on div "14" at bounding box center [328, 349] width 29 height 29
type input "[DATE] - [DATE]"
click at [336, 351] on div "14" at bounding box center [328, 349] width 29 height 29
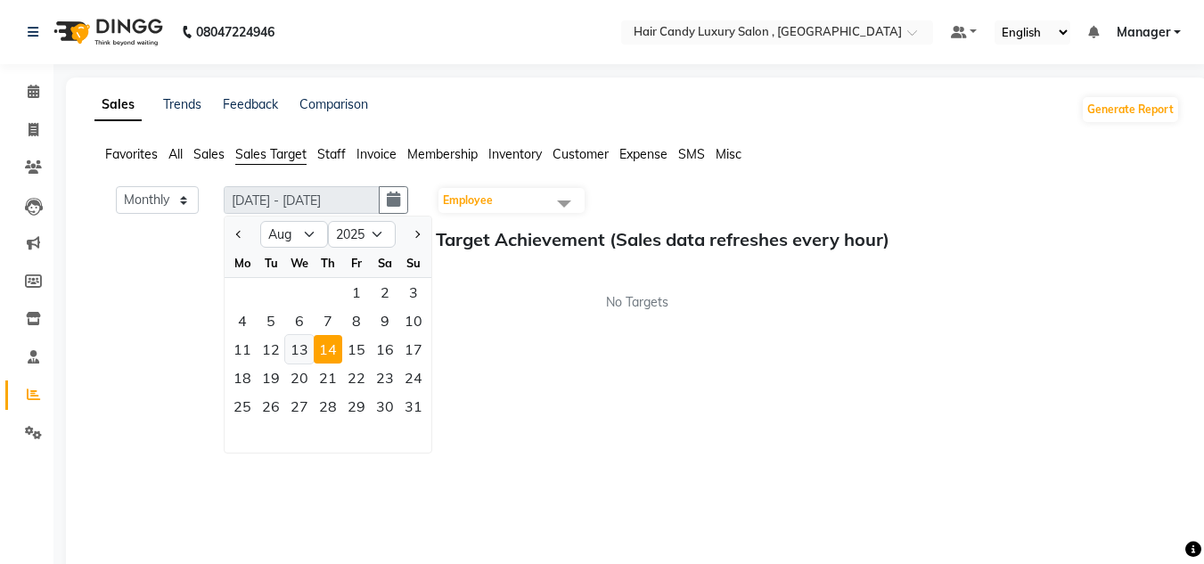
click at [304, 339] on div "13" at bounding box center [299, 349] width 29 height 29
click at [524, 157] on span "Inventory" at bounding box center [514, 154] width 53 height 16
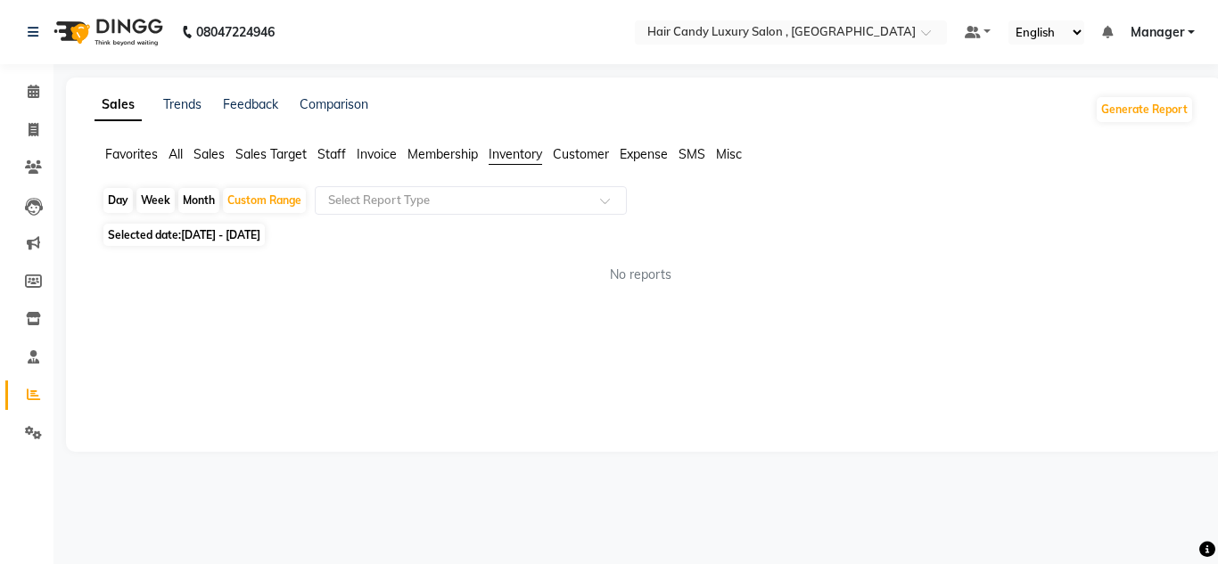
click at [202, 232] on span "[DATE] - [DATE]" at bounding box center [220, 234] width 79 height 13
select select "8"
select select "2025"
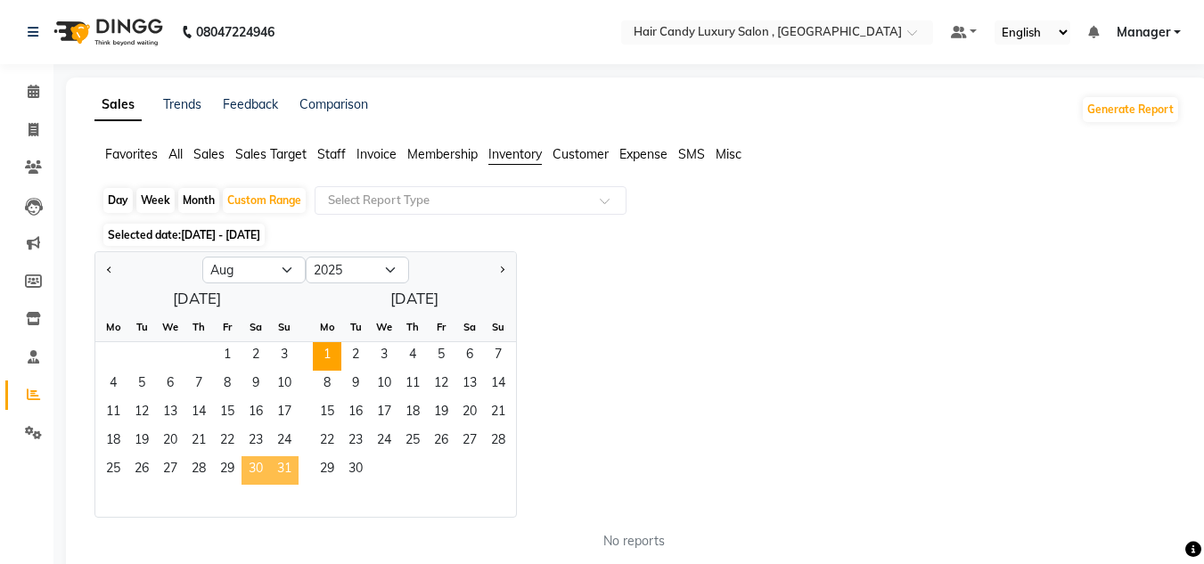
click at [253, 466] on span "30" at bounding box center [256, 470] width 29 height 29
click at [115, 267] on button "Previous month" at bounding box center [110, 270] width 14 height 29
select select "7"
click at [471, 468] on span "30" at bounding box center [469, 470] width 29 height 29
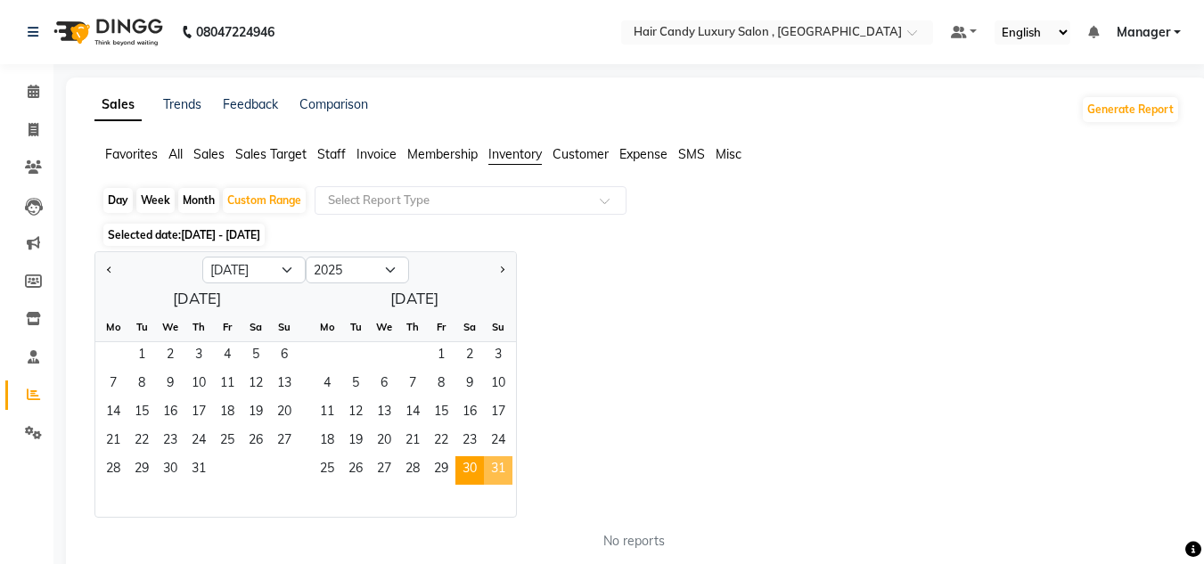
click at [496, 475] on span "31" at bounding box center [498, 470] width 29 height 29
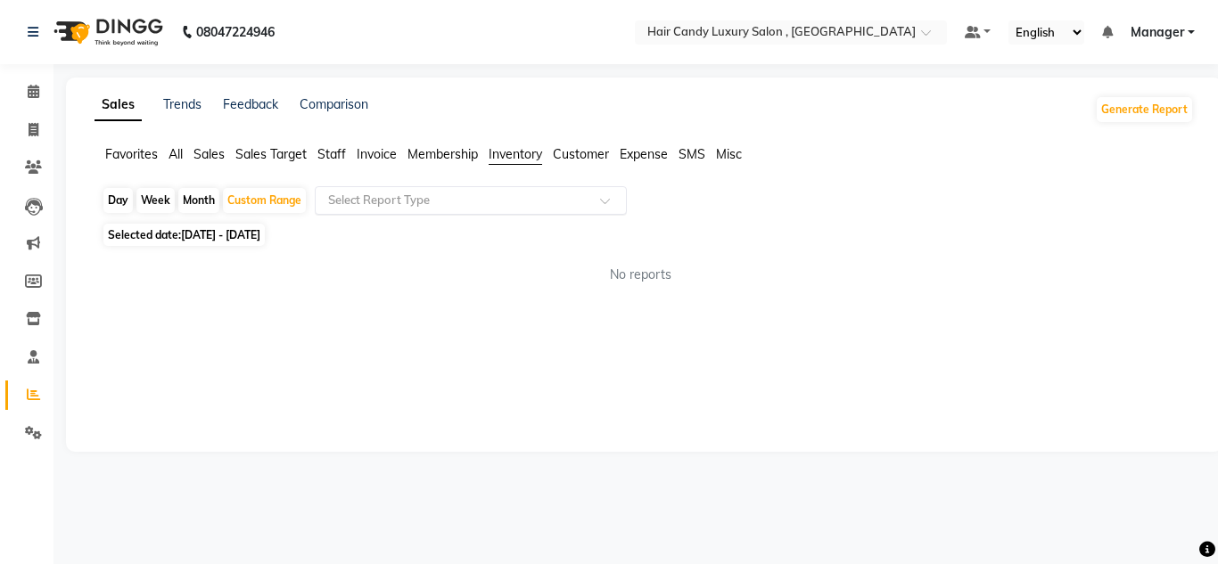
click at [594, 202] on div at bounding box center [471, 201] width 310 height 18
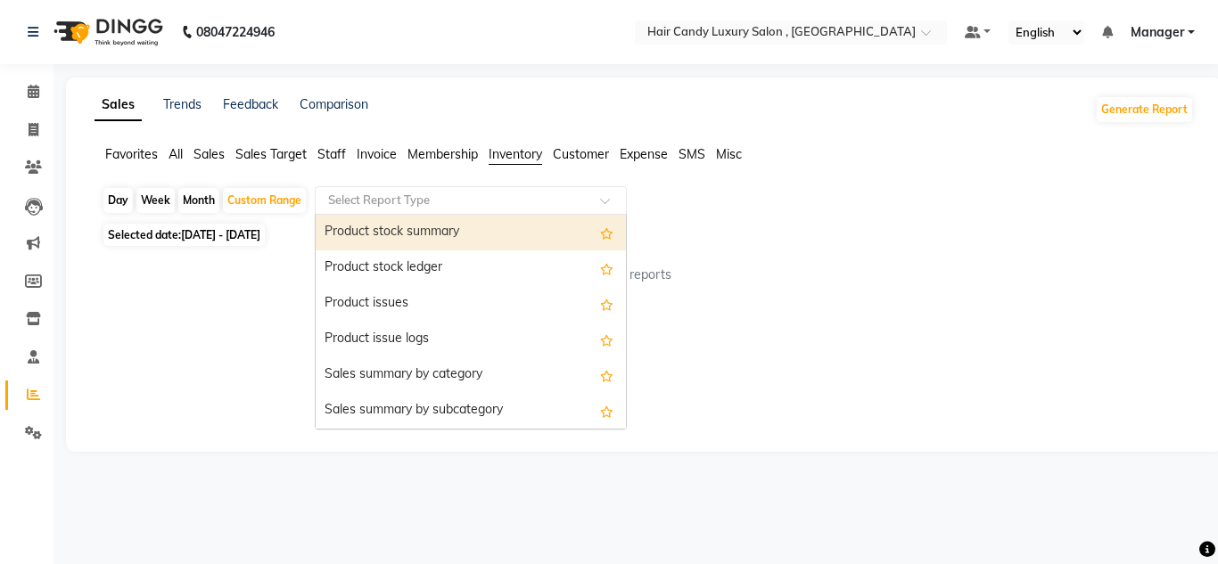
click at [753, 260] on div "No reports" at bounding box center [640, 274] width 1106 height 47
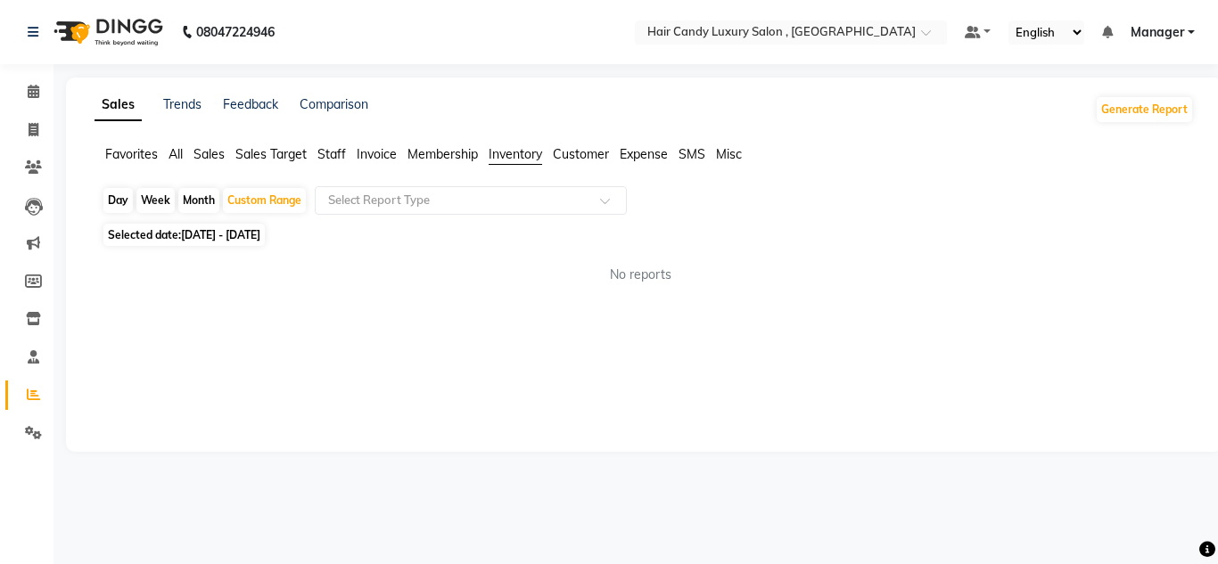
click at [364, 160] on span "Invoice" at bounding box center [377, 154] width 40 height 16
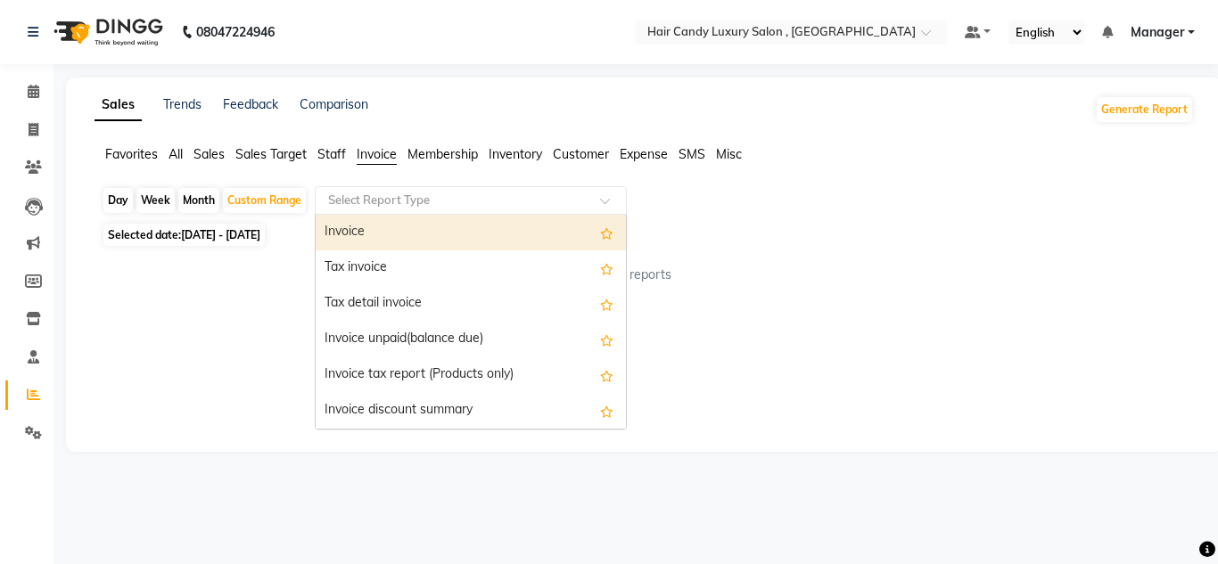
click at [597, 196] on div at bounding box center [471, 201] width 310 height 18
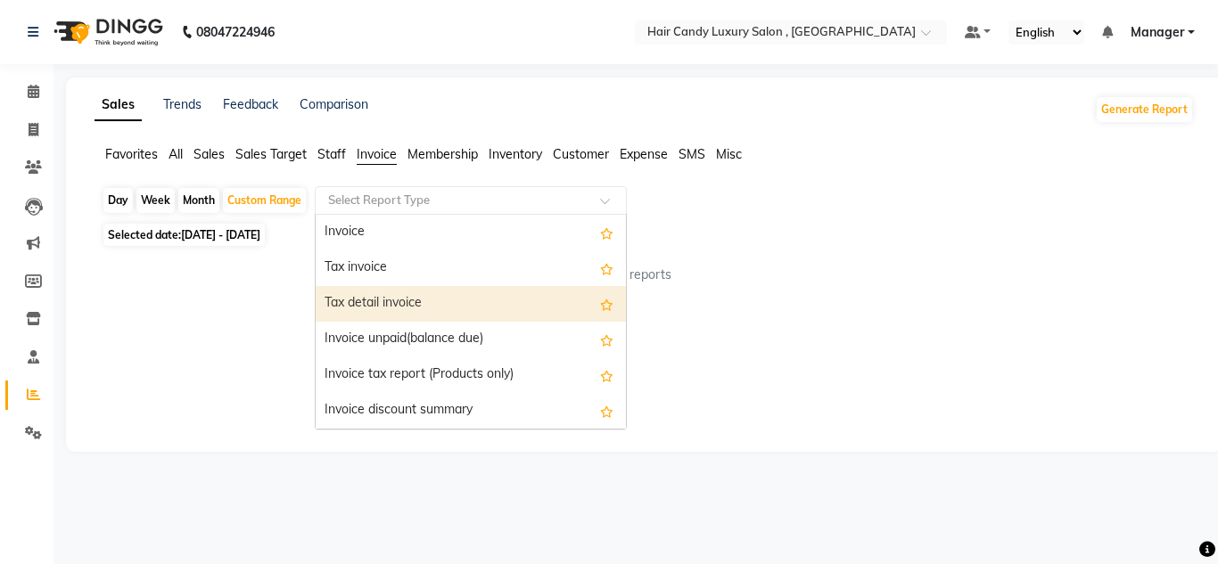
click at [368, 302] on div "Tax detail invoice" at bounding box center [471, 304] width 310 height 36
select select "full_report"
select select "csv"
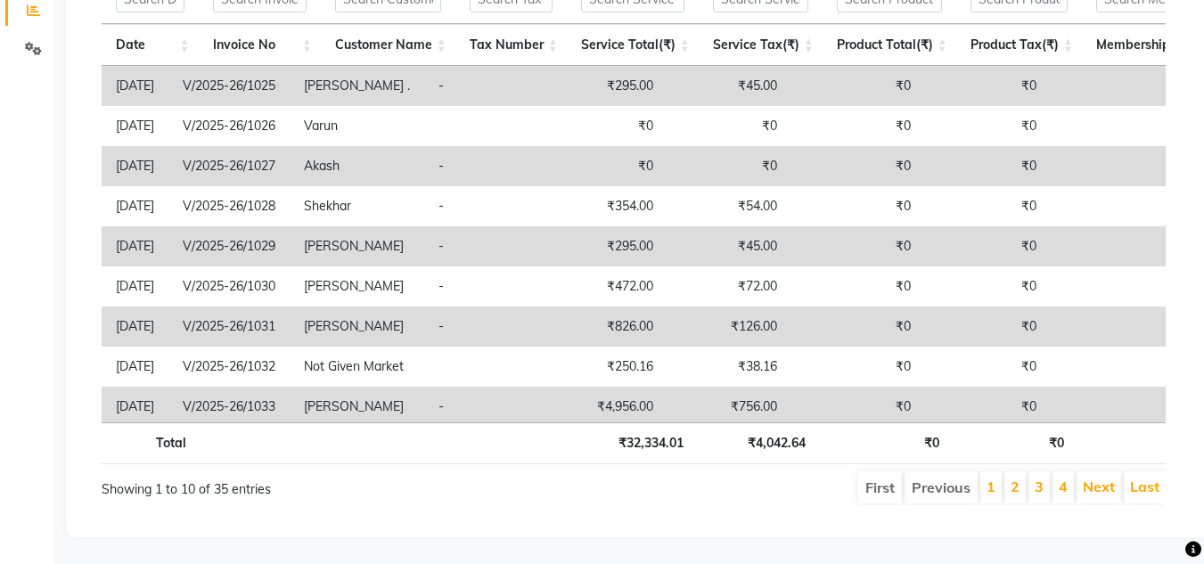
click at [166, 161] on td "[DATE]" at bounding box center [135, 166] width 67 height 40
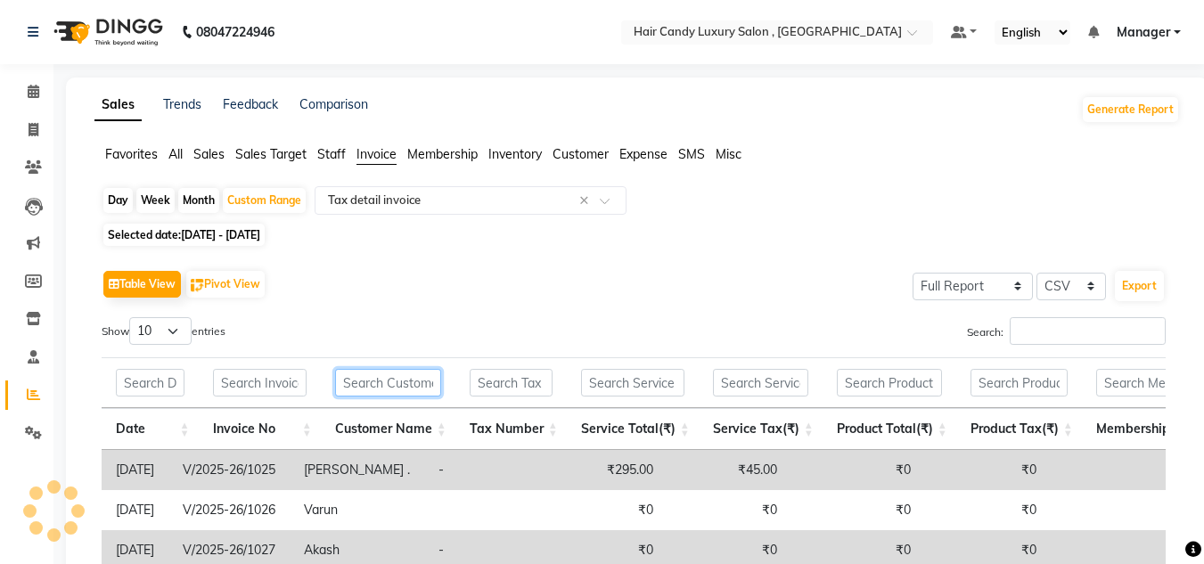
click at [399, 383] on input "text" at bounding box center [388, 383] width 106 height 28
click at [500, 381] on input "text" at bounding box center [511, 383] width 83 height 28
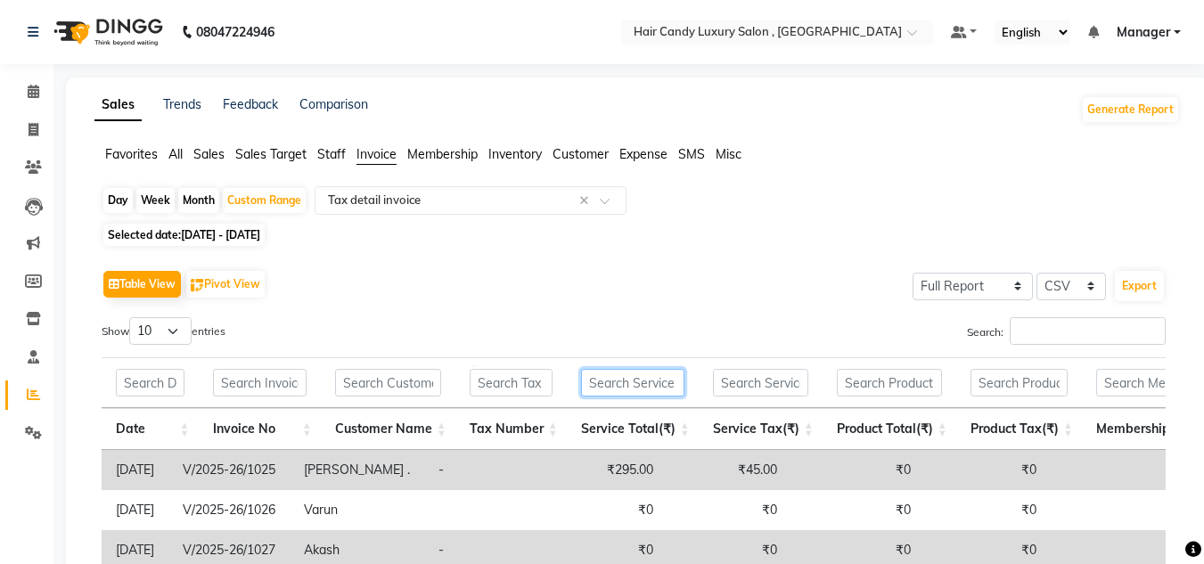
click at [631, 384] on input "text" at bounding box center [632, 383] width 103 height 28
click at [729, 384] on input "text" at bounding box center [760, 383] width 95 height 28
click at [865, 388] on input "text" at bounding box center [889, 383] width 105 height 28
click at [1027, 380] on input "text" at bounding box center [1019, 383] width 97 height 28
click at [1136, 377] on input "text" at bounding box center [1163, 383] width 134 height 28
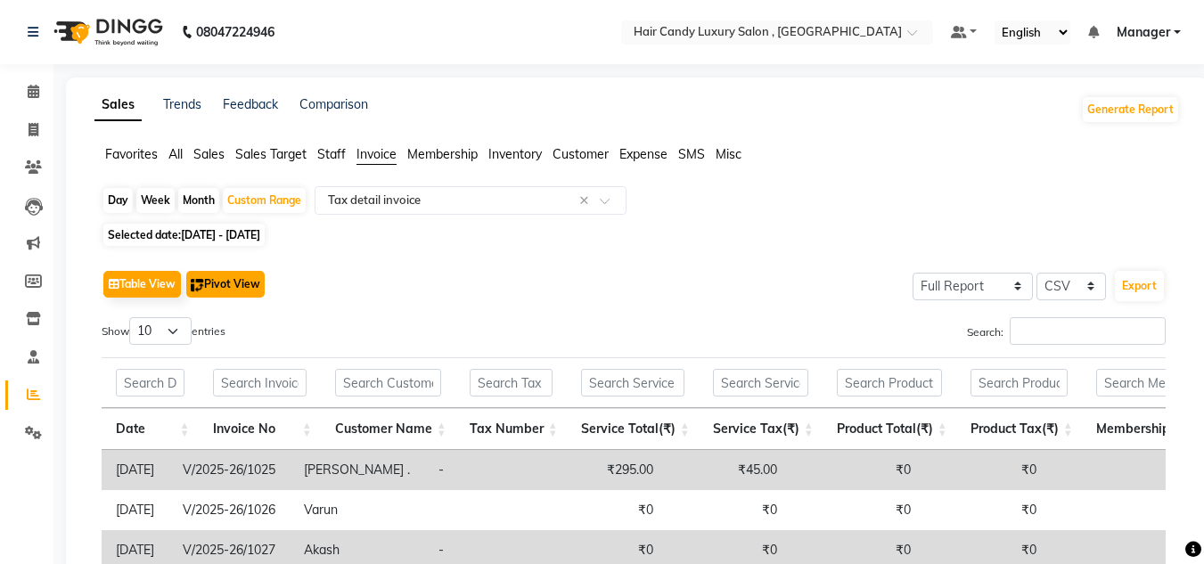
click at [258, 292] on button "Pivot View" at bounding box center [225, 284] width 78 height 27
select select "full_report"
select select "csv"
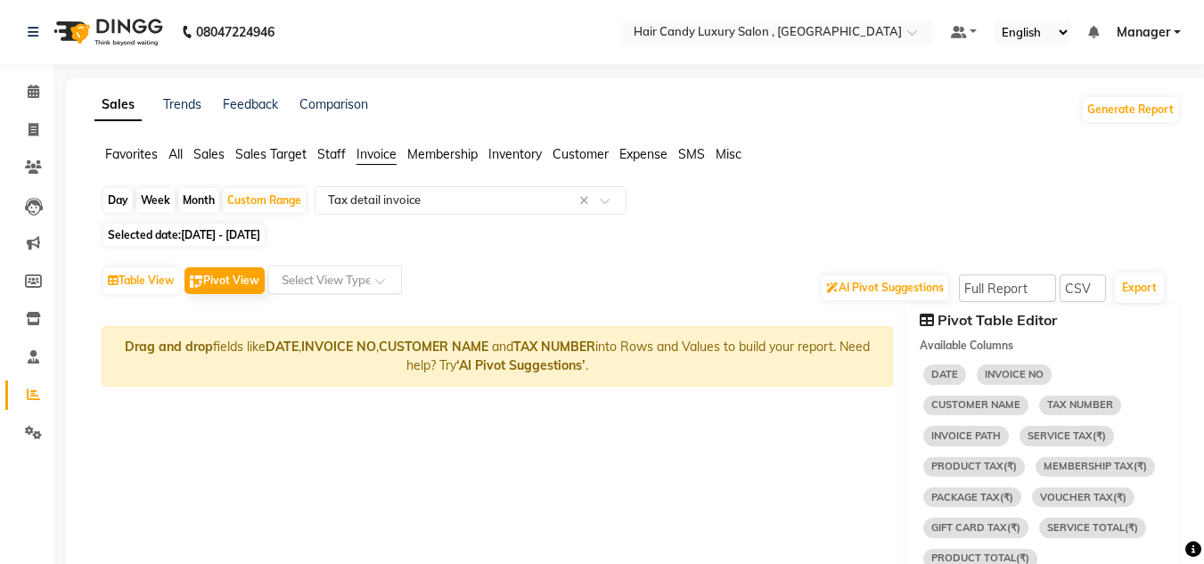
click at [320, 285] on input "text" at bounding box center [317, 280] width 78 height 18
click at [381, 280] on span at bounding box center [386, 286] width 22 height 18
click at [38, 92] on icon at bounding box center [34, 91] width 12 height 13
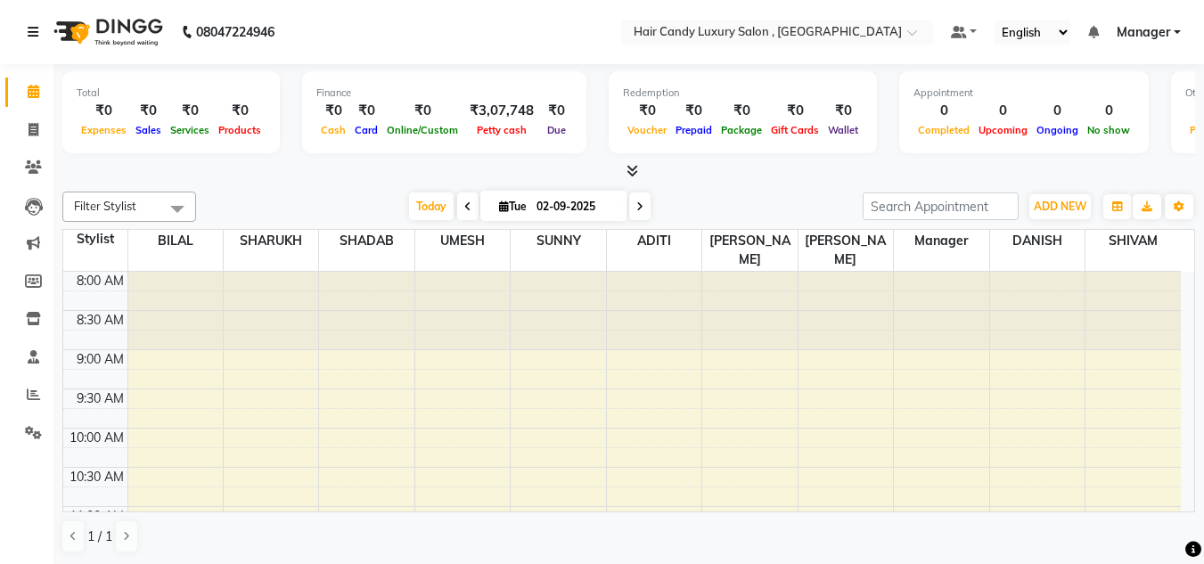
click at [35, 34] on icon at bounding box center [33, 32] width 11 height 12
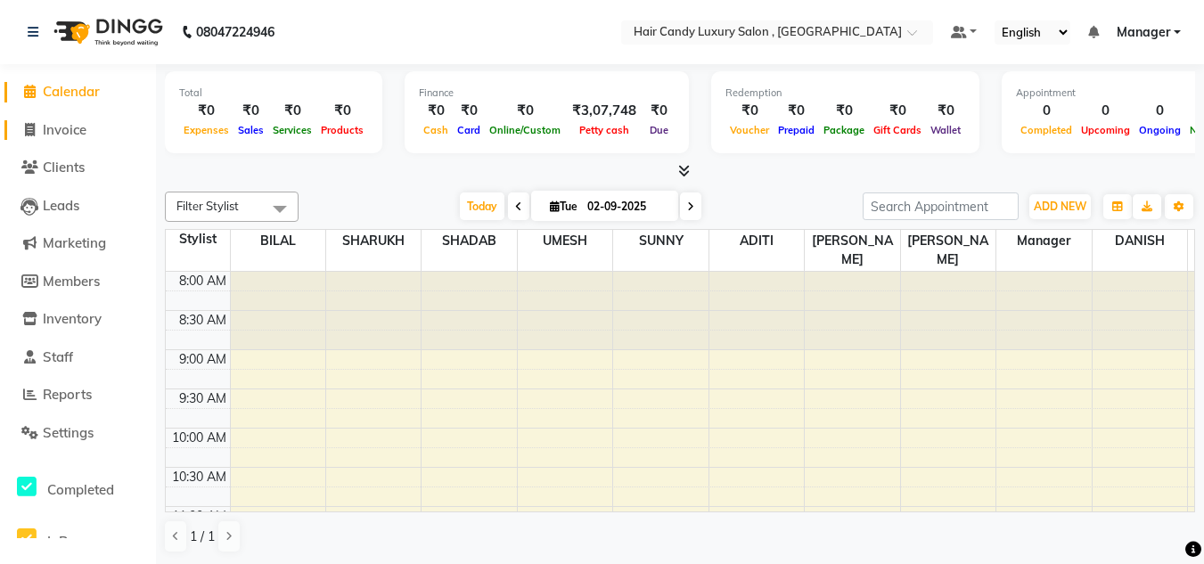
click at [69, 132] on span "Invoice" at bounding box center [65, 129] width 44 height 17
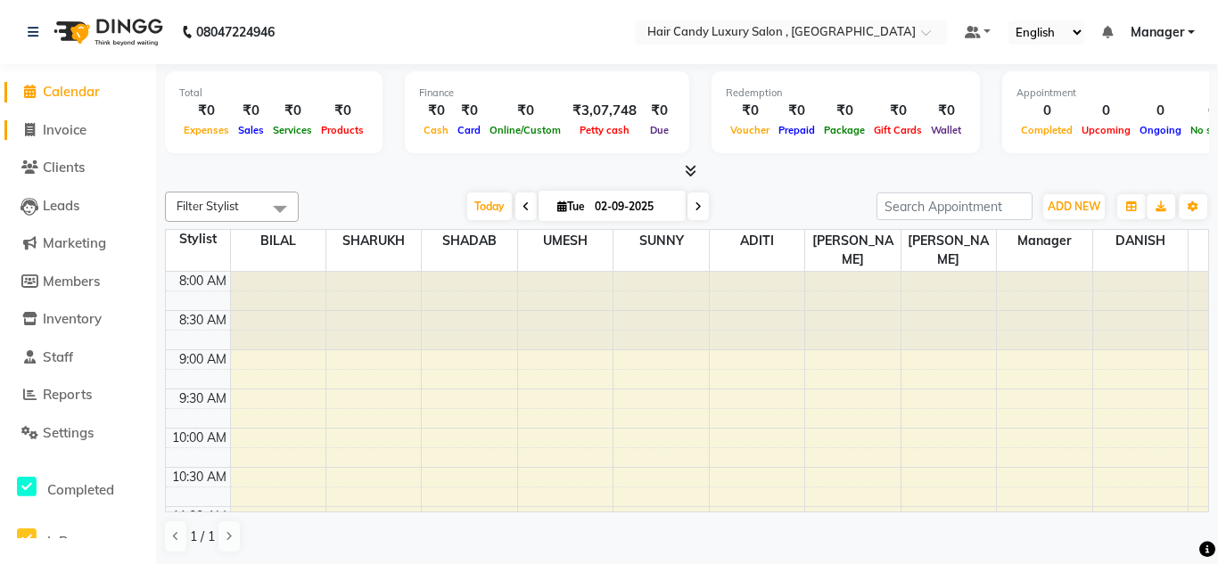
select select "8304"
select select "service"
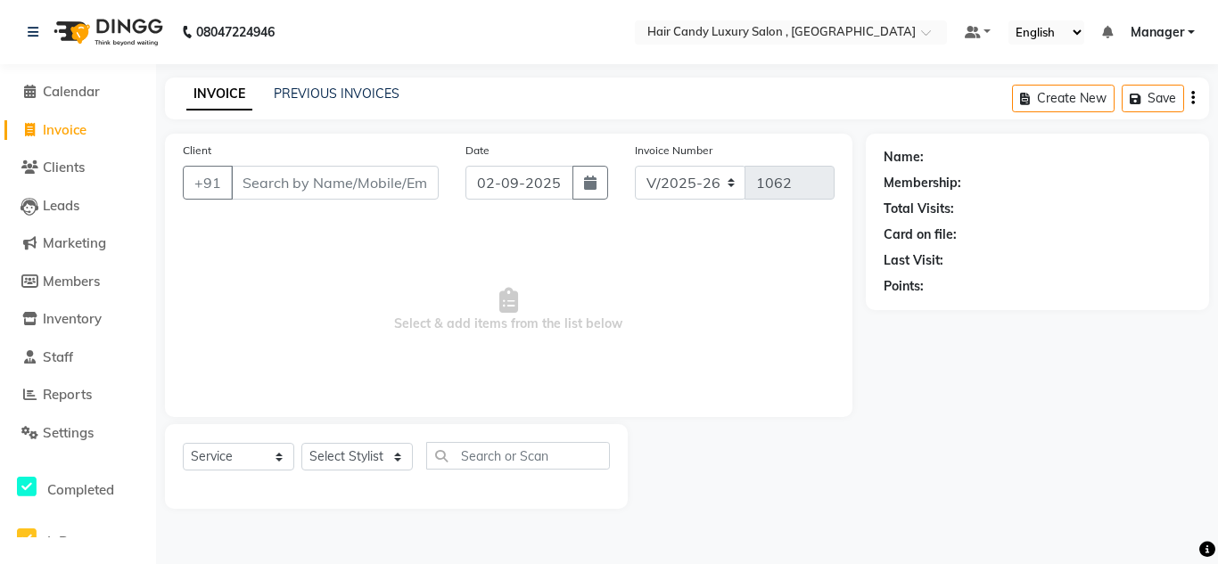
click at [27, 21] on div "08047224946" at bounding box center [151, 32] width 274 height 50
click at [27, 27] on div "08047224946" at bounding box center [151, 32] width 274 height 50
click at [32, 29] on icon at bounding box center [33, 32] width 11 height 12
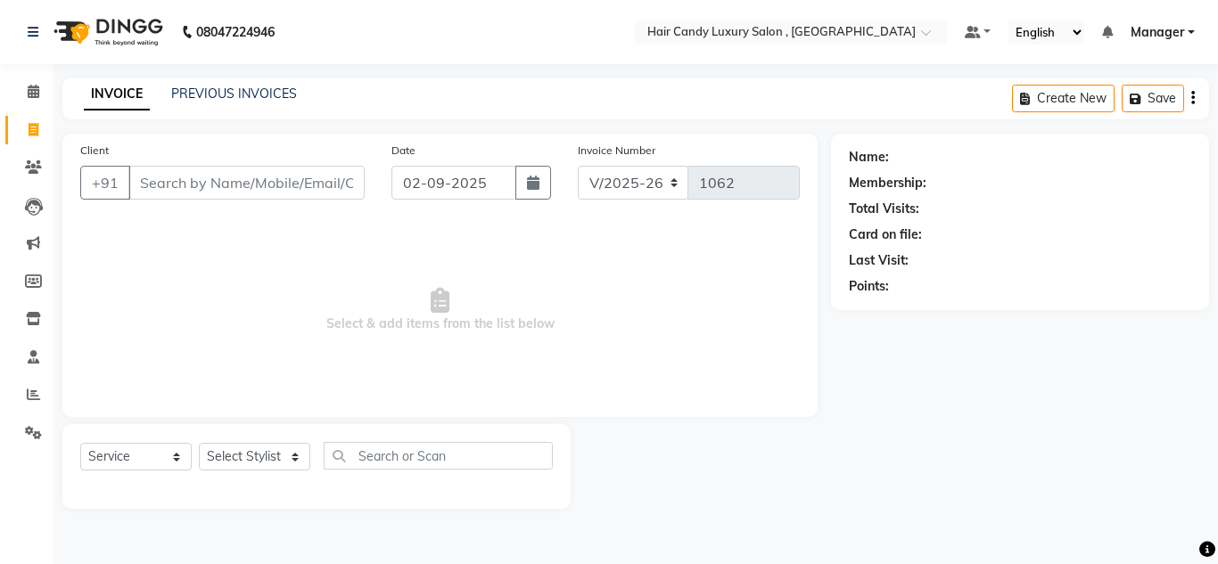
click at [1195, 33] on ul "Default Panel My Panel English ENGLISH Español العربية मराठी हिंदी ગુજરાતી தமிழ…" at bounding box center [1079, 33] width 248 height 24
click at [1190, 29] on link "Manager" at bounding box center [1162, 32] width 64 height 19
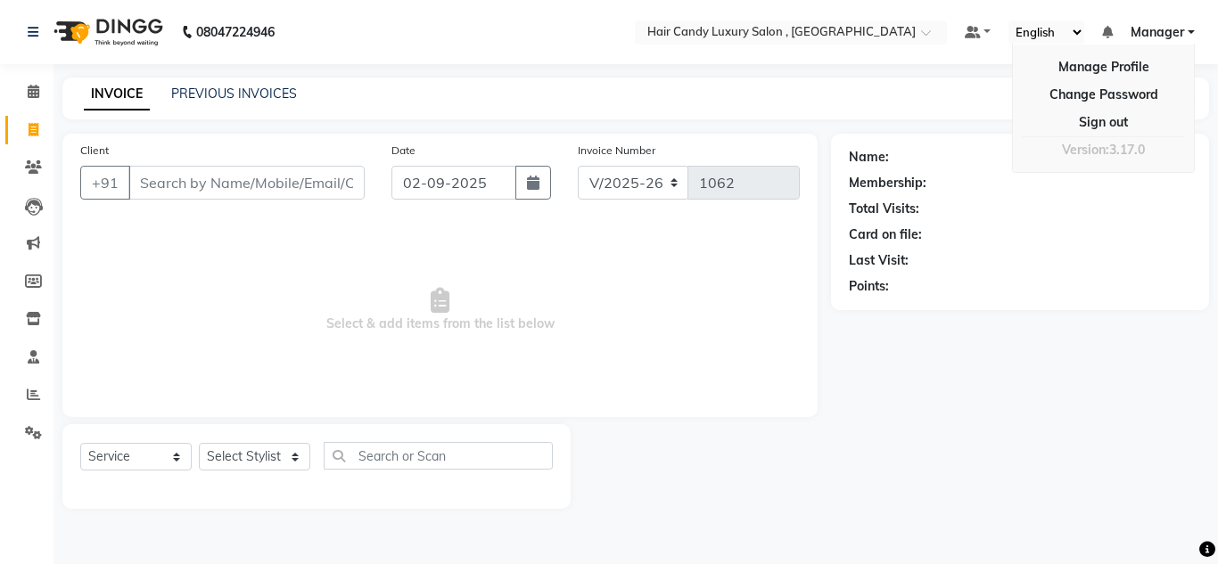
click at [936, 57] on nav "08047224946 Select Location × Hair Candy Luxury Salon , Sector 46 Gurugram Defa…" at bounding box center [609, 32] width 1218 height 64
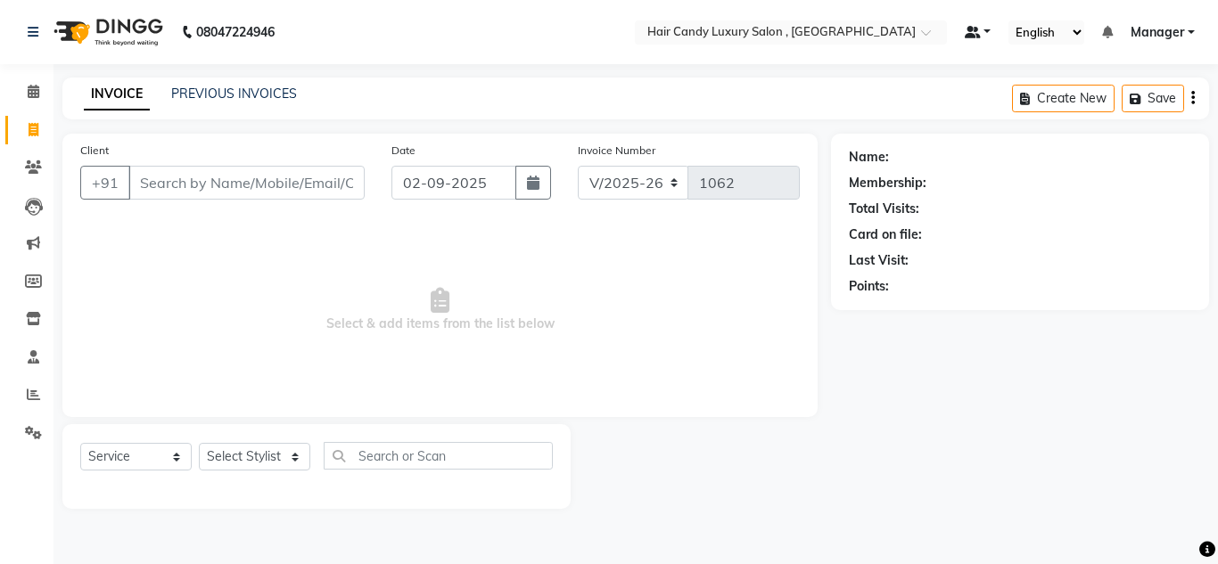
click at [991, 28] on link at bounding box center [977, 32] width 27 height 19
click at [891, 55] on nav "08047224946 Select Location × Hair Candy Luxury Salon , Sector 46 Gurugram Defa…" at bounding box center [609, 32] width 1218 height 64
click at [1194, 97] on div "Create New Save" at bounding box center [1110, 99] width 197 height 42
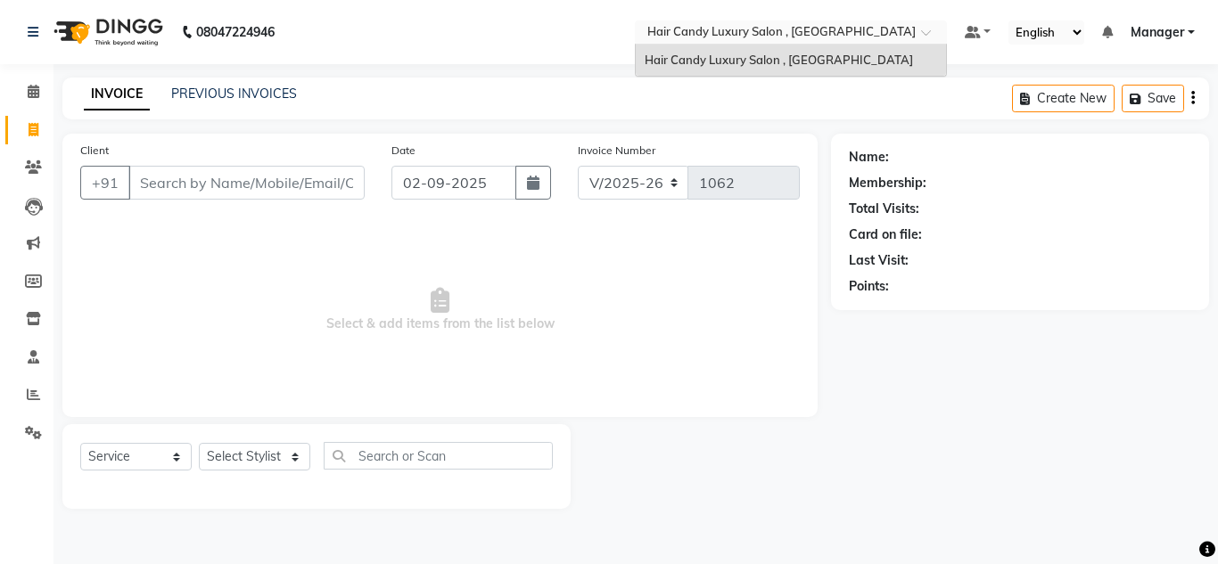
click at [932, 29] on span at bounding box center [932, 38] width 22 height 18
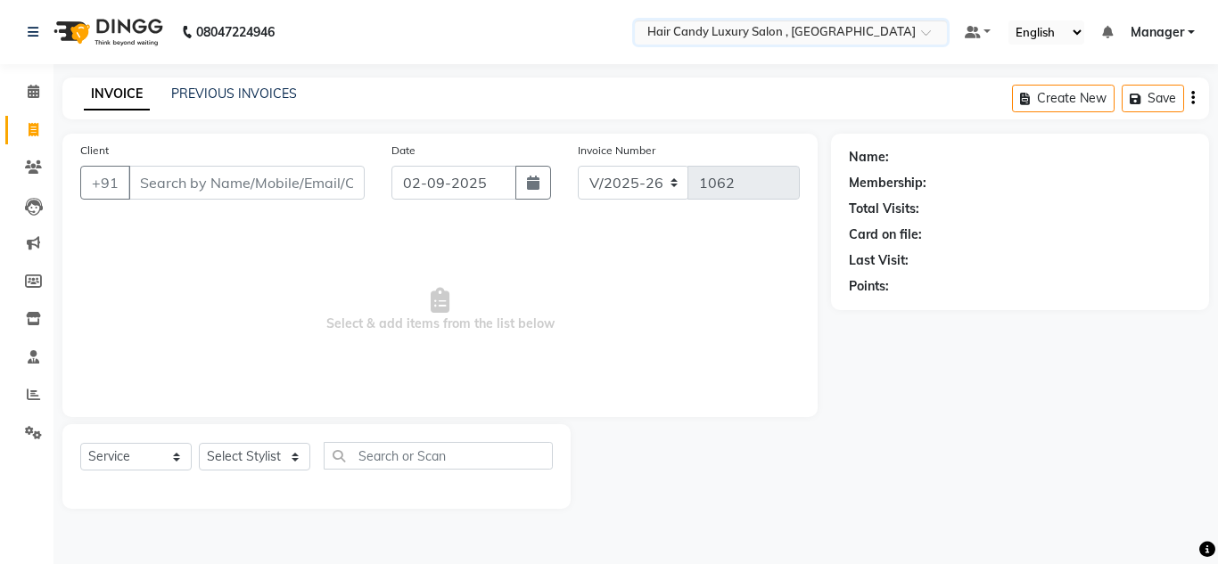
click at [932, 29] on span at bounding box center [932, 38] width 22 height 18
click at [992, 32] on ul "Default Panel My Panel English ENGLISH Español العربية मराठी हिंदी ગુજરાતી தமிழ…" at bounding box center [1079, 33] width 248 height 24
click at [983, 32] on link at bounding box center [977, 32] width 27 height 19
click at [1197, 393] on div "Name: Membership: Total Visits: Card on file: Last Visit: Points:" at bounding box center [1026, 321] width 391 height 375
click at [1191, 99] on icon "button" at bounding box center [1193, 98] width 4 height 1
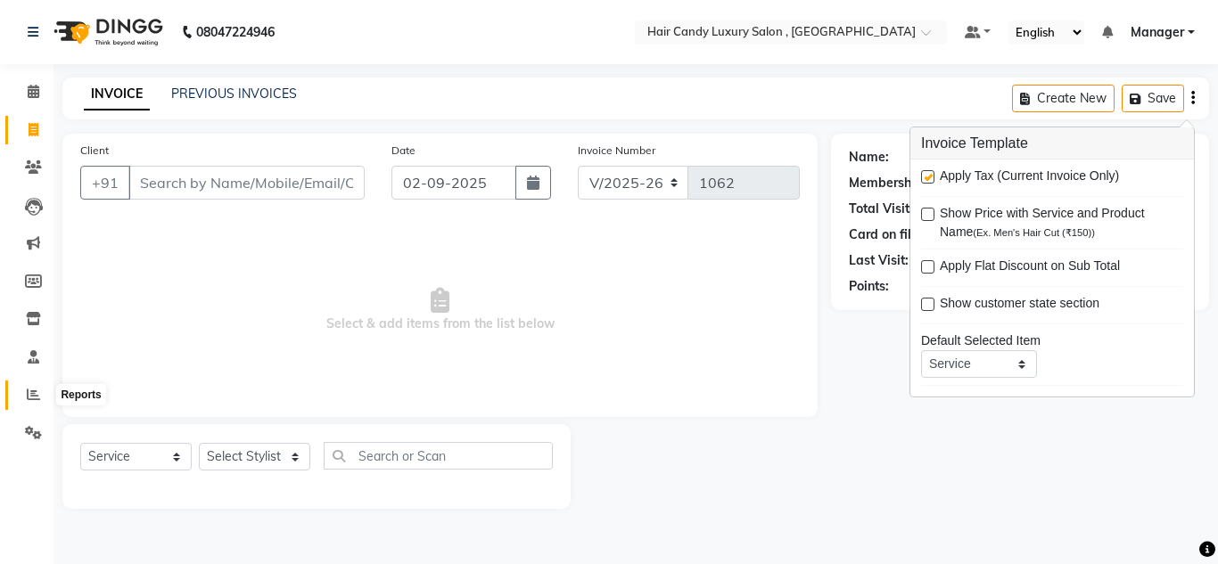
click at [32, 395] on icon at bounding box center [33, 394] width 13 height 13
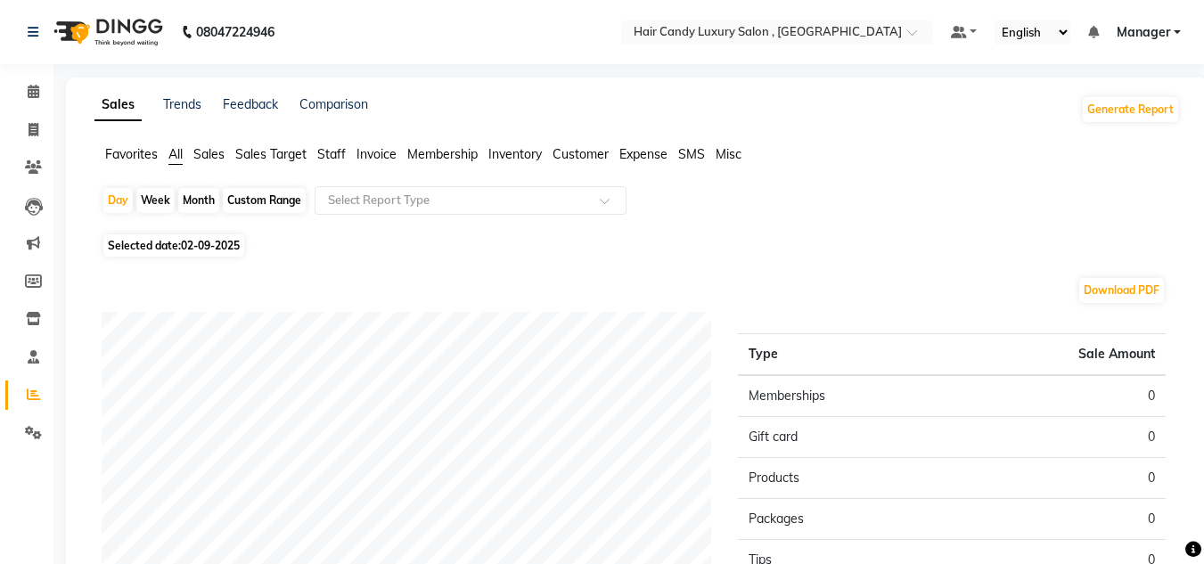
click at [366, 156] on span "Invoice" at bounding box center [377, 154] width 40 height 16
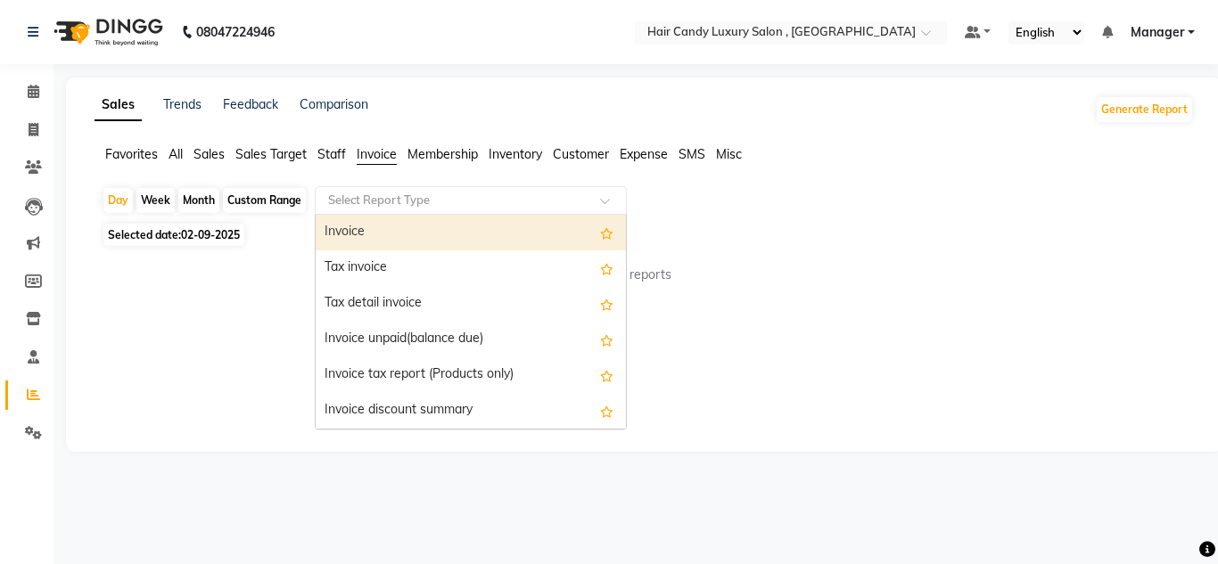
click at [459, 204] on input "text" at bounding box center [452, 201] width 257 height 18
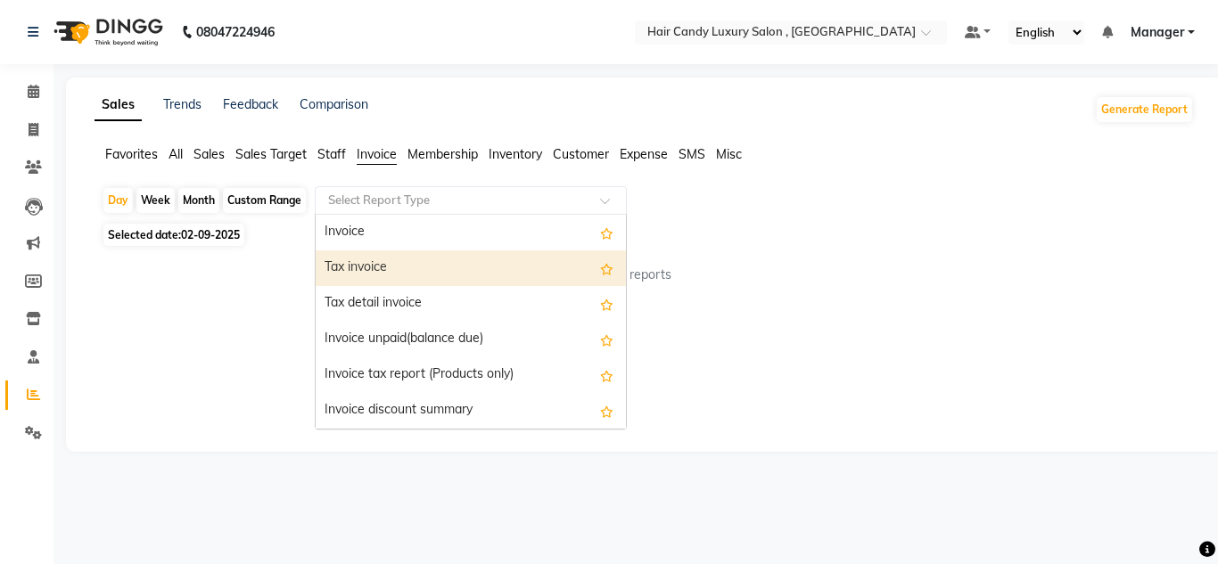
click at [346, 268] on div "Tax invoice" at bounding box center [471, 268] width 310 height 36
